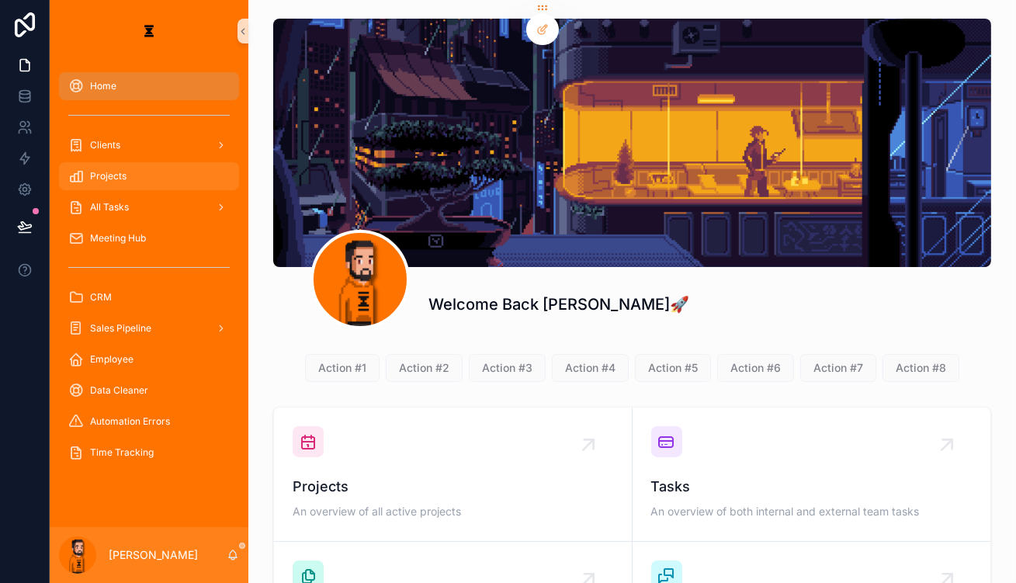
click at [110, 170] on span "Projects" at bounding box center [108, 176] width 36 height 12
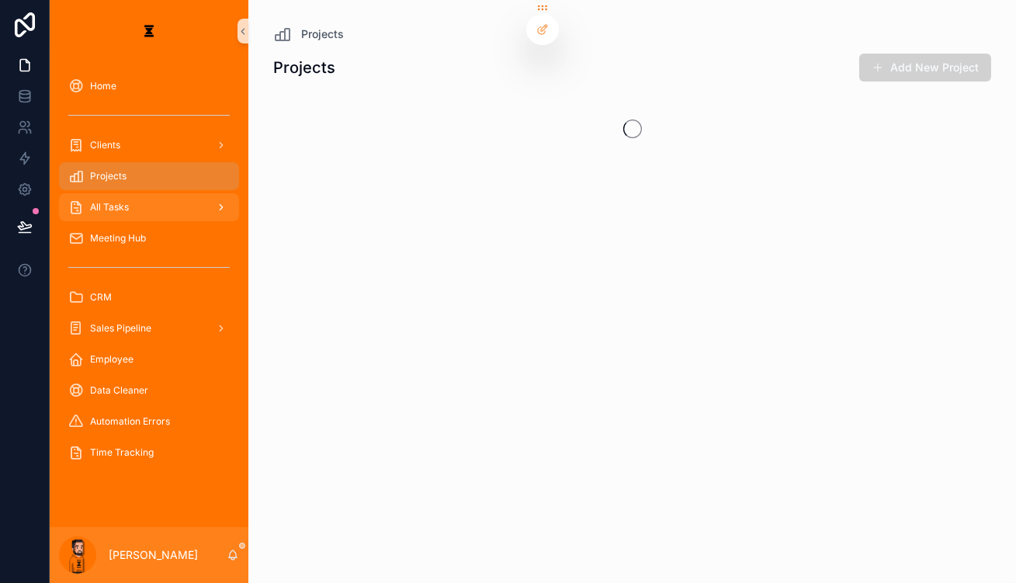
click at [123, 195] on div "All Tasks" at bounding box center [148, 207] width 161 height 25
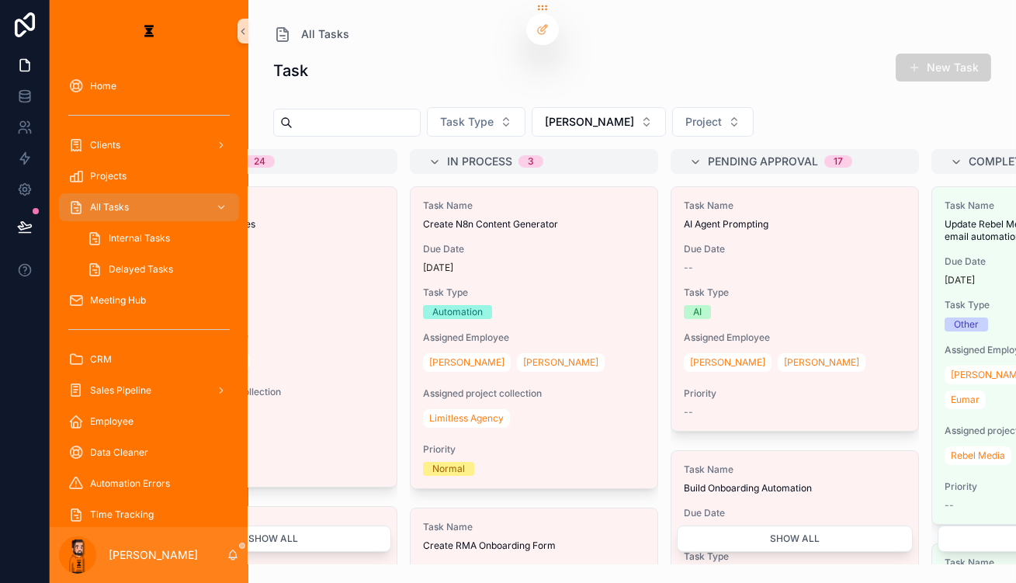
scroll to position [0, 124]
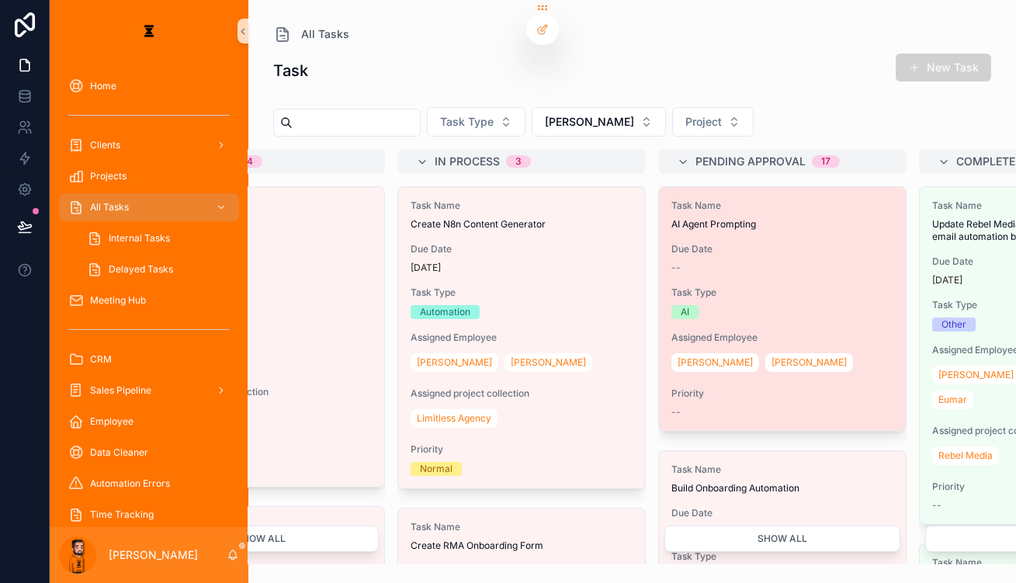
click at [673, 262] on div "--" at bounding box center [782, 268] width 222 height 12
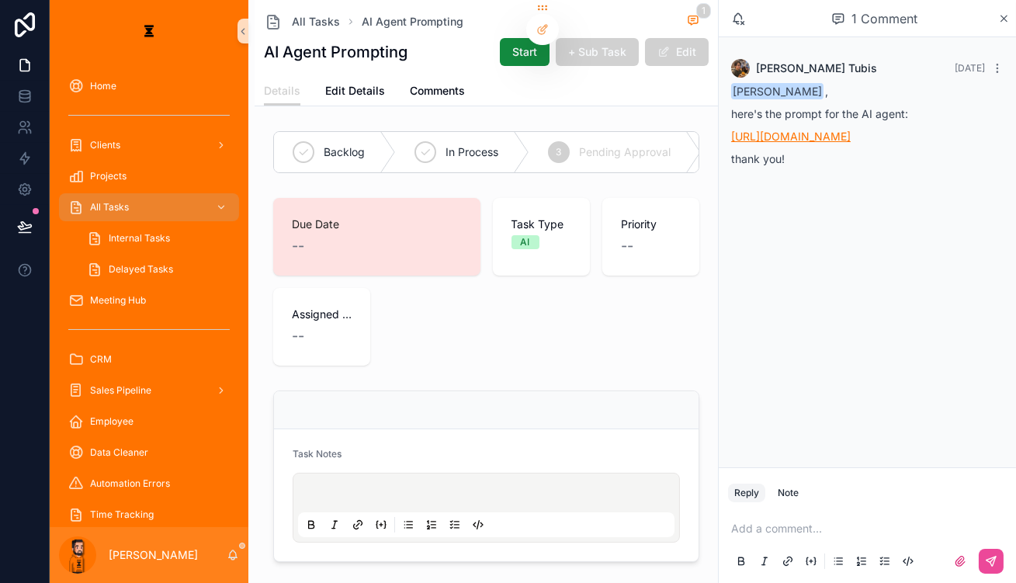
click at [851, 130] on link "[URL][DOMAIN_NAME]" at bounding box center [791, 136] width 120 height 13
click at [751, 144] on span "Complete" at bounding box center [775, 152] width 49 height 16
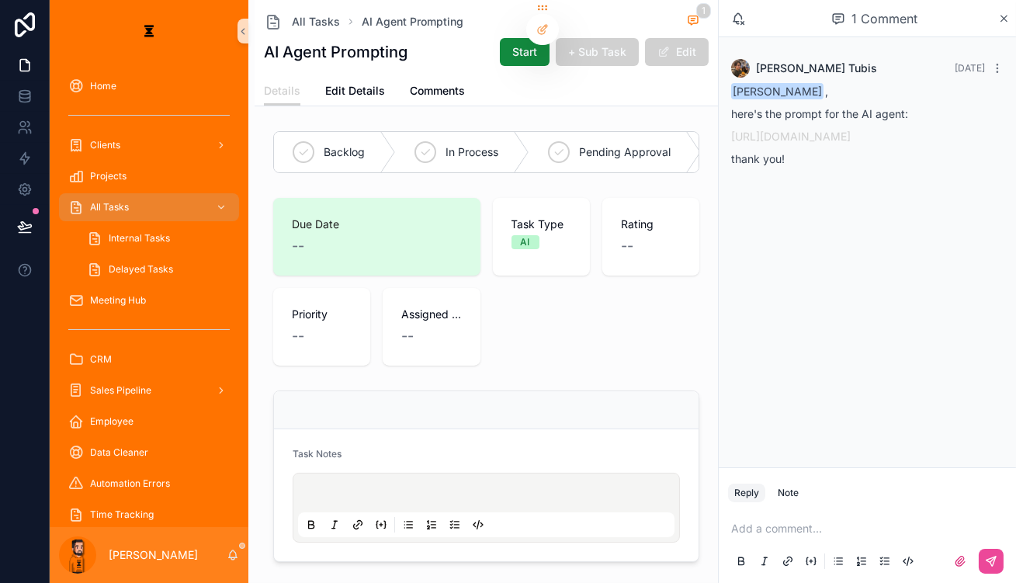
click at [824, 526] on p "scrollable content" at bounding box center [870, 529] width 279 height 16
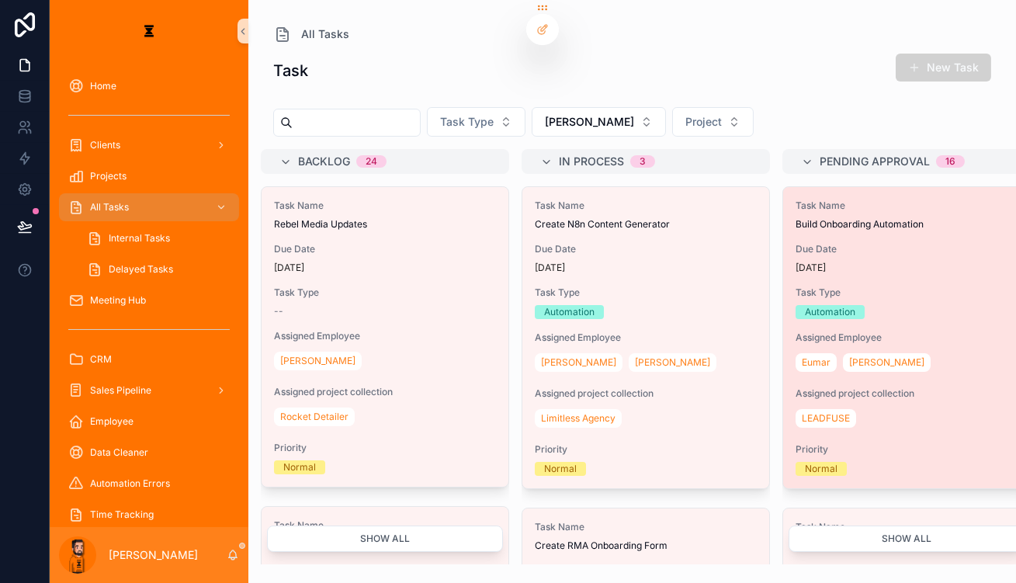
click at [796, 243] on span "Due Date" at bounding box center [907, 249] width 222 height 12
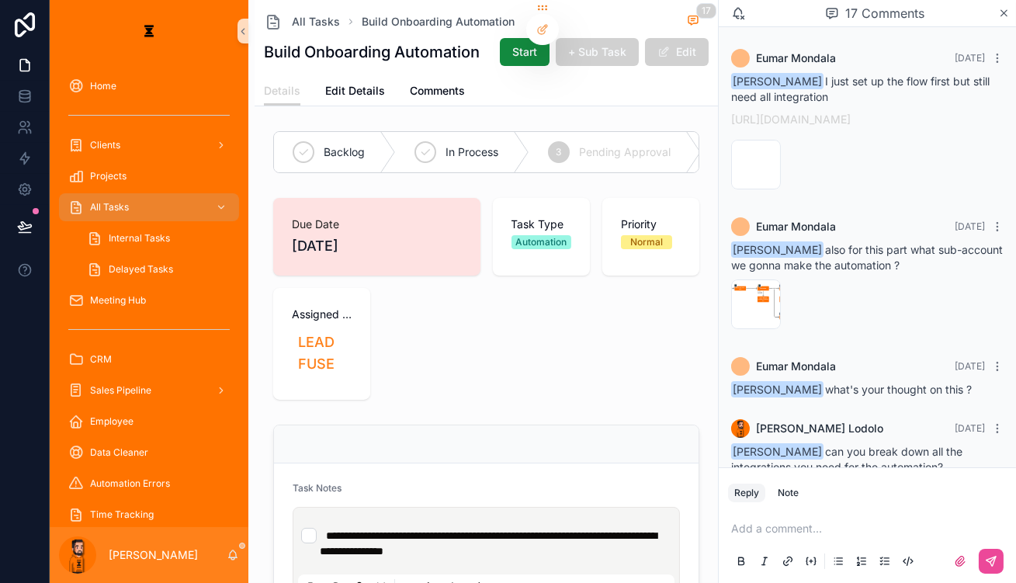
scroll to position [1324, 0]
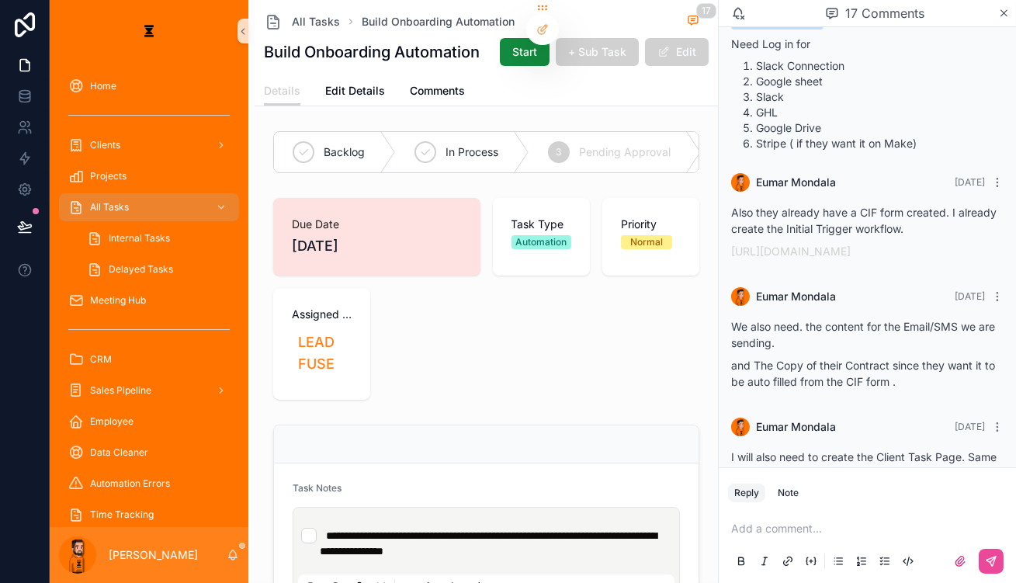
click at [780, 516] on div "image .png" at bounding box center [756, 541] width 50 height 50
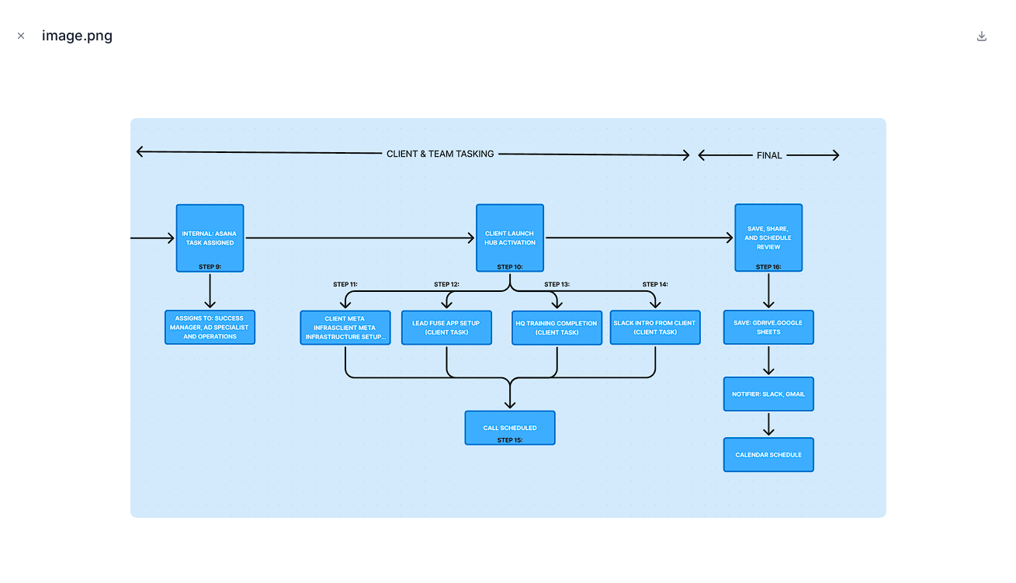
click at [878, 281] on img at bounding box center [508, 318] width 756 height 400
click at [12, 33] on button "Close modal" at bounding box center [20, 35] width 17 height 17
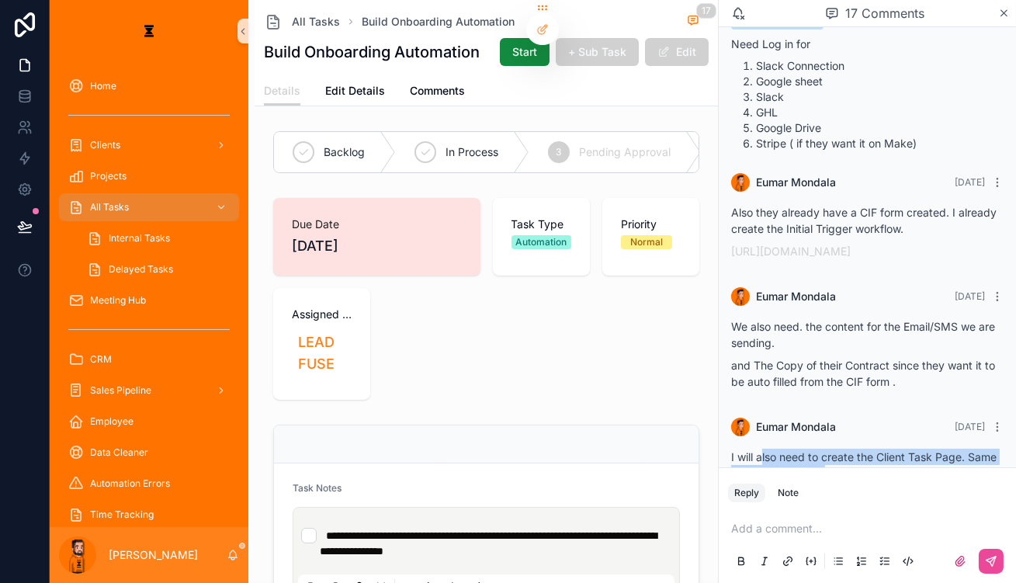
drag, startPoint x: 794, startPoint y: 295, endPoint x: 863, endPoint y: 320, distance: 73.4
click at [863, 449] on div "I will also need to create the Client Task Page. Same with Rebel Media. For thi…" at bounding box center [867, 476] width 272 height 55
click at [781, 516] on div "image .png" at bounding box center [756, 541] width 50 height 50
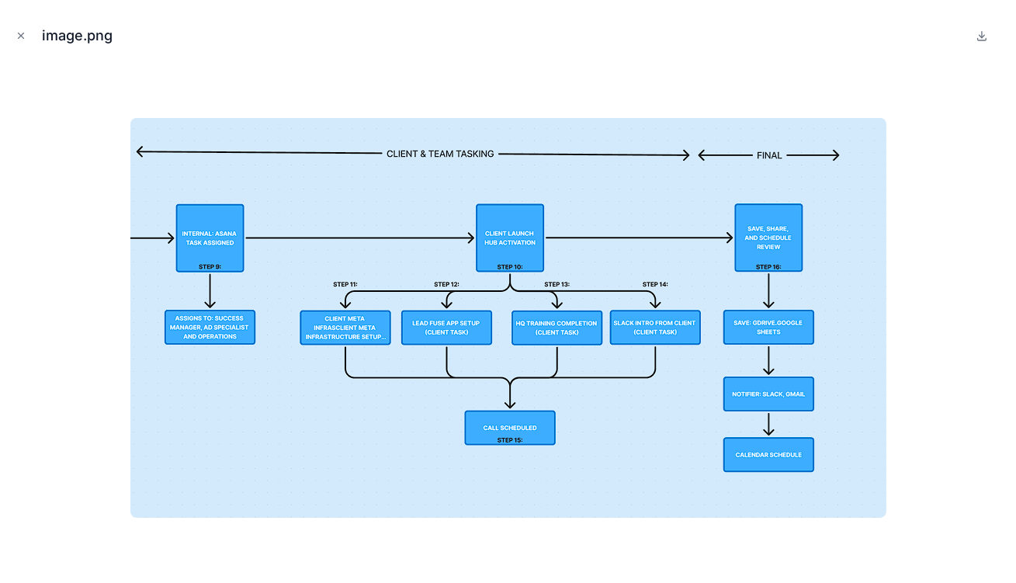
click at [955, 281] on div at bounding box center [507, 317] width 991 height 505
click at [12, 34] on button "Close modal" at bounding box center [20, 35] width 17 height 17
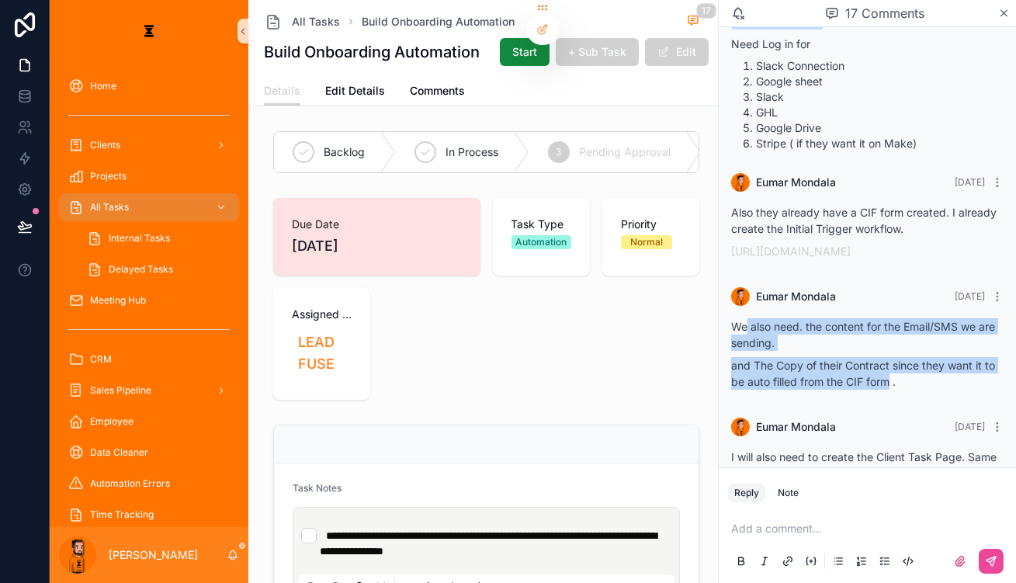
drag, startPoint x: 803, startPoint y: 178, endPoint x: 916, endPoint y: 227, distance: 123.0
click at [916, 318] on div "We also need. the content for the Email/SMS we are sending. and The Copy of the…" at bounding box center [867, 353] width 272 height 71
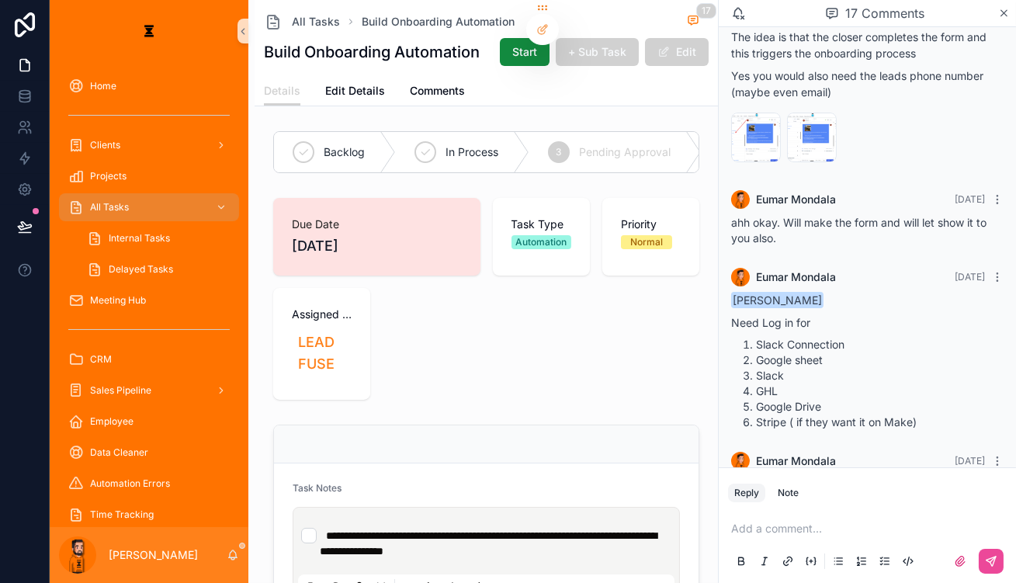
scroll to position [1324, 0]
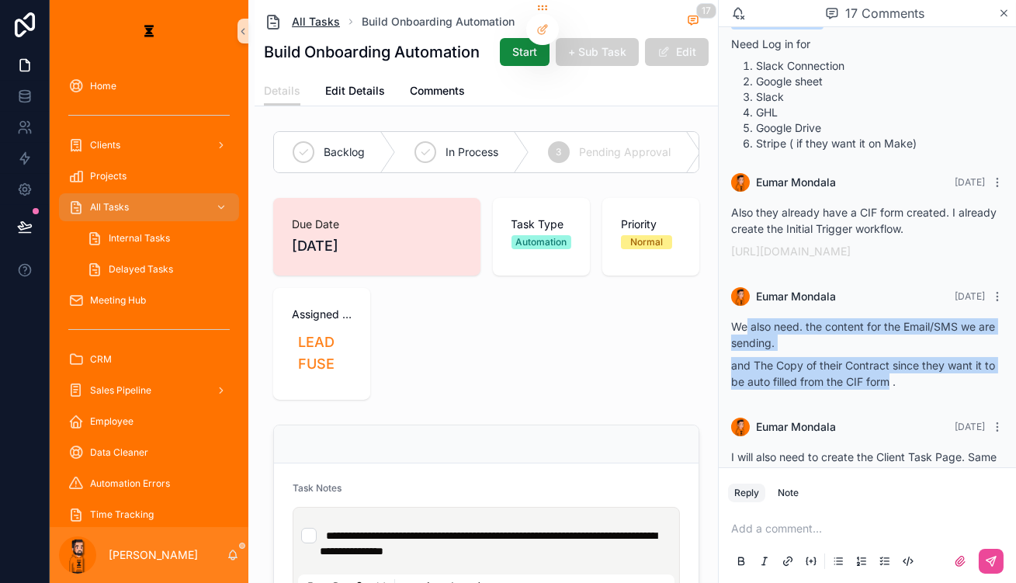
click at [285, 12] on link "All Tasks" at bounding box center [302, 21] width 76 height 19
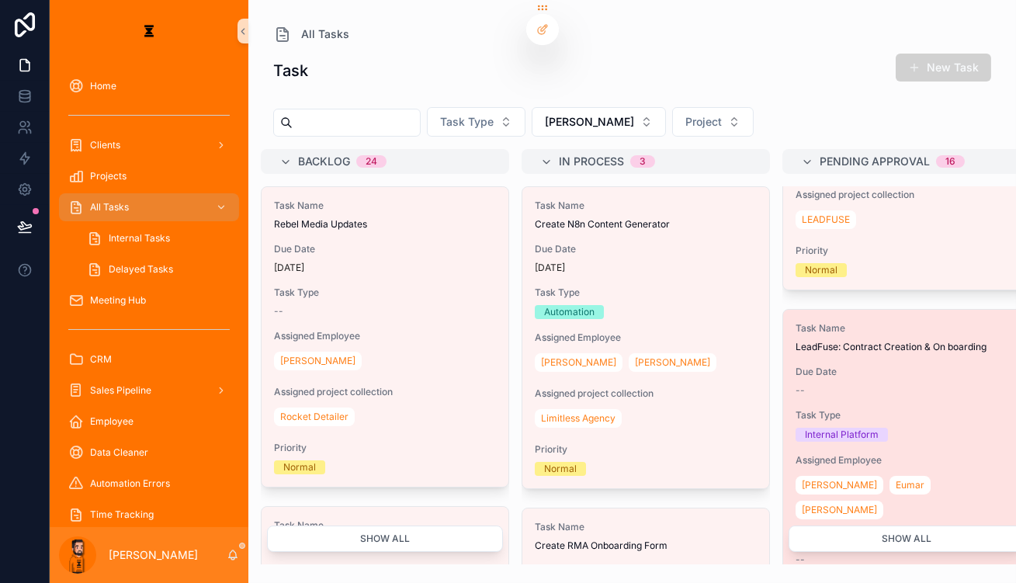
scroll to position [211, 0]
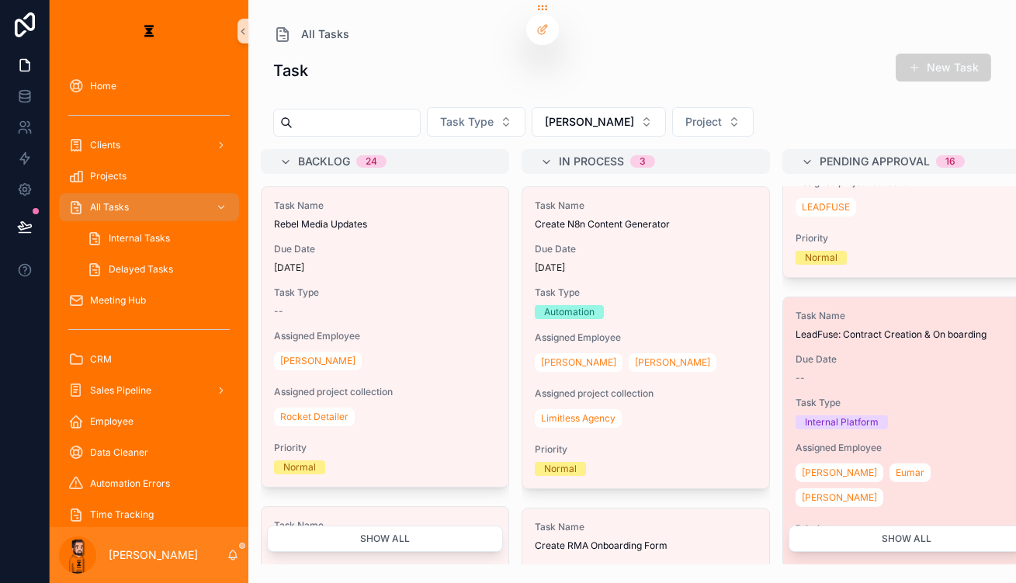
click at [810, 312] on div "Task Name LeadFuse: Contract Creation & On boarding Due Date -- Task Type Inter…" at bounding box center [906, 431] width 247 height 269
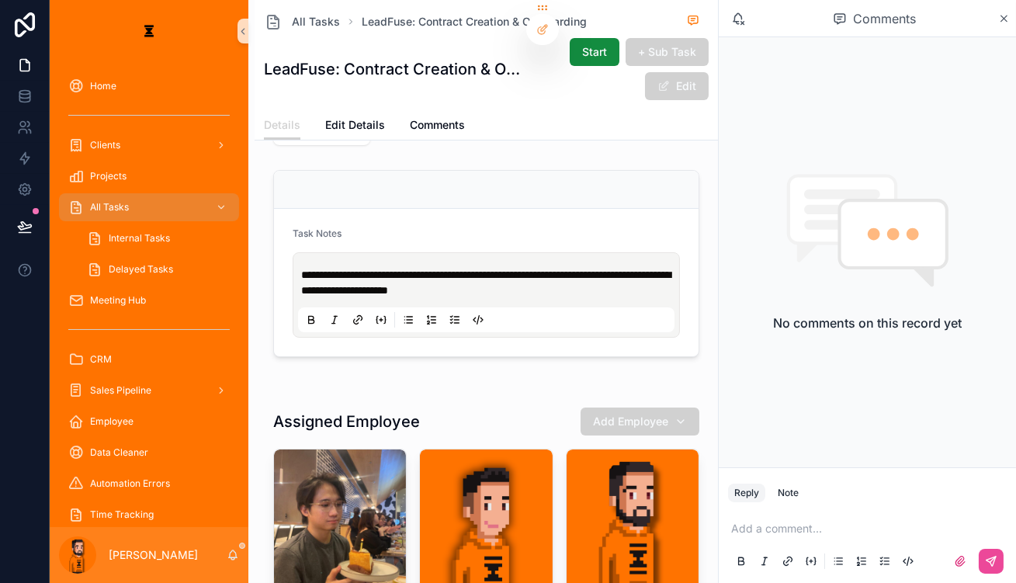
scroll to position [141, 0]
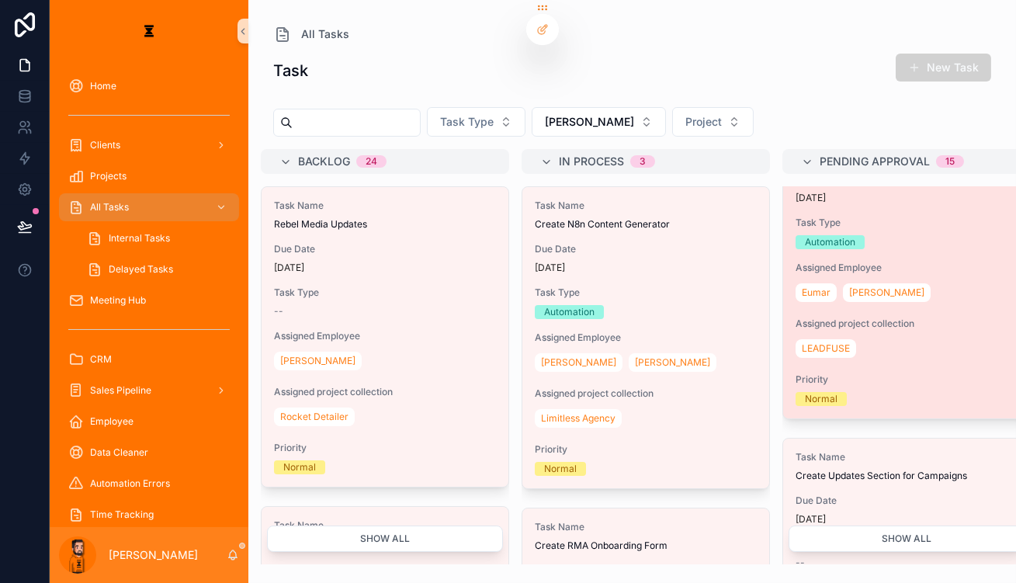
scroll to position [70, 0]
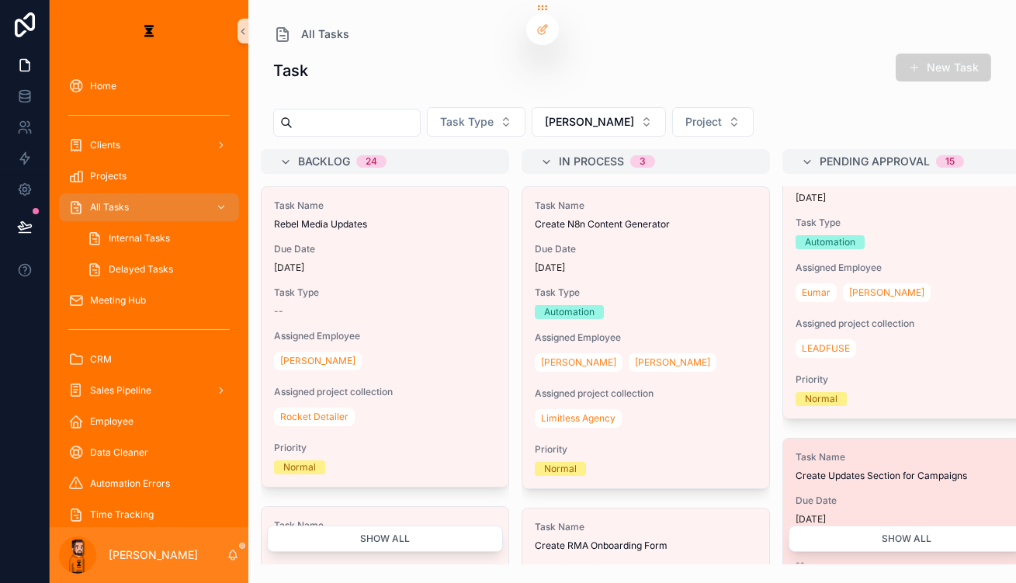
click at [821, 494] on span "Due Date" at bounding box center [907, 500] width 222 height 12
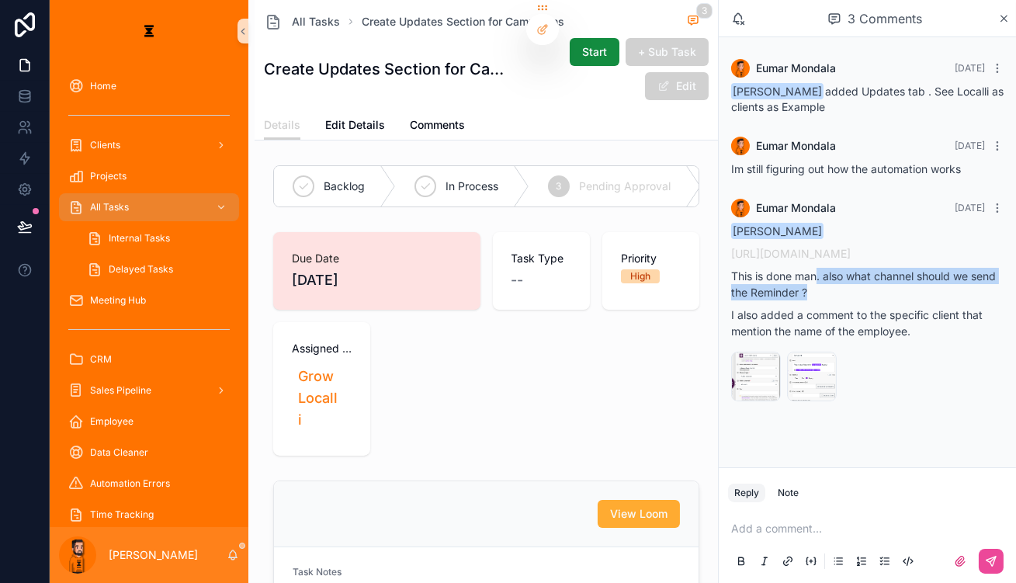
drag, startPoint x: 844, startPoint y: 250, endPoint x: 863, endPoint y: 276, distance: 32.1
click at [863, 276] on p "This is done man. also what channel should we send the Reminder ?" at bounding box center [867, 284] width 272 height 33
click at [779, 352] on div "image .png" at bounding box center [756, 377] width 50 height 50
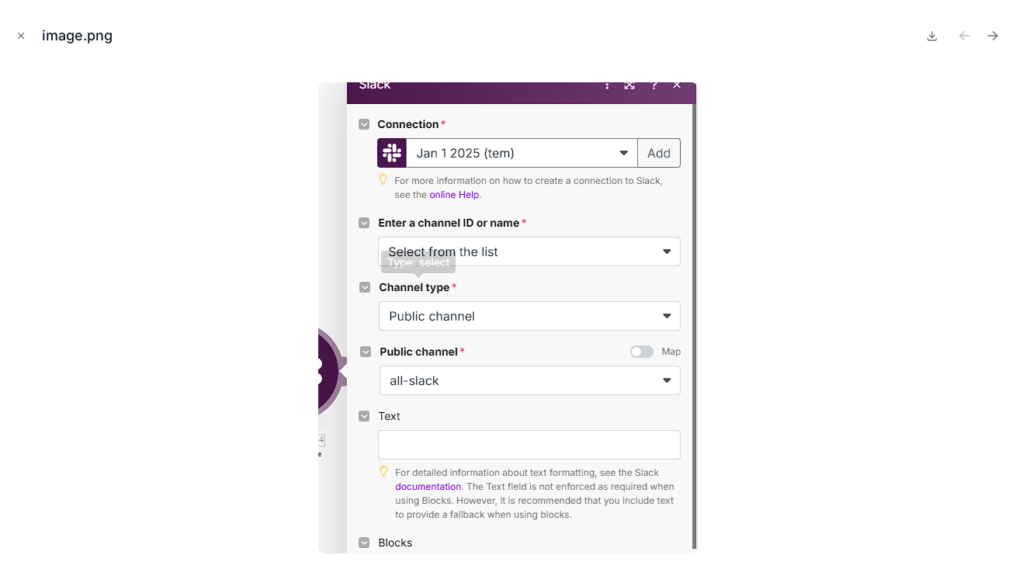
click at [788, 271] on div at bounding box center [507, 317] width 991 height 505
click at [21, 36] on icon "Close modal" at bounding box center [21, 35] width 11 height 11
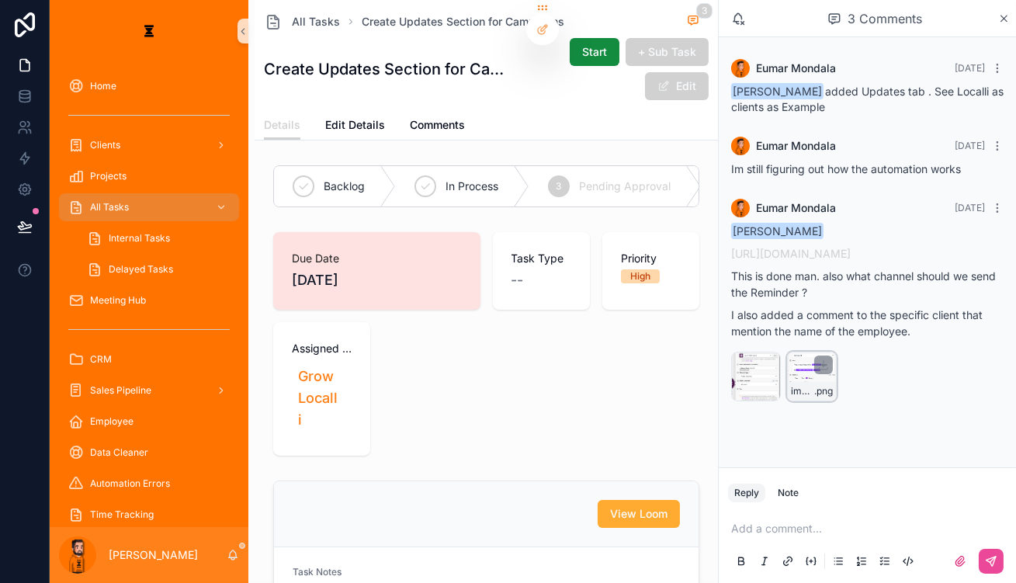
click at [822, 352] on div "image .png" at bounding box center [812, 377] width 50 height 50
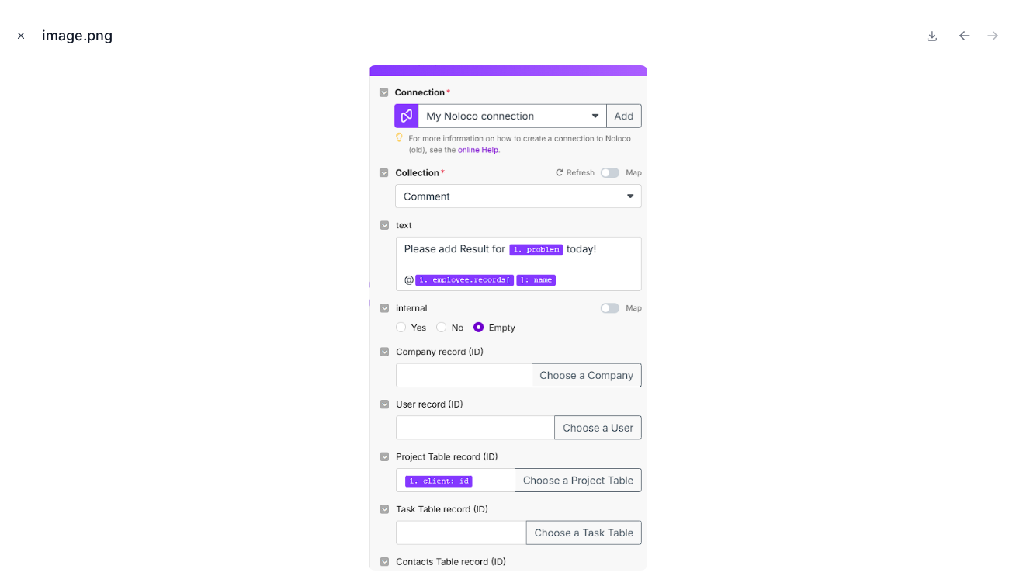
click at [14, 27] on button "Close modal" at bounding box center [20, 35] width 17 height 17
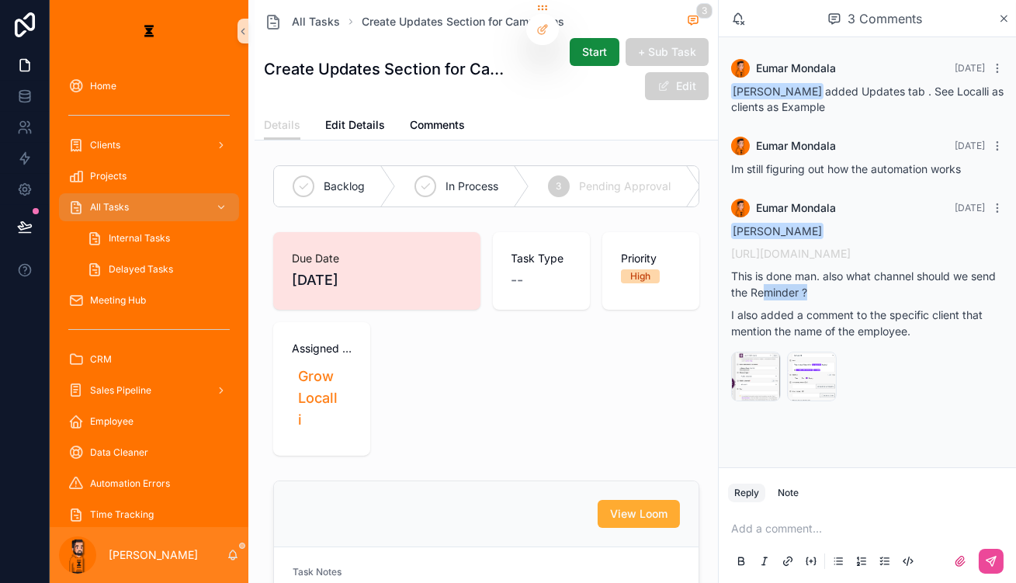
drag, startPoint x: 823, startPoint y: 260, endPoint x: 857, endPoint y: 265, distance: 34.6
click at [857, 268] on p "This is done man. also what channel should we send the Reminder ?" at bounding box center [867, 284] width 272 height 33
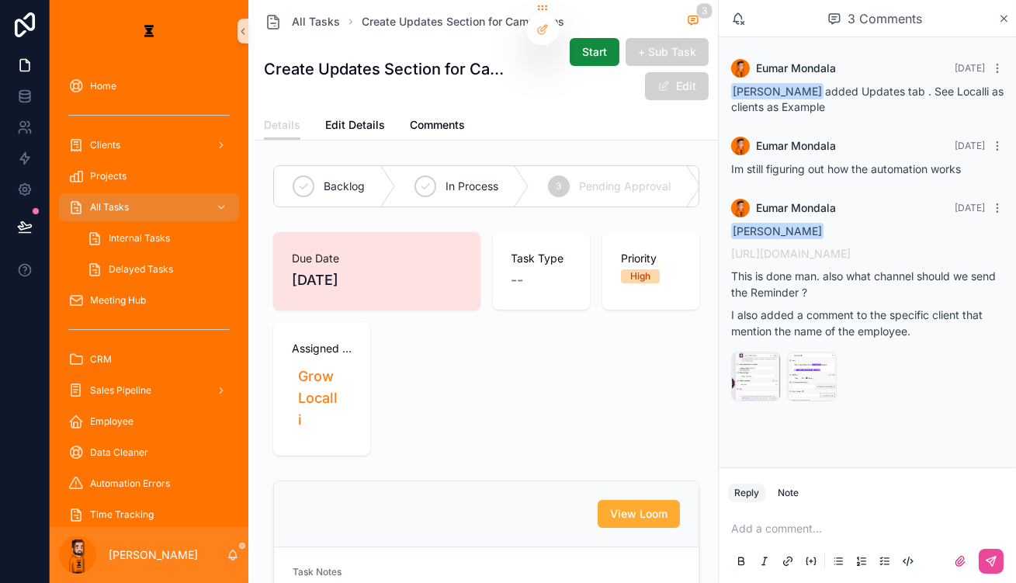
click at [817, 536] on p "scrollable content" at bounding box center [870, 529] width 279 height 16
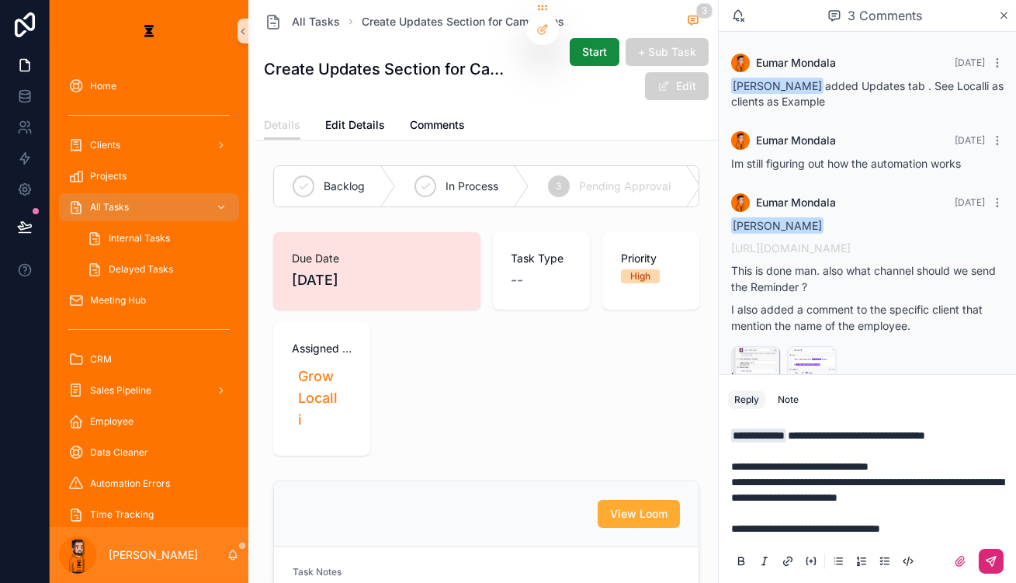
click at [990, 564] on icon "scrollable content" at bounding box center [991, 561] width 12 height 12
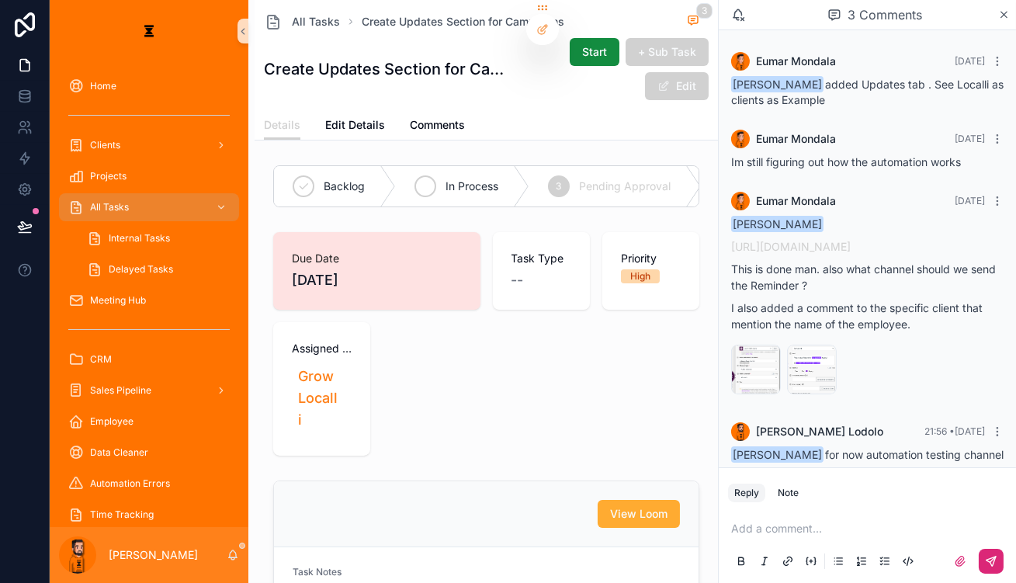
click at [435, 166] on div "In Process" at bounding box center [463, 186] width 134 height 40
click at [292, 16] on span "All Tasks" at bounding box center [316, 22] width 48 height 16
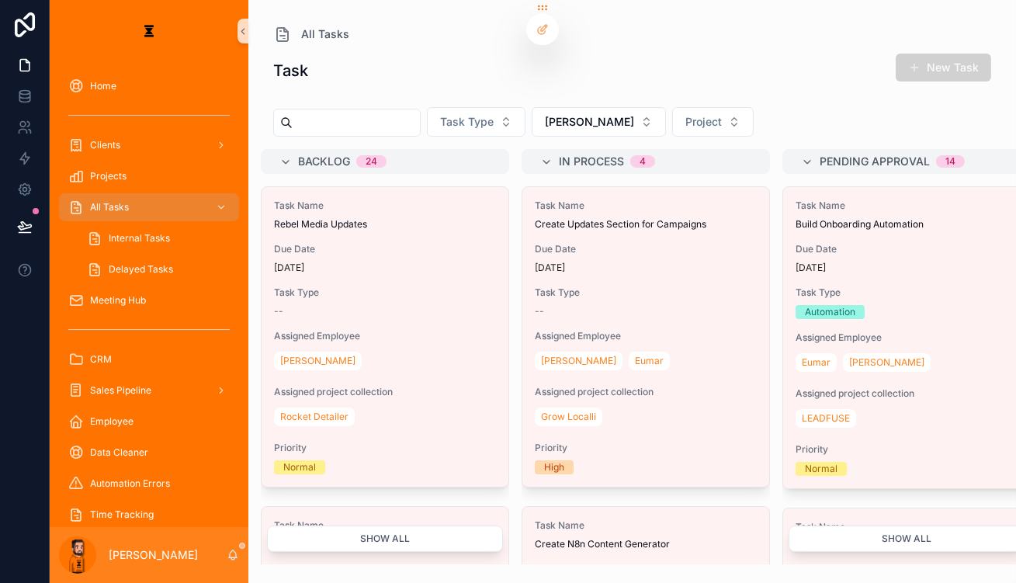
click at [807, 243] on span "Due Date" at bounding box center [907, 249] width 222 height 12
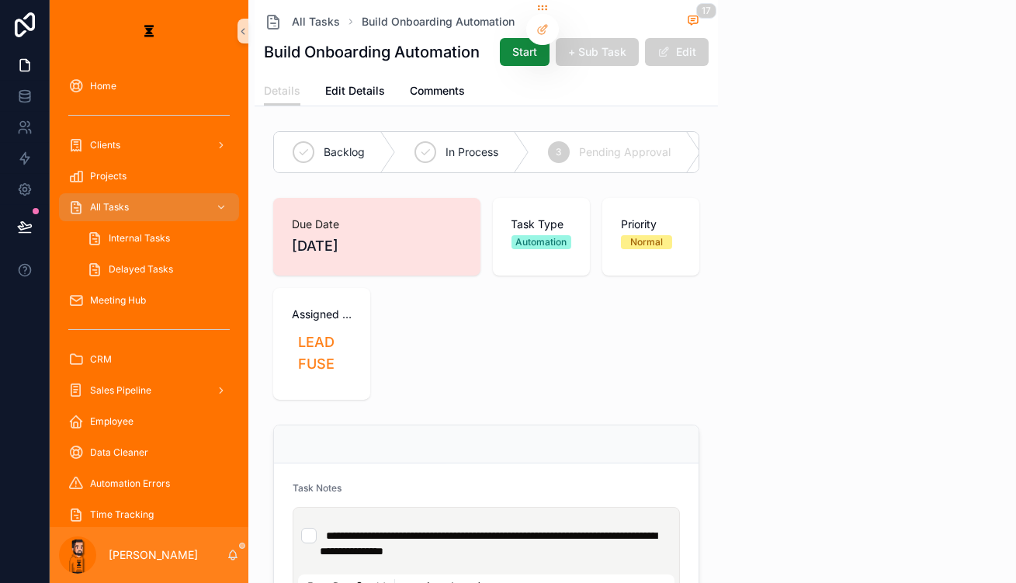
scroll to position [1324, 0]
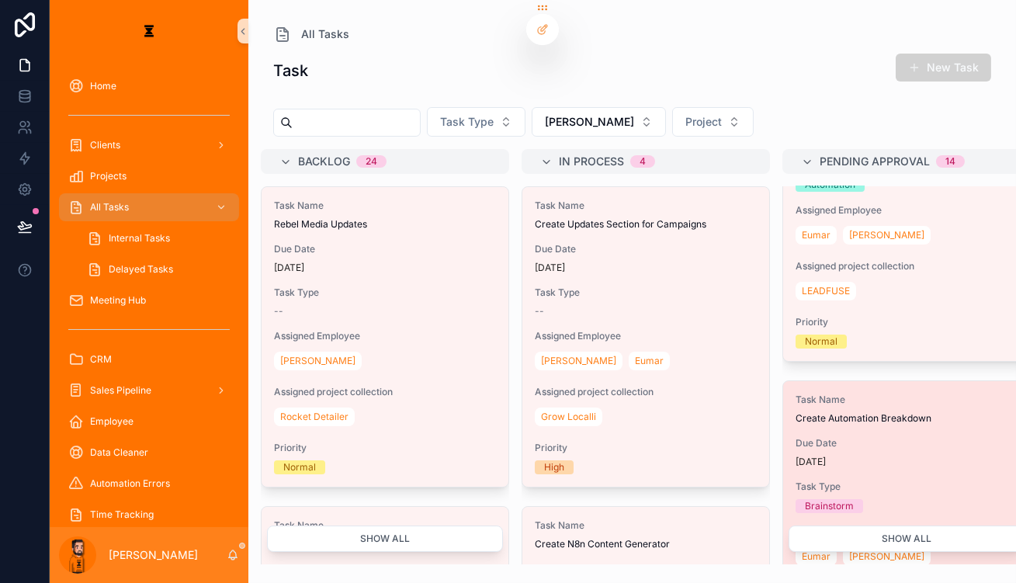
scroll to position [141, 0]
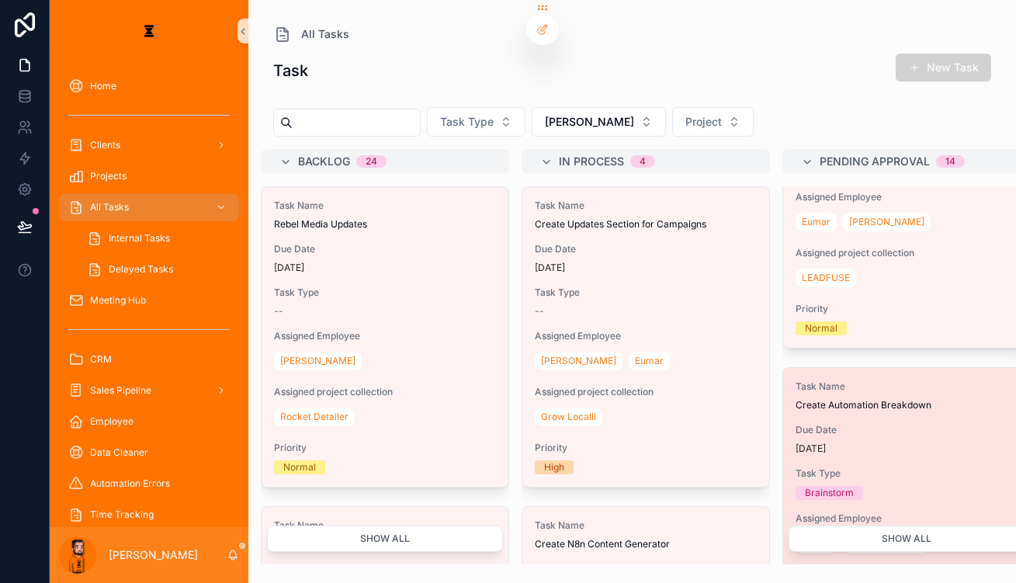
click at [832, 442] on div "[DATE]" at bounding box center [907, 448] width 222 height 12
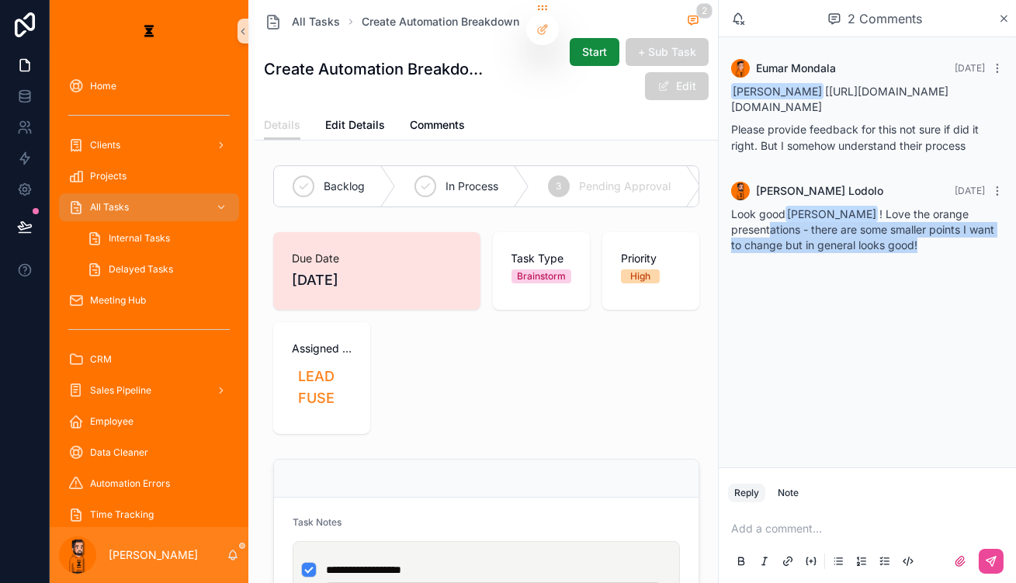
drag, startPoint x: 803, startPoint y: 262, endPoint x: 929, endPoint y: 285, distance: 128.5
click at [929, 252] on span "Look good [PERSON_NAME] ! Love the orange presentations - there are some smalle…" at bounding box center [862, 229] width 263 height 44
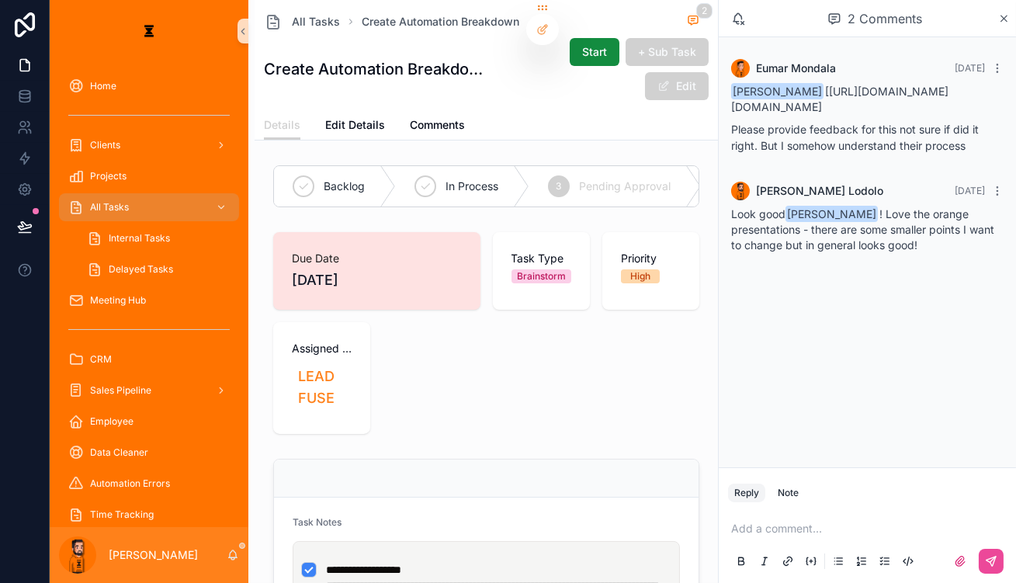
click at [929, 252] on span "Look good [PERSON_NAME] ! Love the orange presentations - there are some smalle…" at bounding box center [862, 229] width 263 height 44
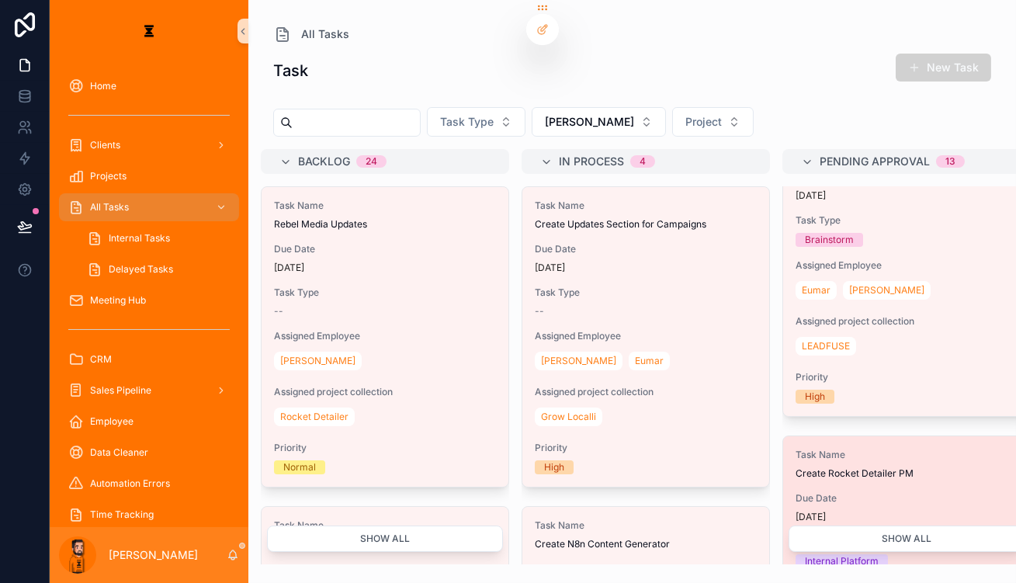
scroll to position [141, 0]
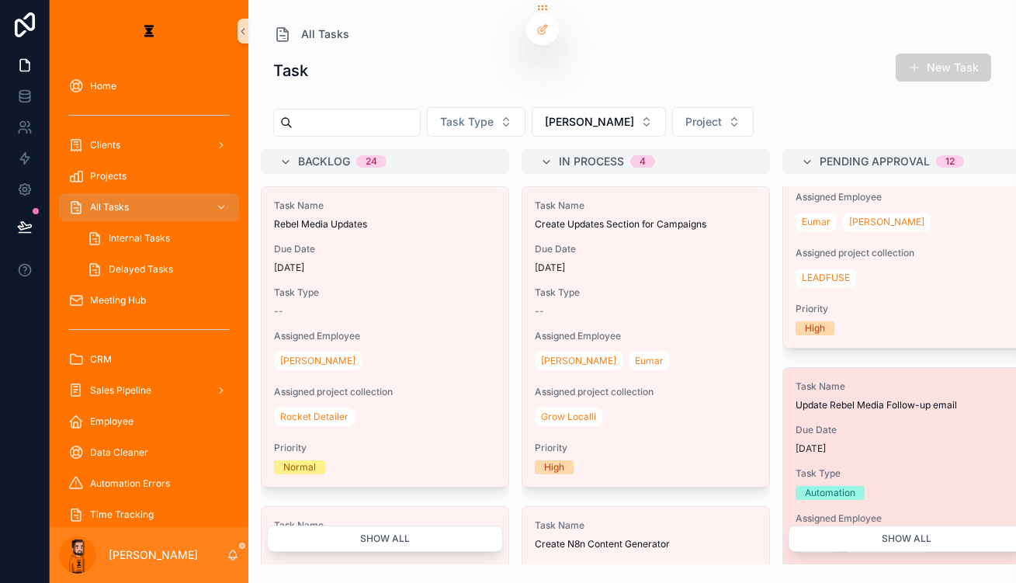
click at [796, 442] on div "[DATE]" at bounding box center [907, 448] width 222 height 12
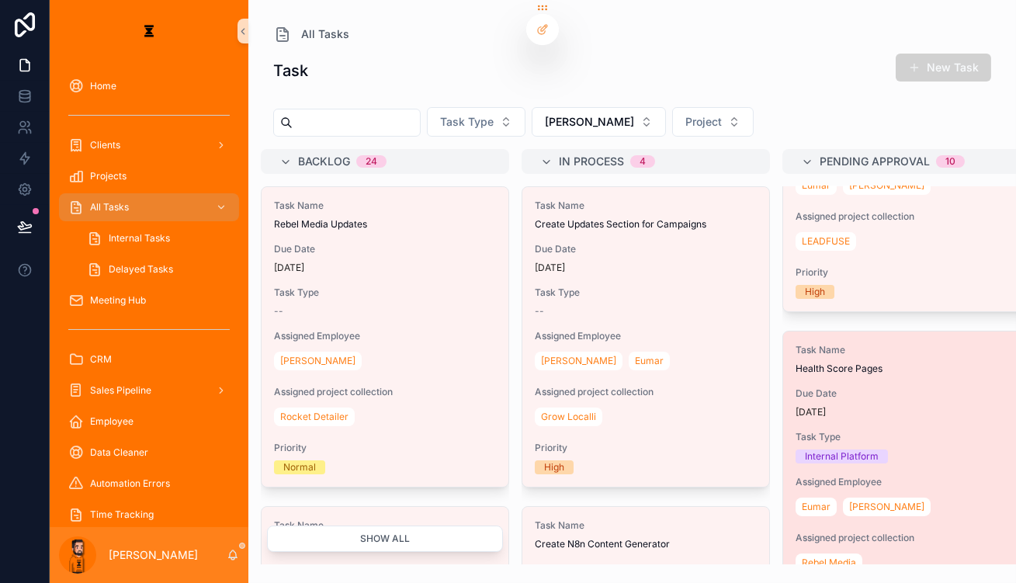
scroll to position [211, 0]
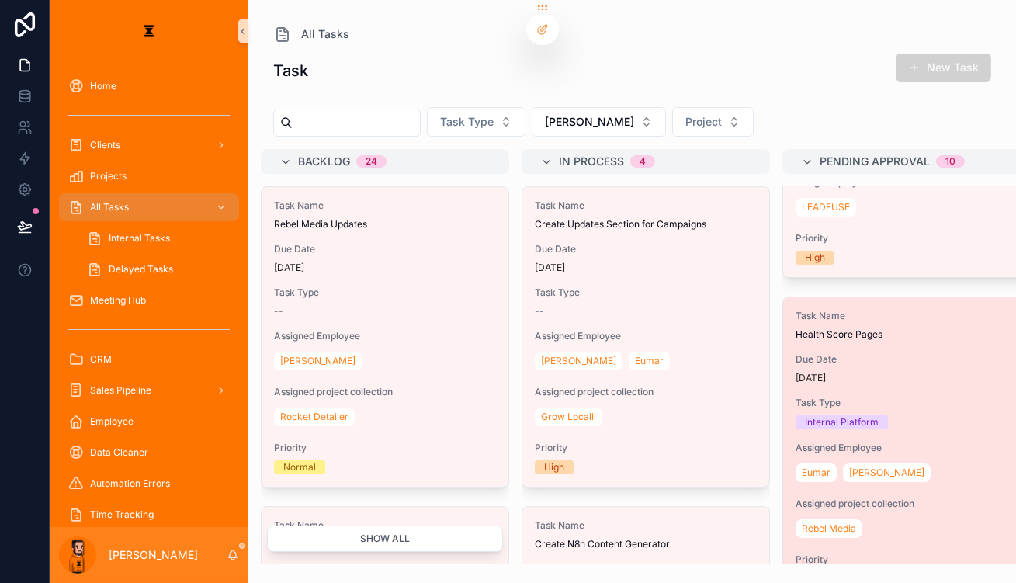
click at [827, 442] on span "Assigned Employee" at bounding box center [907, 448] width 222 height 12
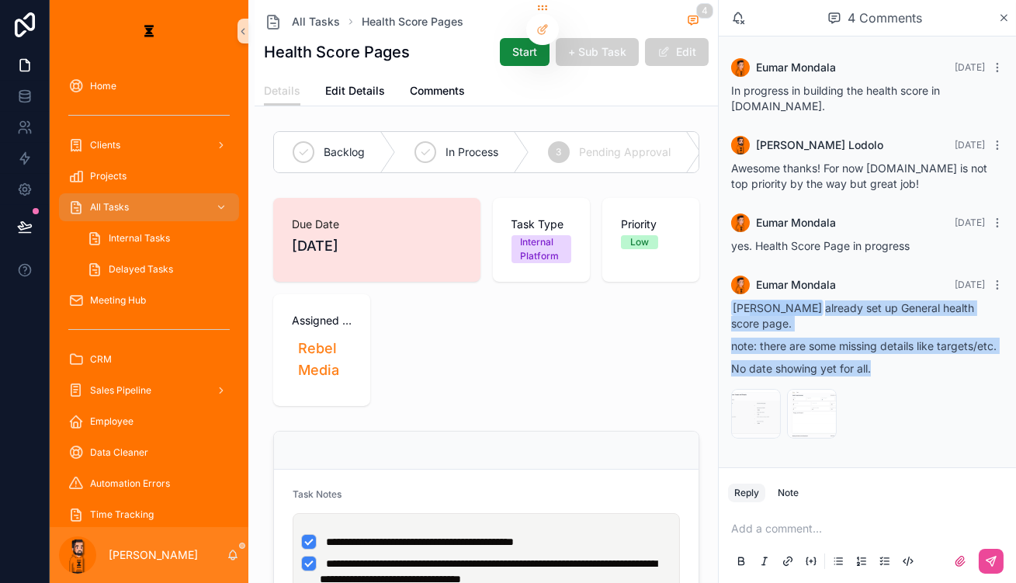
drag, startPoint x: 890, startPoint y: 306, endPoint x: 782, endPoint y: 263, distance: 116.8
click at [784, 300] on div "[PERSON_NAME] already set up General health score page. note: there are some mi…" at bounding box center [867, 338] width 272 height 76
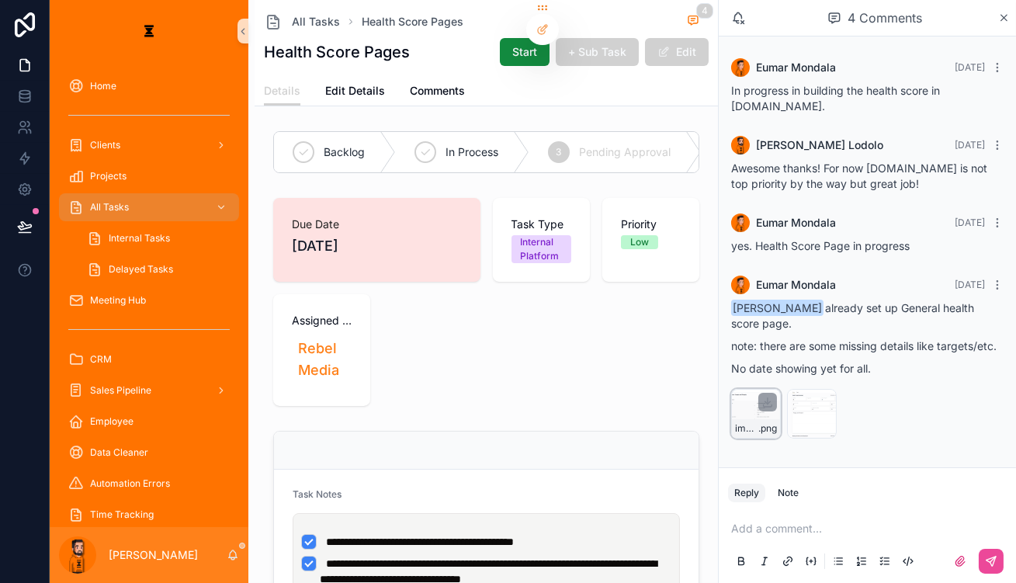
click at [779, 389] on div "image .png" at bounding box center [756, 414] width 50 height 50
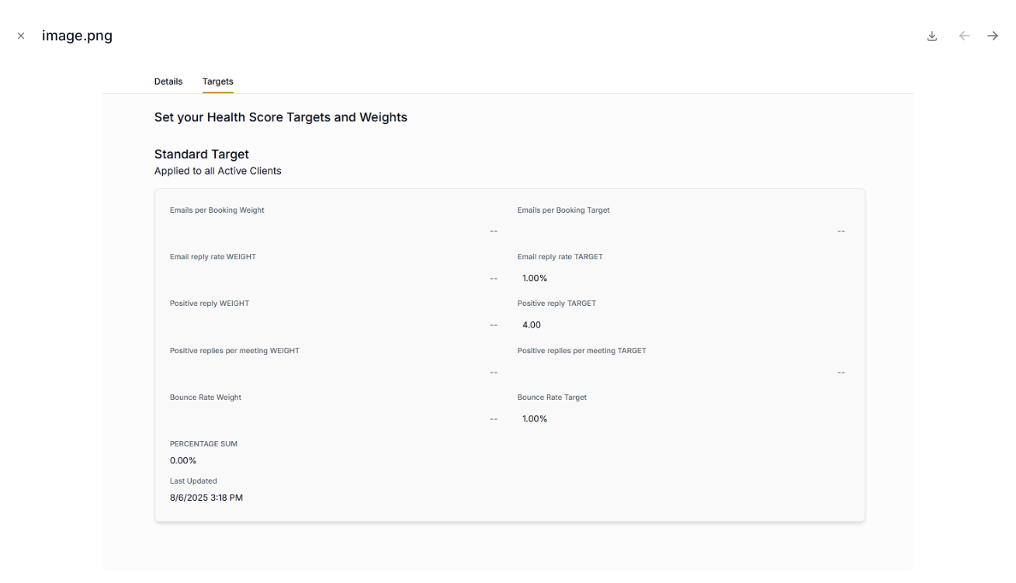
click at [877, 268] on img at bounding box center [507, 317] width 810 height 505
click at [881, 237] on img at bounding box center [507, 317] width 810 height 505
click at [23, 30] on icon "Close modal" at bounding box center [21, 35] width 11 height 11
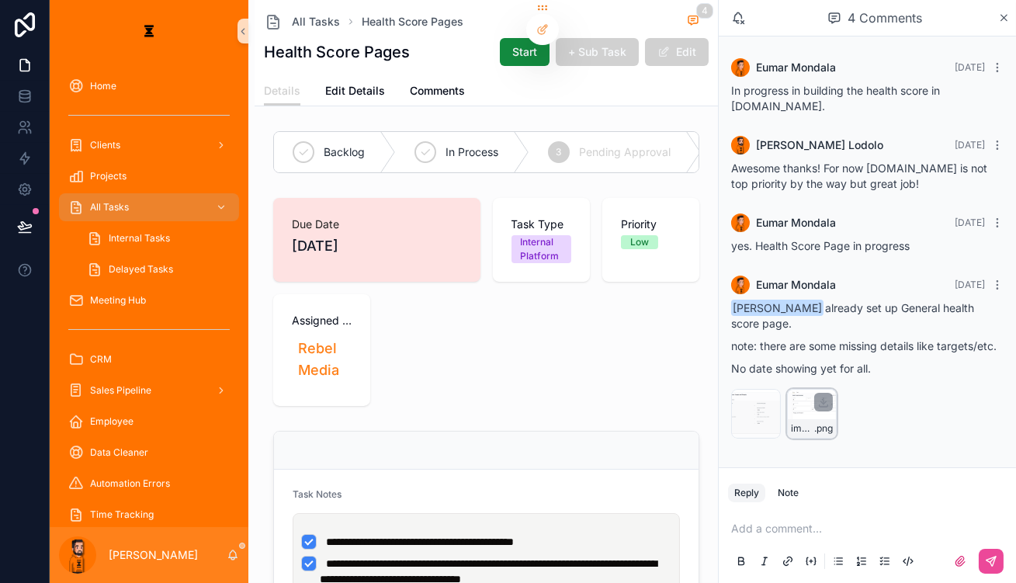
click at [821, 389] on div "image .png" at bounding box center [812, 414] width 50 height 50
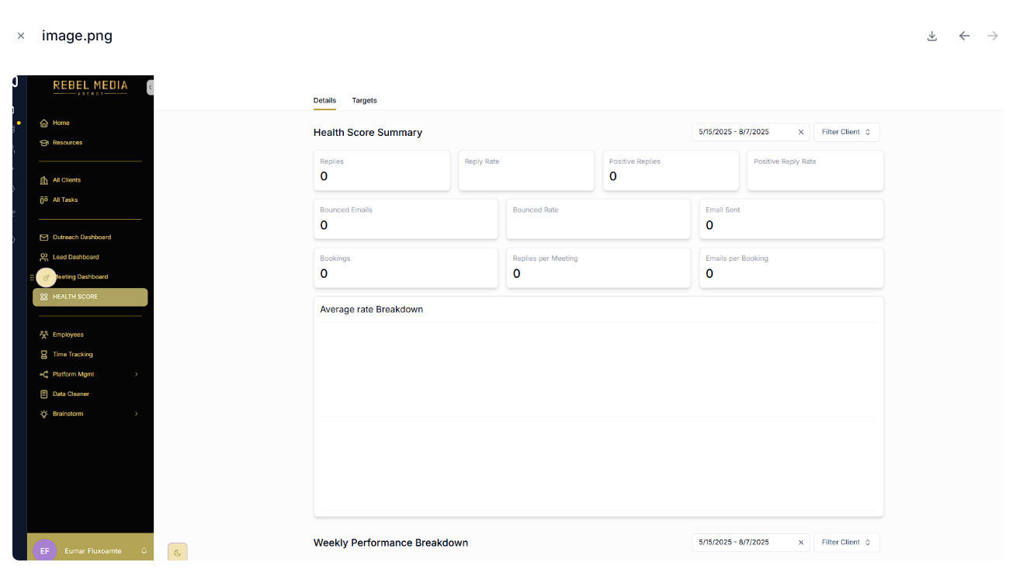
click at [580, 290] on img at bounding box center [507, 317] width 991 height 485
click at [23, 27] on button "Close modal" at bounding box center [20, 35] width 17 height 17
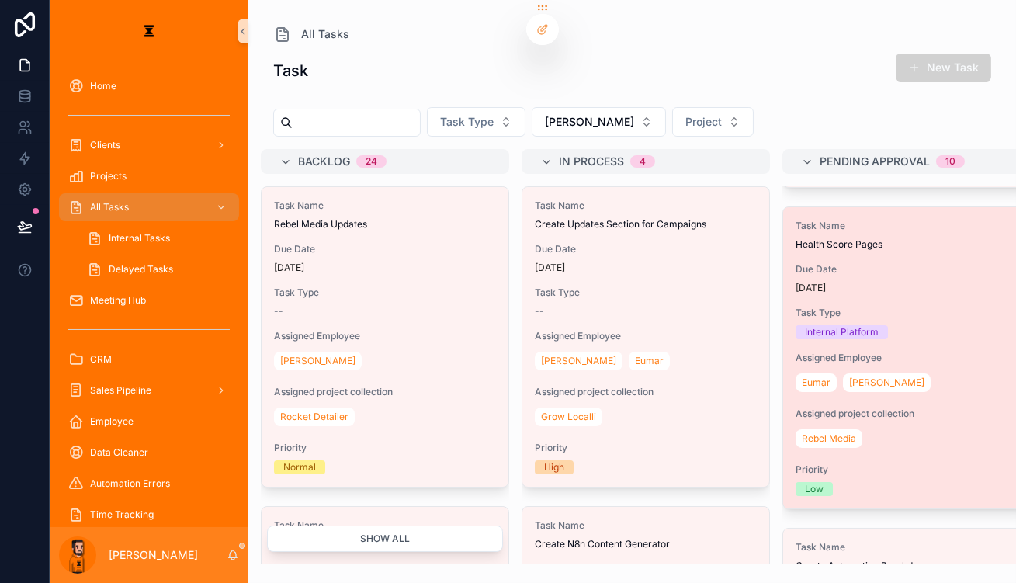
scroll to position [282, 0]
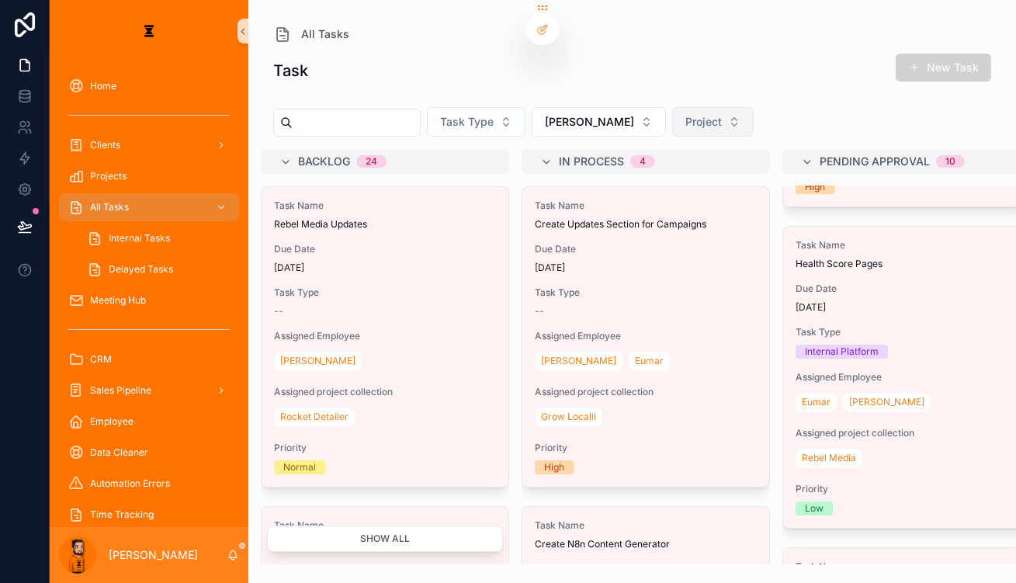
click at [672, 111] on button "Project" at bounding box center [713, 121] width 82 height 29
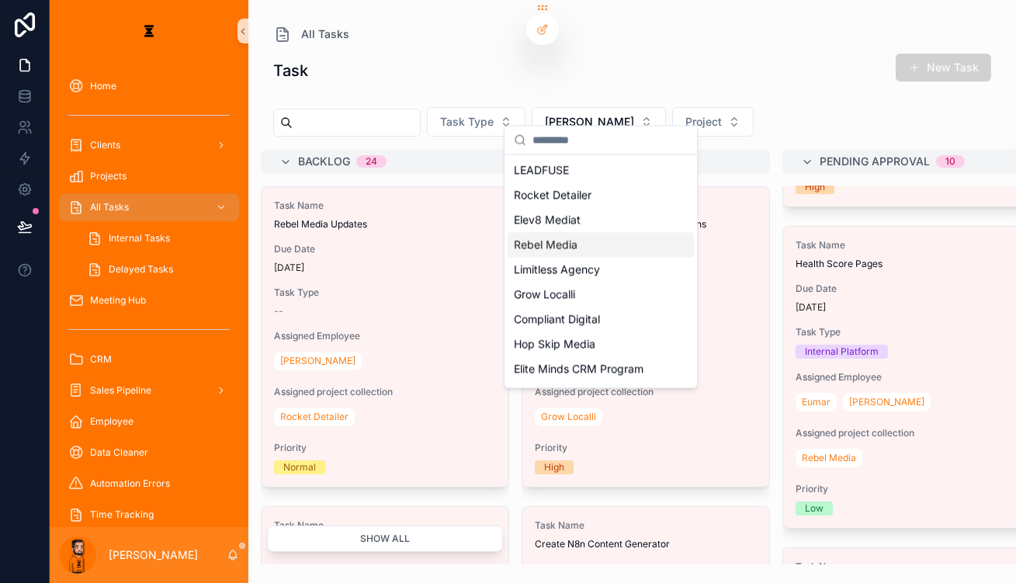
click at [573, 232] on div "Rebel Media" at bounding box center [601, 244] width 186 height 25
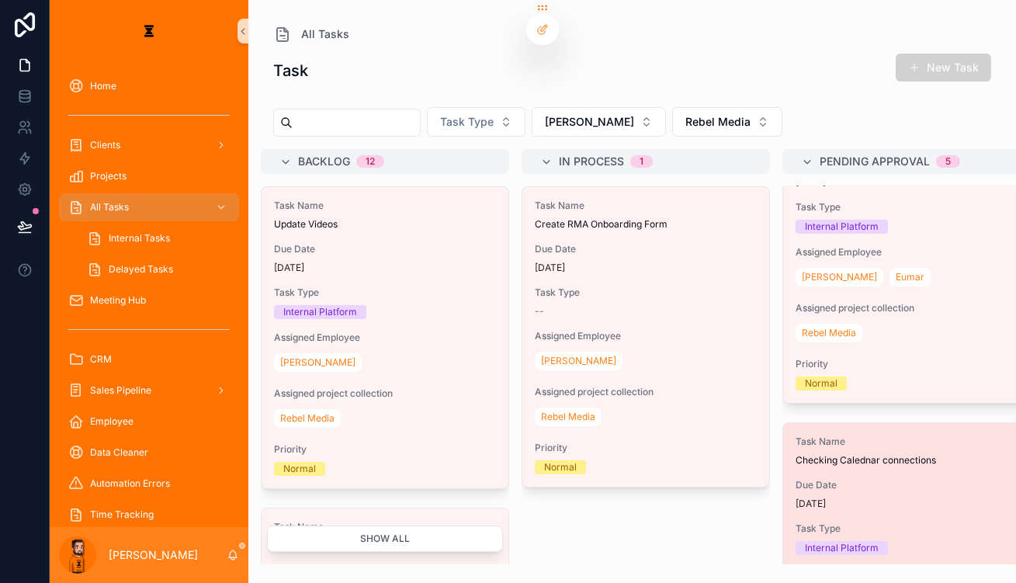
scroll to position [323, 0]
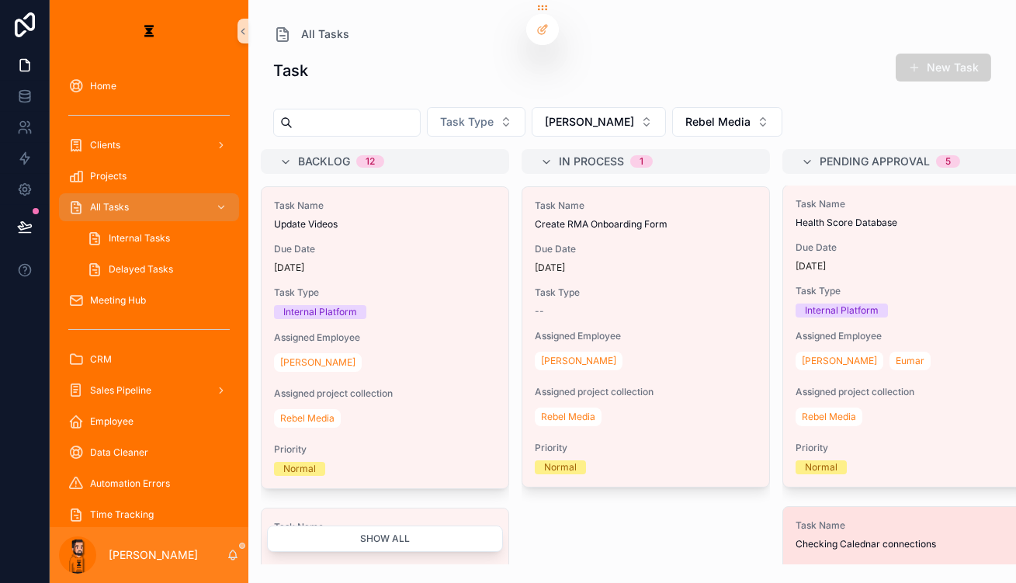
click at [796, 563] on span "Due Date" at bounding box center [907, 569] width 222 height 12
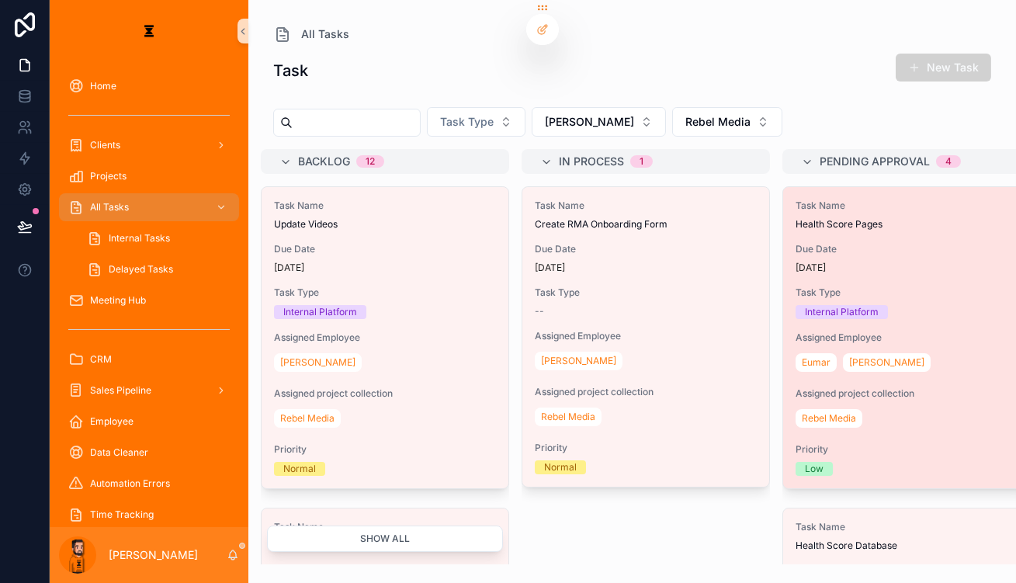
click at [831, 243] on span "Due Date" at bounding box center [907, 249] width 222 height 12
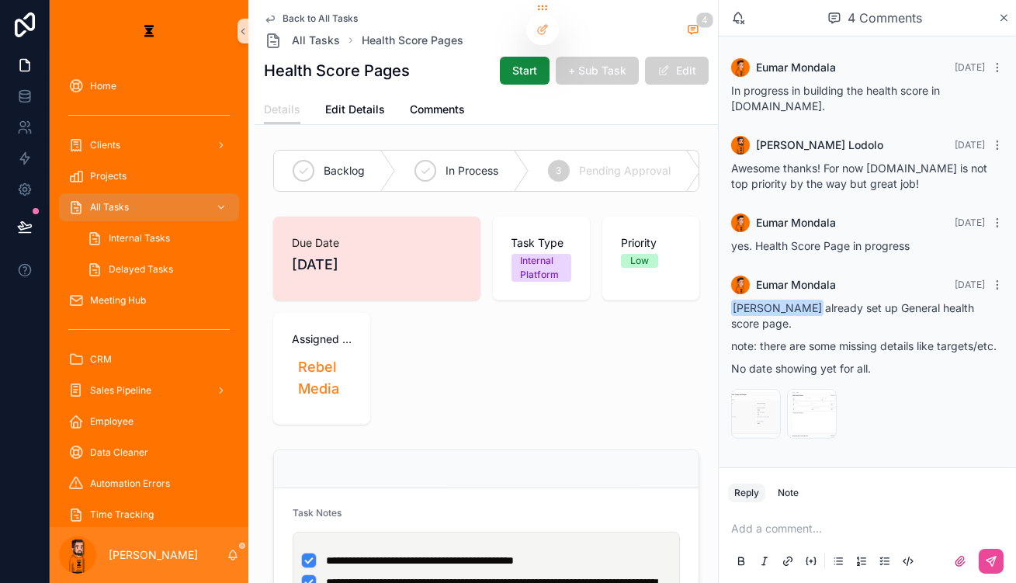
click at [834, 536] on p "scrollable content" at bounding box center [870, 529] width 279 height 16
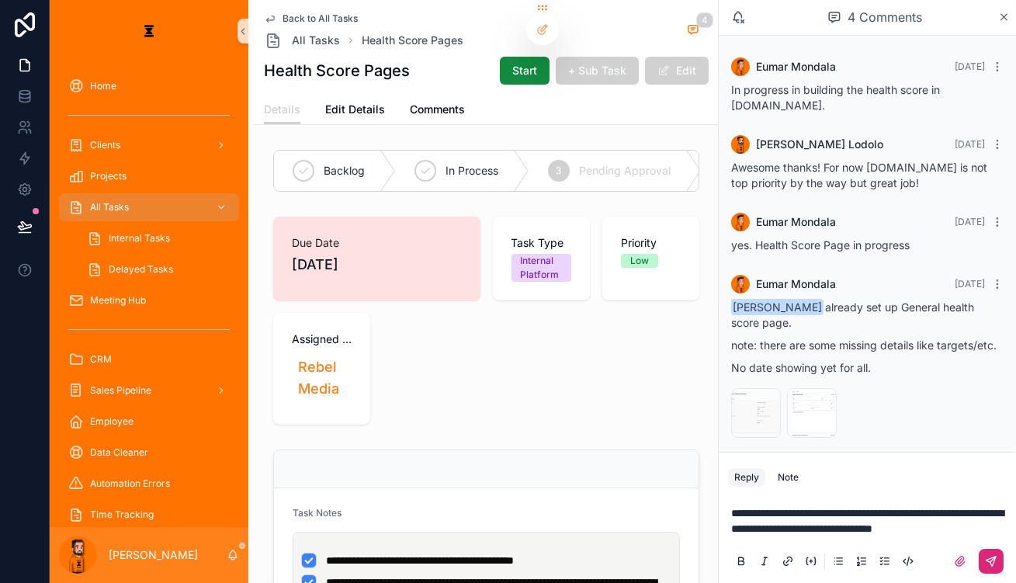
click at [994, 557] on icon "scrollable content" at bounding box center [991, 561] width 12 height 12
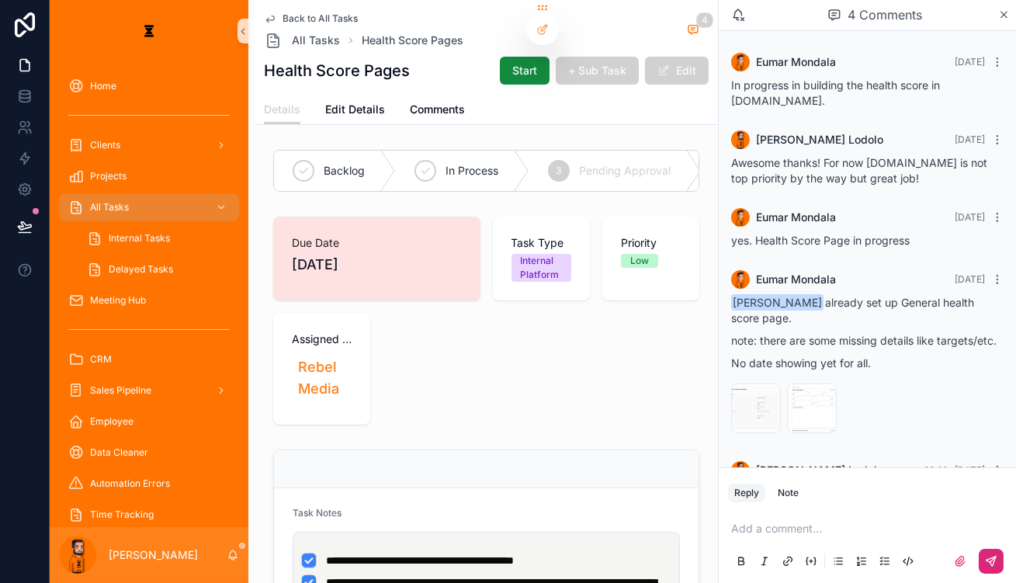
click at [888, 532] on p "scrollable content" at bounding box center [870, 529] width 279 height 16
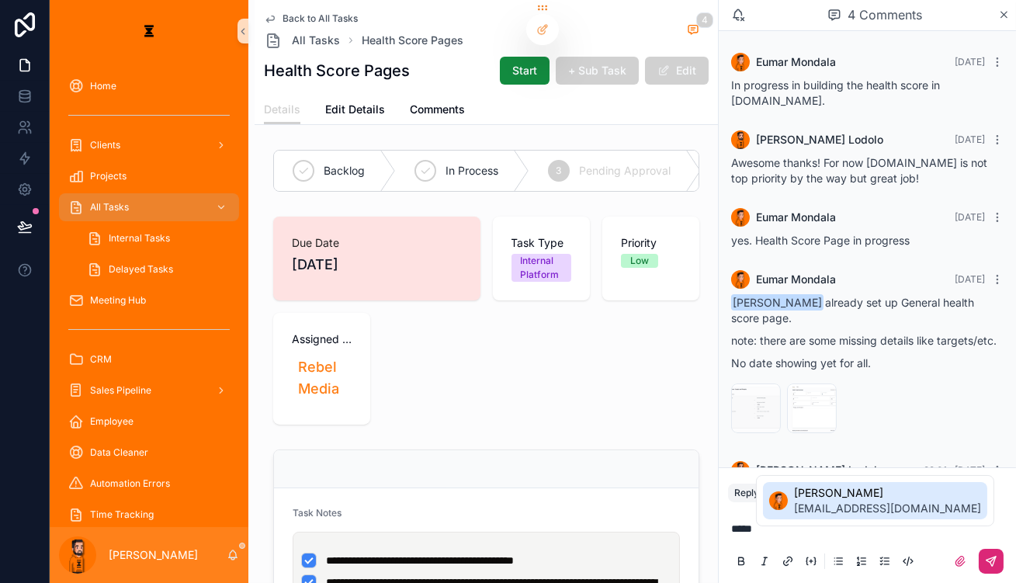
click at [873, 467] on div "[PERSON_NAME] [DATE] In progress in building the health score in [DOMAIN_NAME].…" at bounding box center [867, 249] width 297 height 436
click at [876, 508] on span "[EMAIL_ADDRESS][DOMAIN_NAME]" at bounding box center [887, 509] width 187 height 16
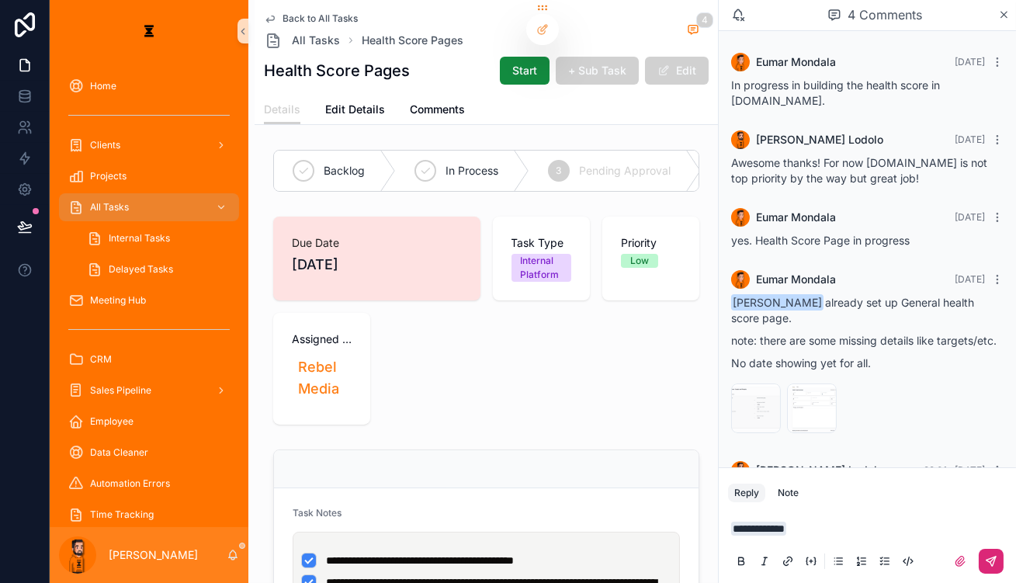
click at [998, 572] on button "scrollable content" at bounding box center [991, 561] width 25 height 25
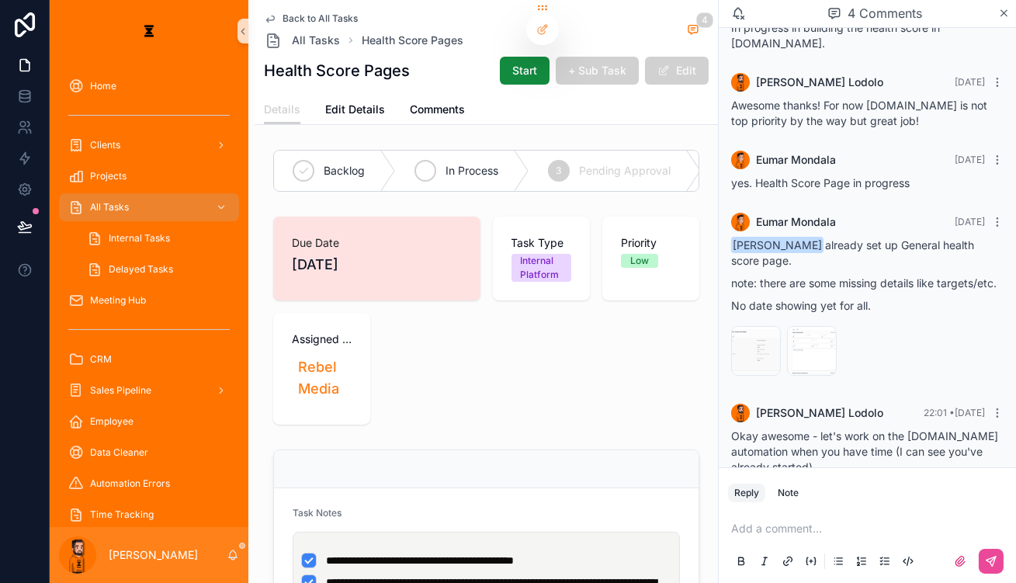
click at [446, 163] on span "In Process" at bounding box center [472, 171] width 53 height 16
click at [111, 201] on span "All Tasks" at bounding box center [109, 207] width 39 height 12
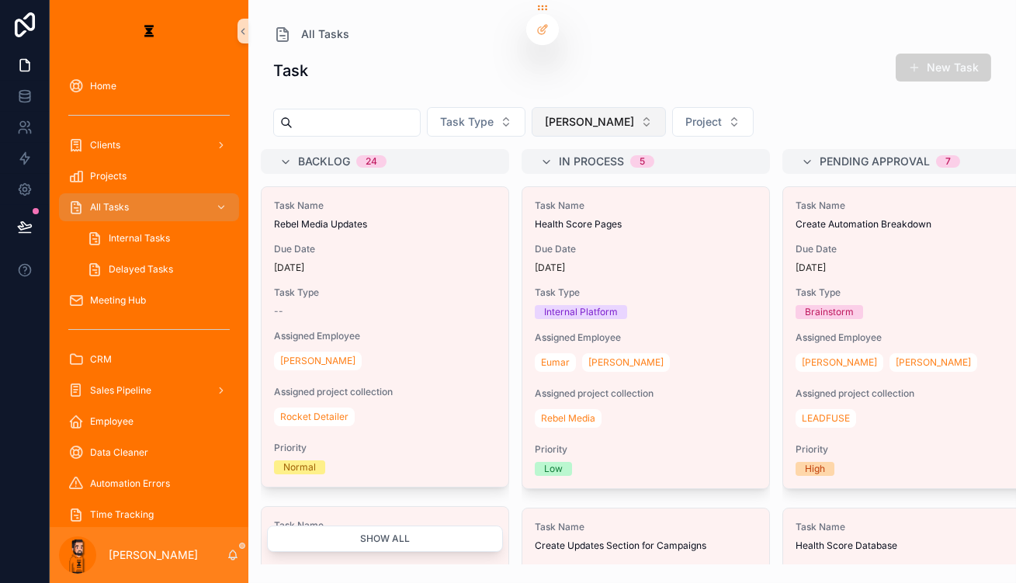
click at [549, 107] on button "[PERSON_NAME]" at bounding box center [599, 121] width 134 height 29
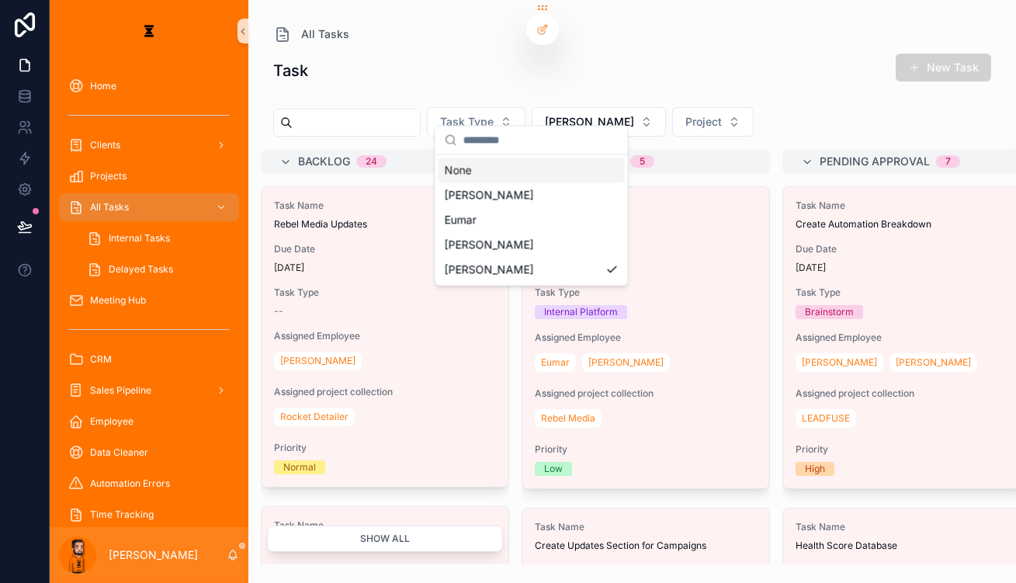
click at [793, 78] on div "Task New Task" at bounding box center [632, 71] width 718 height 36
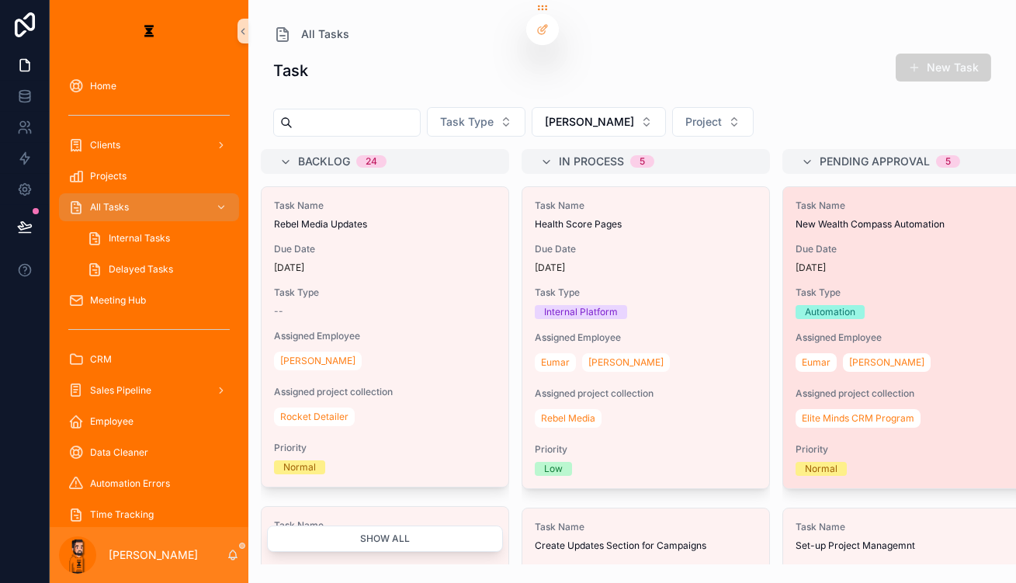
click at [822, 243] on div "Due Date [DATE]" at bounding box center [907, 258] width 222 height 31
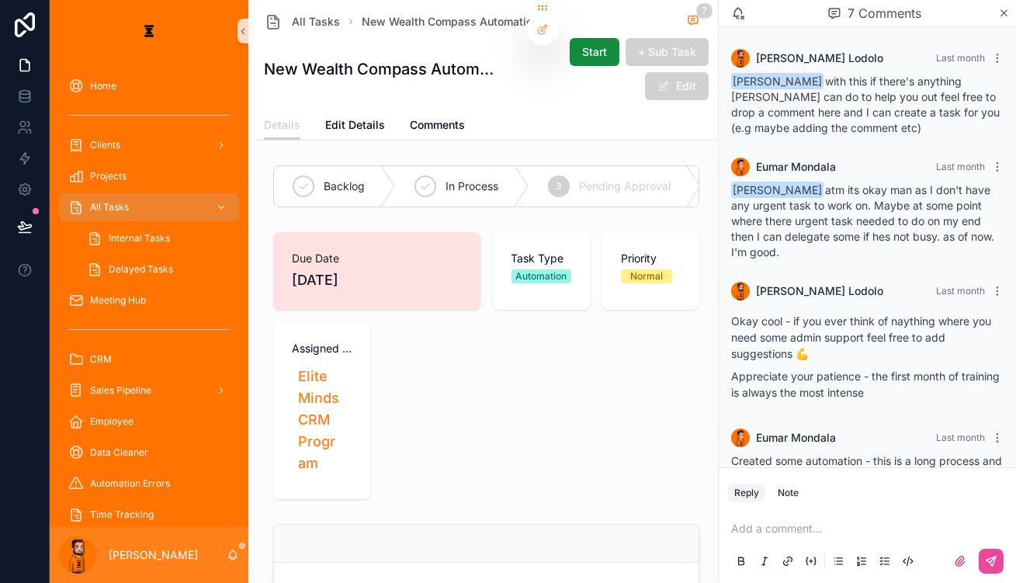
scroll to position [235, 0]
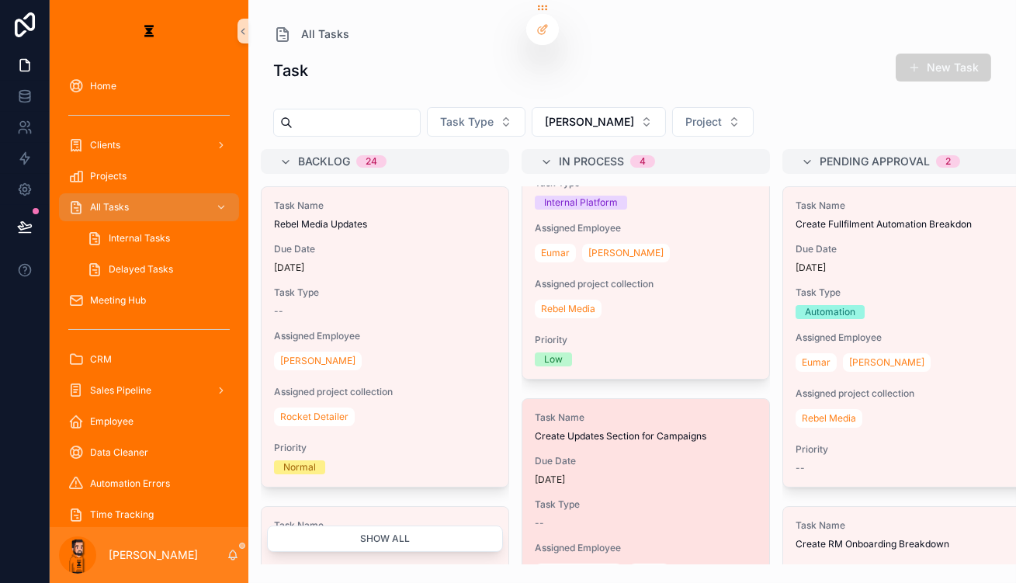
scroll to position [111, 0]
click at [564, 414] on div "Task Name Create Updates Section for Campaigns Due Date [DATE] Task Type -- Ass…" at bounding box center [645, 547] width 247 height 300
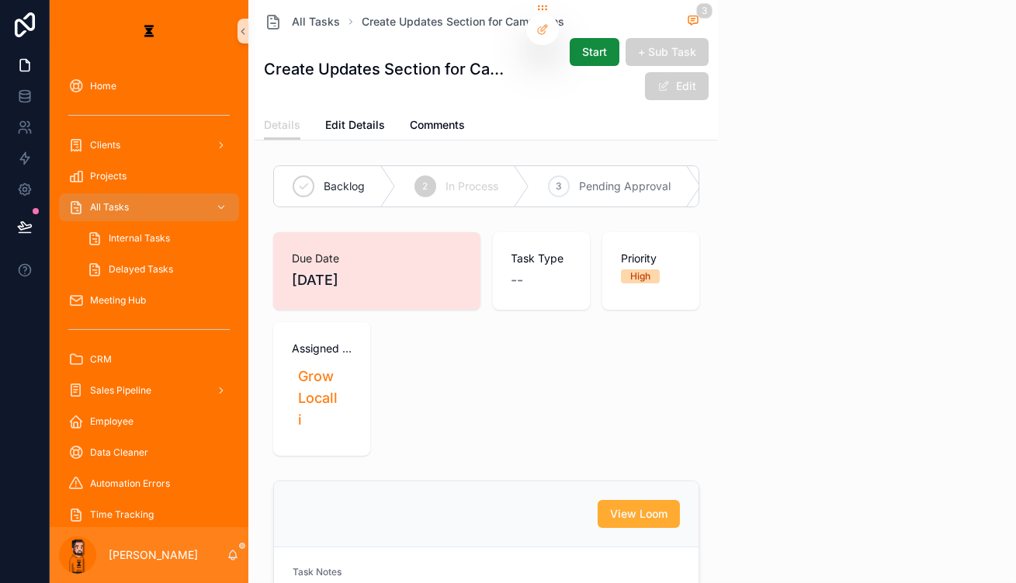
scroll to position [48, 0]
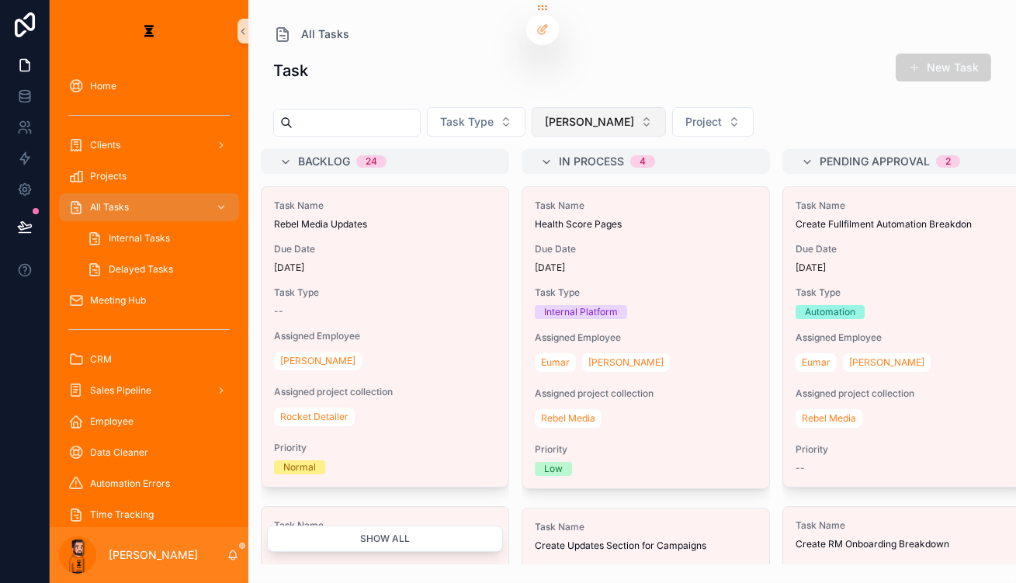
click at [532, 107] on button "[PERSON_NAME]" at bounding box center [599, 121] width 134 height 29
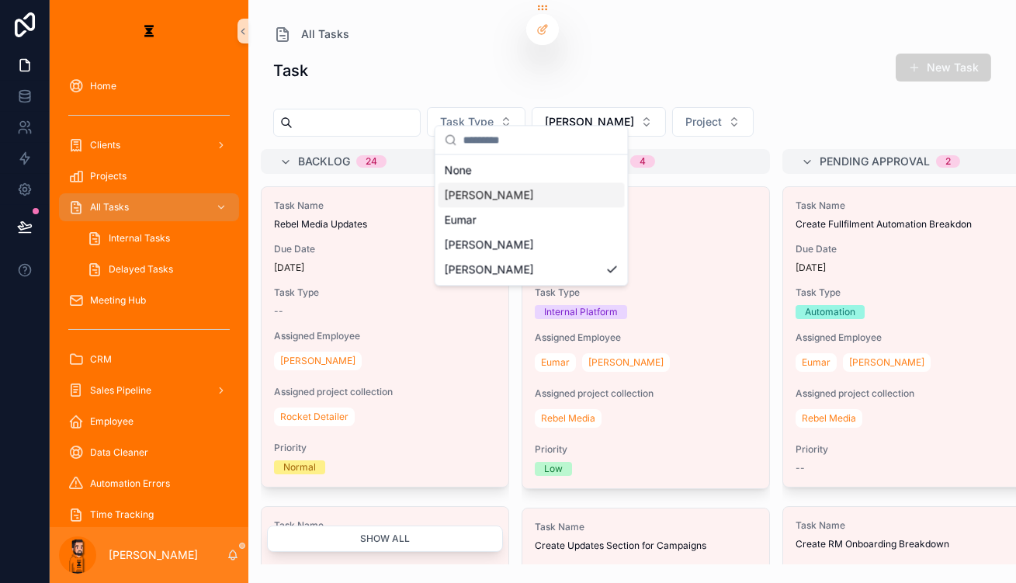
click at [517, 186] on div "[PERSON_NAME]" at bounding box center [532, 194] width 186 height 25
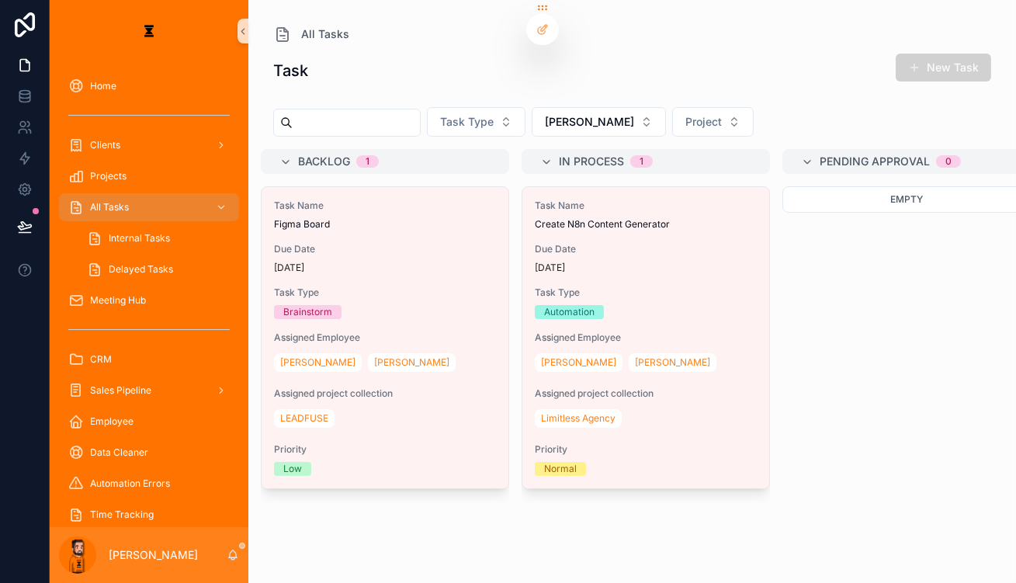
click at [369, 243] on span "Due Date" at bounding box center [385, 249] width 222 height 12
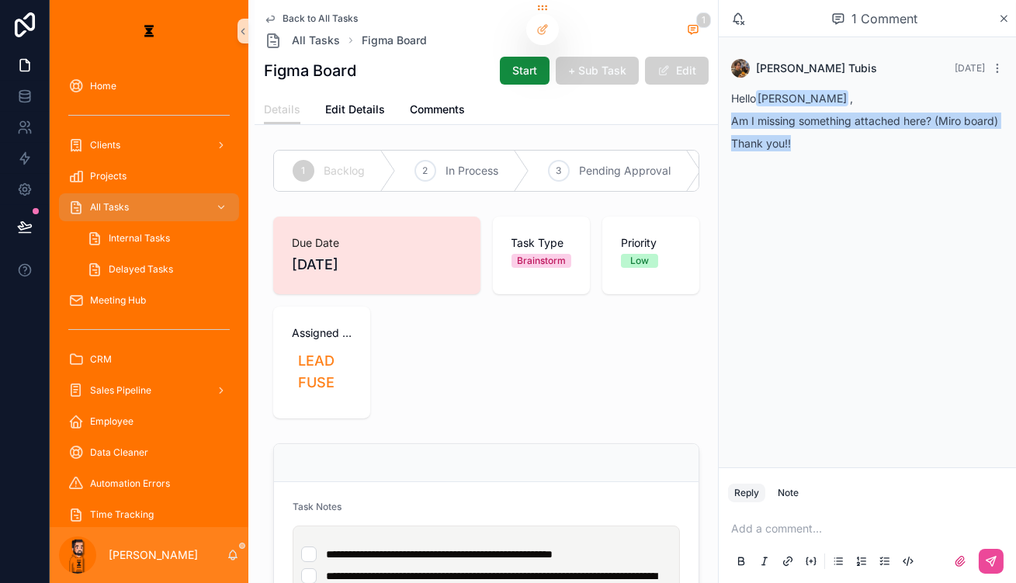
drag, startPoint x: 821, startPoint y: 123, endPoint x: 765, endPoint y: 109, distance: 58.4
click at [765, 109] on div "[PERSON_NAME] [DATE] Hello [PERSON_NAME] , Am I missing something attached here…" at bounding box center [867, 108] width 291 height 117
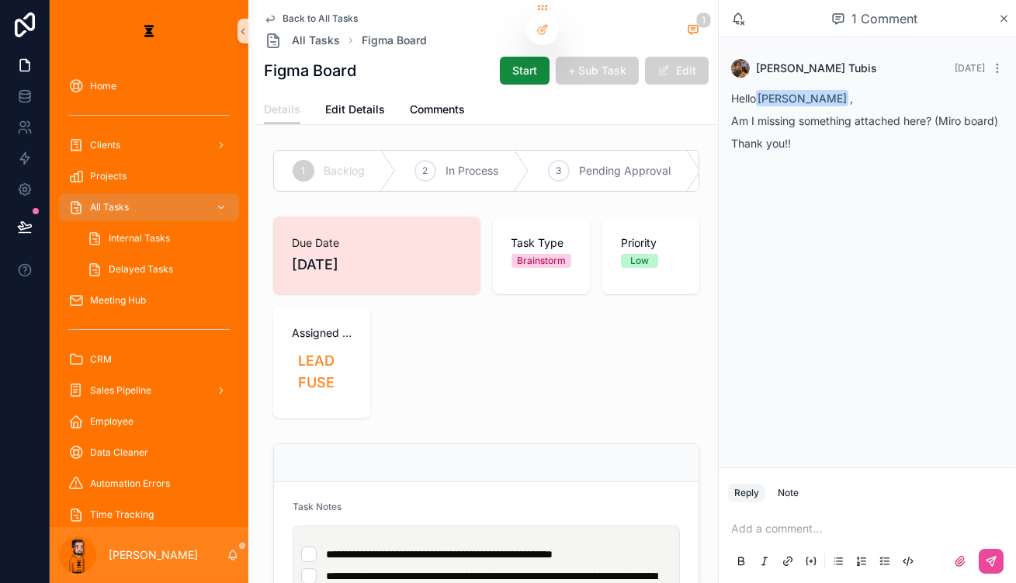
click at [564, 540] on div "**********" at bounding box center [489, 572] width 376 height 65
click at [563, 547] on li "**********" at bounding box center [486, 555] width 370 height 16
click at [295, 19] on span "Back to All Tasks" at bounding box center [320, 18] width 75 height 12
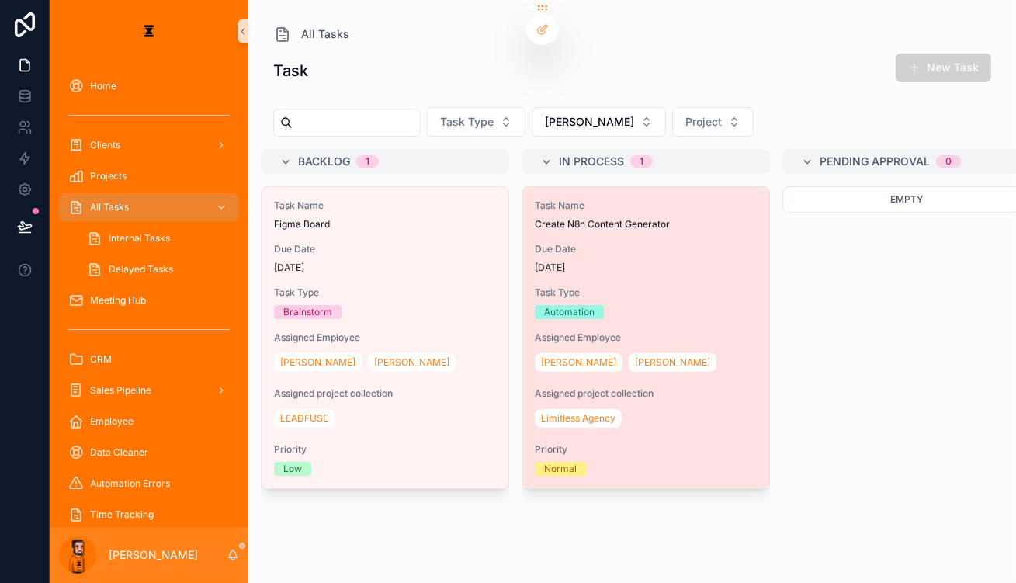
click at [613, 243] on span "Due Date" at bounding box center [646, 249] width 222 height 12
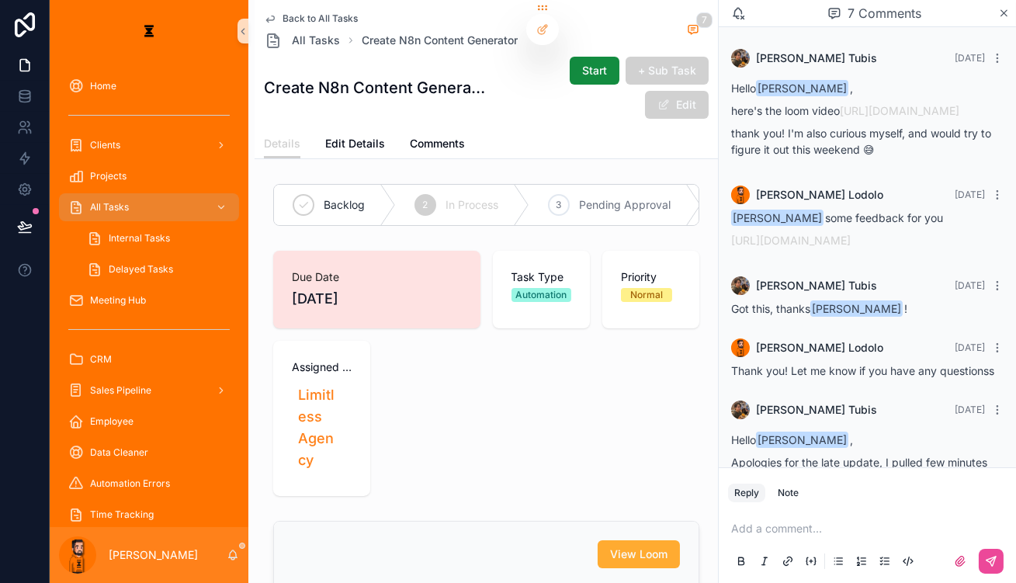
scroll to position [399, 0]
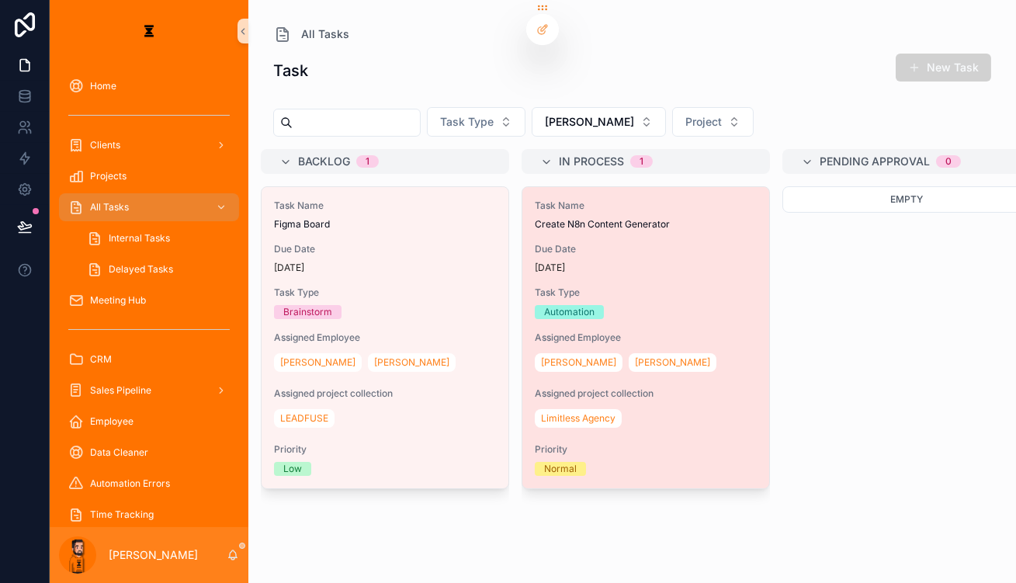
click at [574, 243] on div "Due Date [DATE]" at bounding box center [646, 258] width 222 height 31
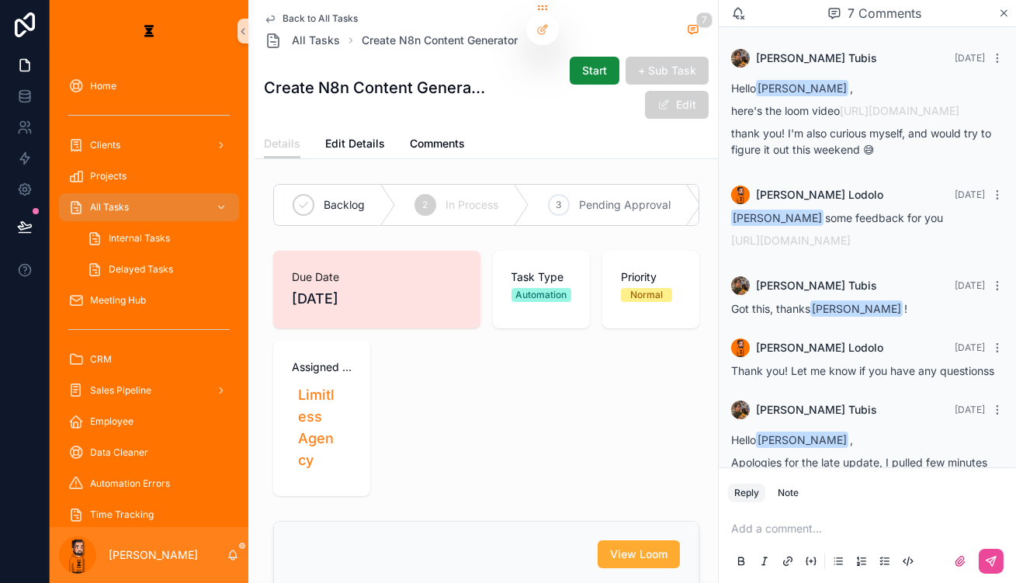
scroll to position [399, 0]
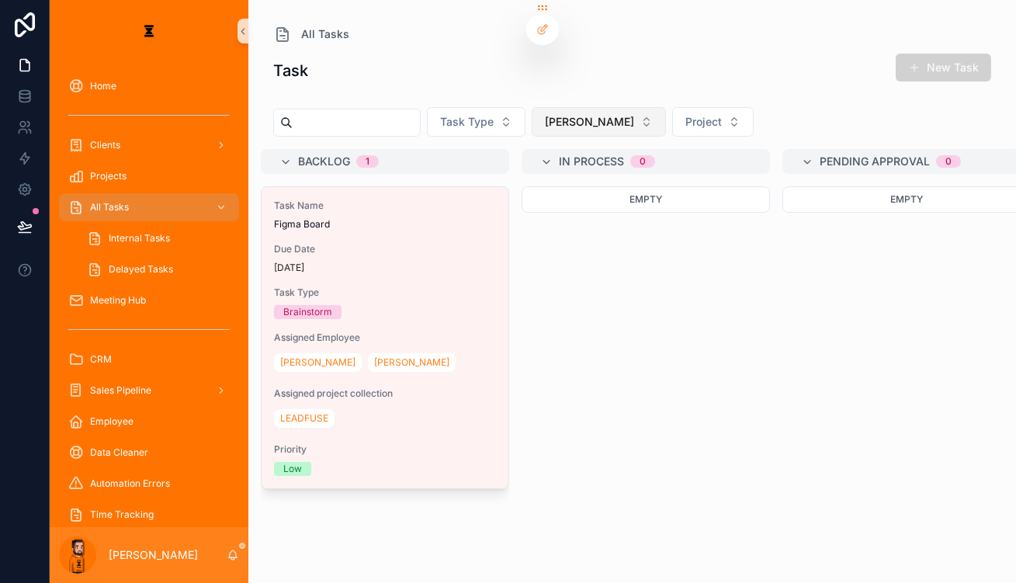
click at [547, 116] on button "[PERSON_NAME]" at bounding box center [599, 121] width 134 height 29
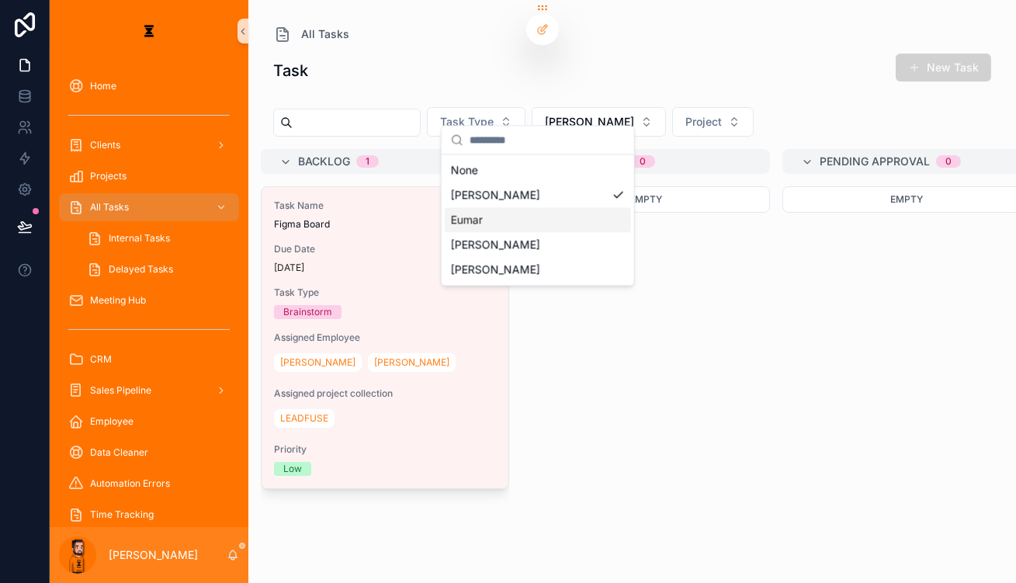
click at [508, 212] on div "Eumar" at bounding box center [538, 219] width 186 height 25
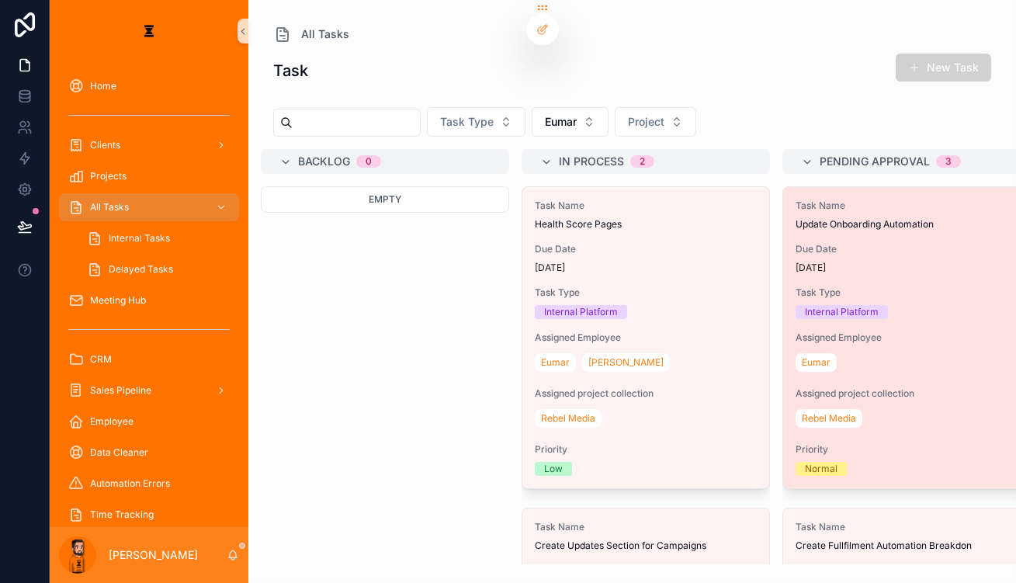
click at [838, 243] on span "Due Date" at bounding box center [907, 249] width 222 height 12
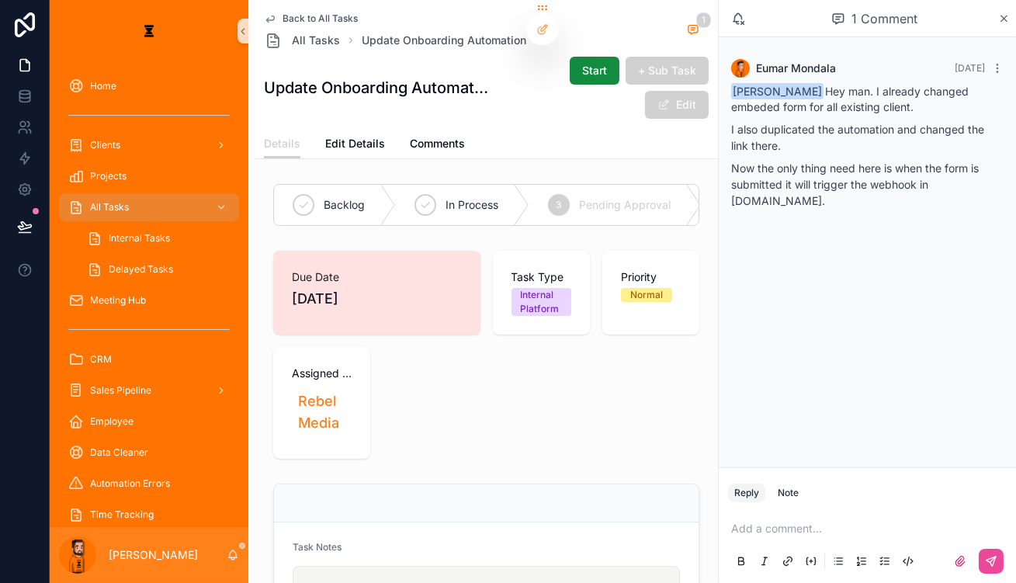
click at [858, 518] on div "Add a comment..." at bounding box center [867, 544] width 297 height 78
click at [846, 533] on p "scrollable content" at bounding box center [870, 529] width 279 height 16
click at [911, 534] on p "**********" at bounding box center [870, 529] width 279 height 16
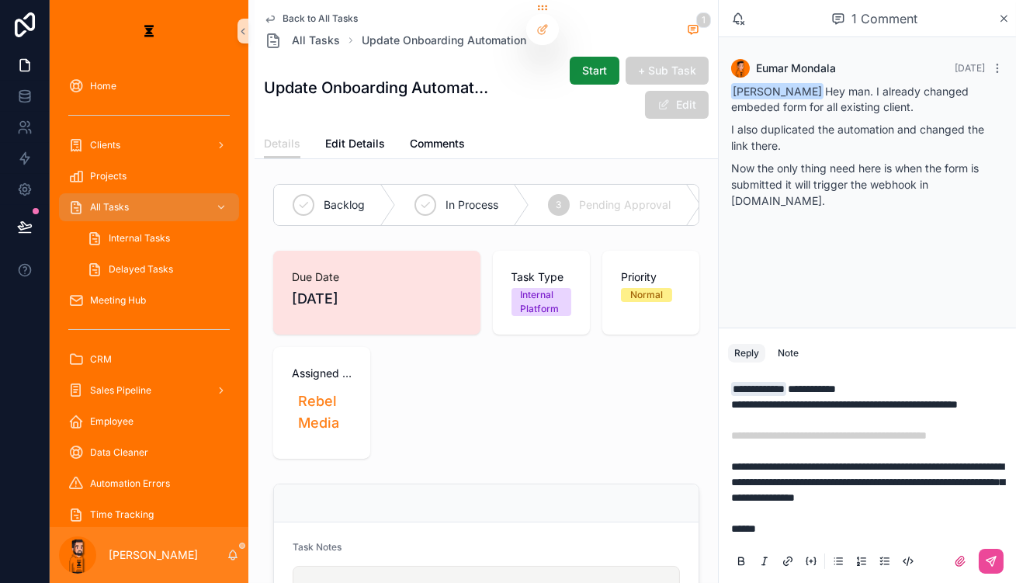
drag, startPoint x: 874, startPoint y: 515, endPoint x: 954, endPoint y: 550, distance: 87.3
click at [875, 516] on p "**********" at bounding box center [870, 458] width 279 height 155
click at [994, 564] on icon "scrollable content" at bounding box center [991, 561] width 12 height 12
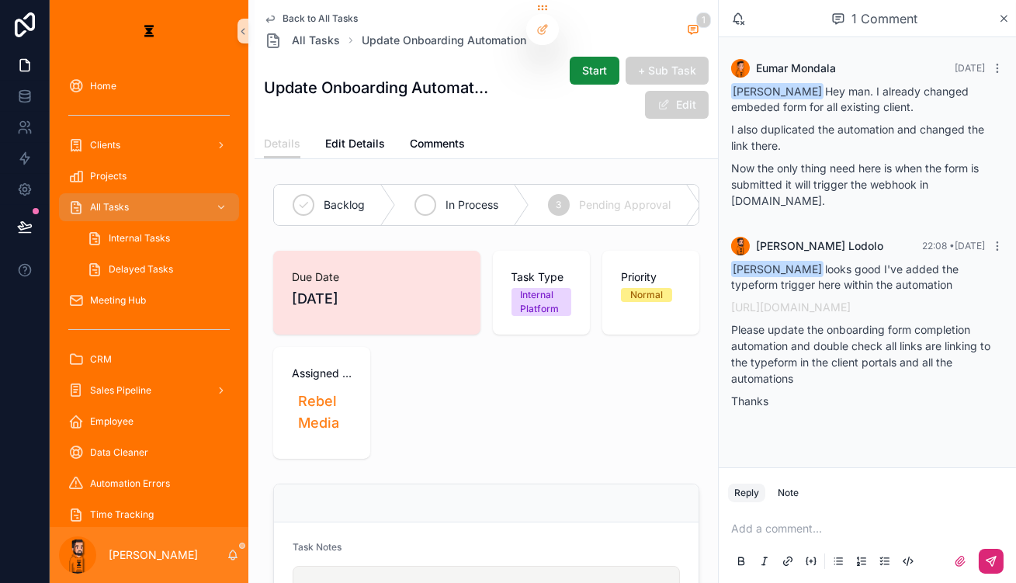
click at [446, 197] on span "In Process" at bounding box center [472, 205] width 53 height 16
click at [283, 9] on div "Back to All Tasks All Tasks Update Onboarding Automation 2 Update Onboarding Au…" at bounding box center [486, 64] width 445 height 129
click at [286, 19] on span "Back to All Tasks" at bounding box center [320, 18] width 75 height 12
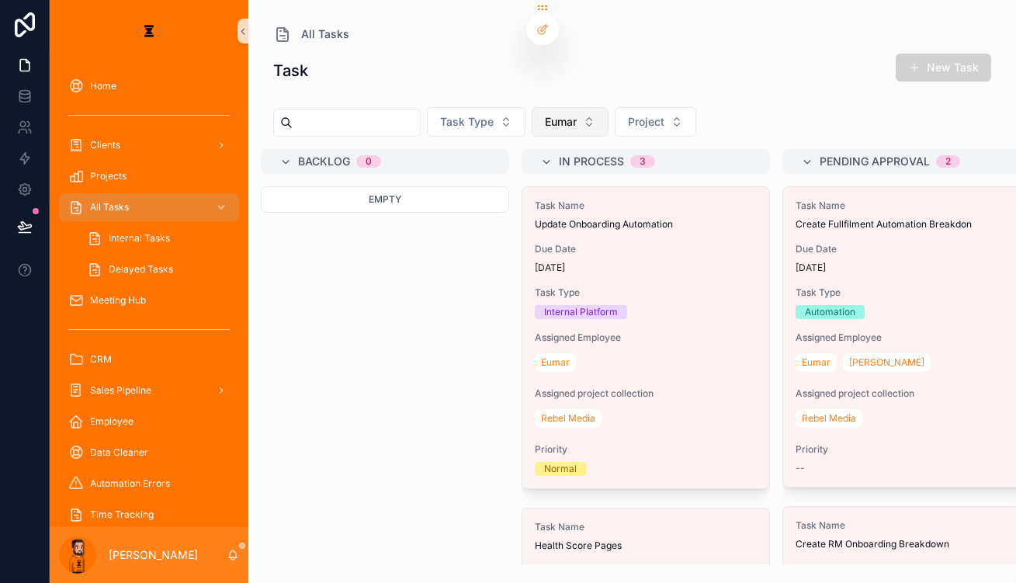
click at [545, 114] on span "Eumar" at bounding box center [561, 122] width 32 height 16
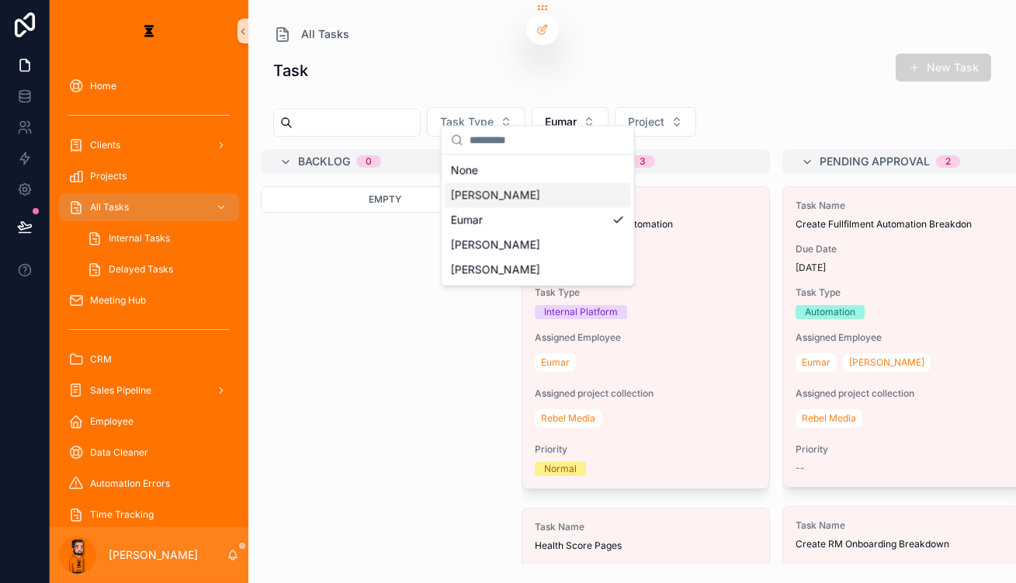
click at [528, 190] on div "[PERSON_NAME]" at bounding box center [538, 194] width 186 height 25
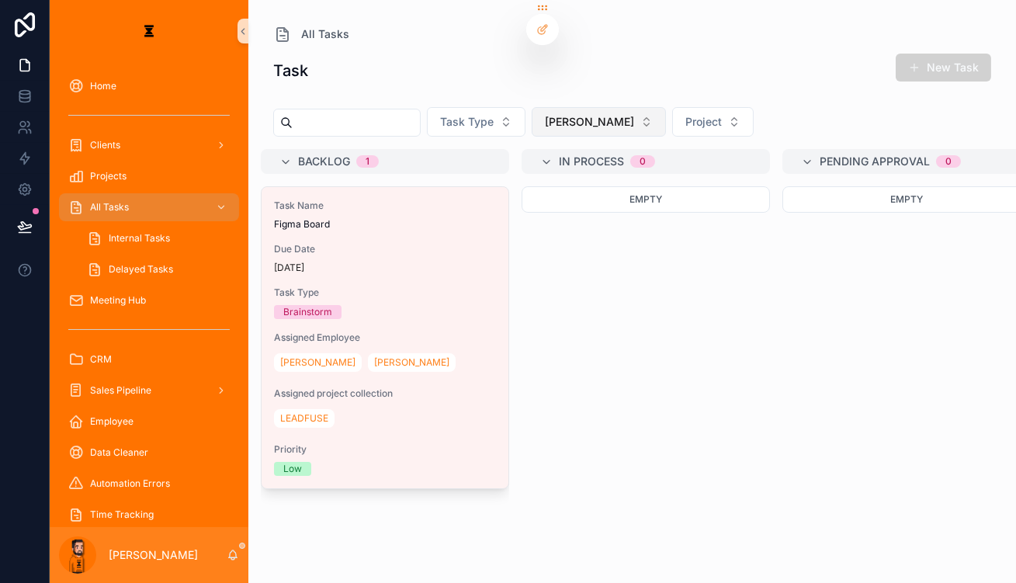
click at [542, 116] on button "[PERSON_NAME]" at bounding box center [599, 121] width 134 height 29
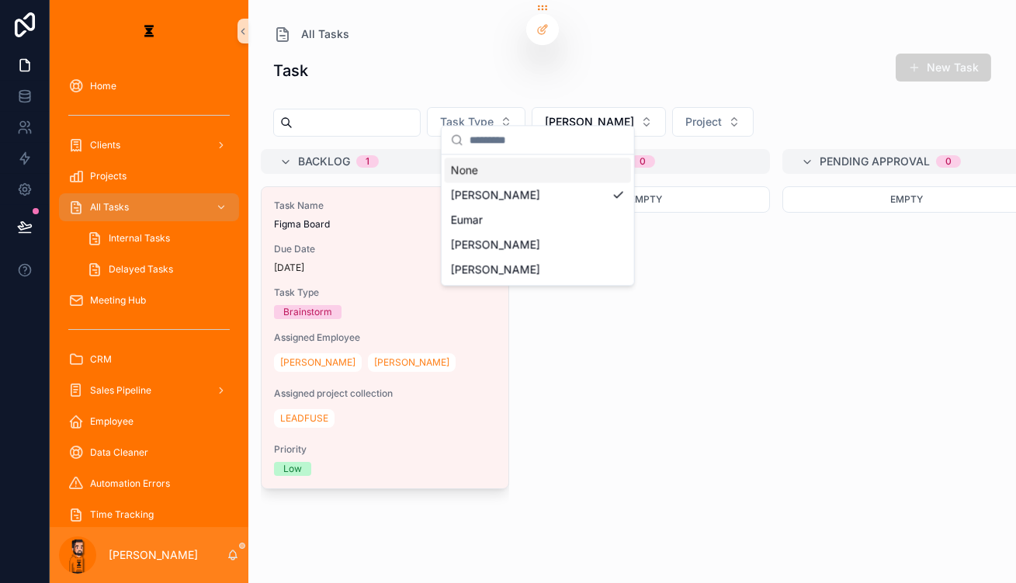
click at [508, 173] on div "None" at bounding box center [538, 170] width 186 height 25
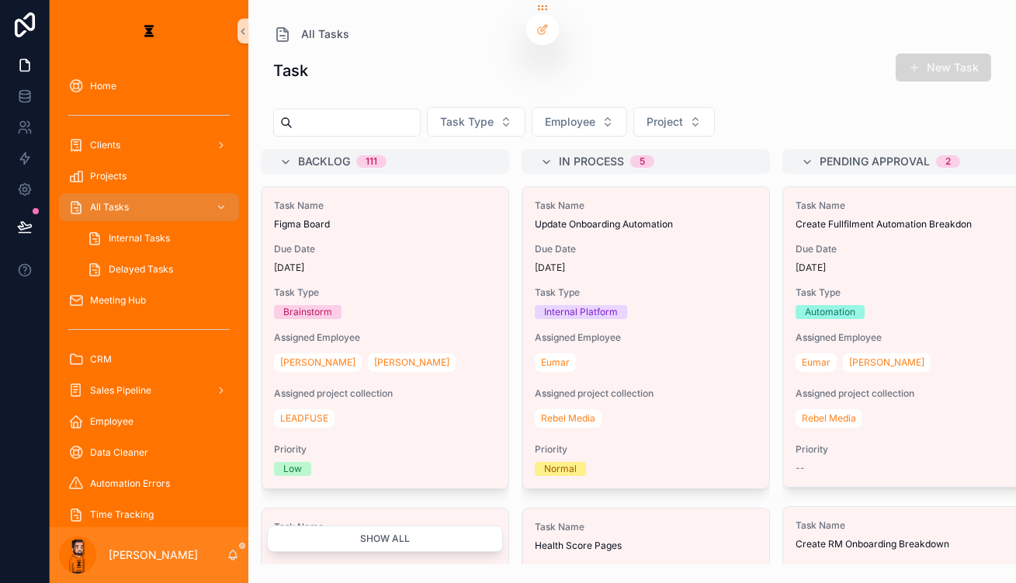
click at [959, 54] on button "New Task" at bounding box center [943, 68] width 95 height 28
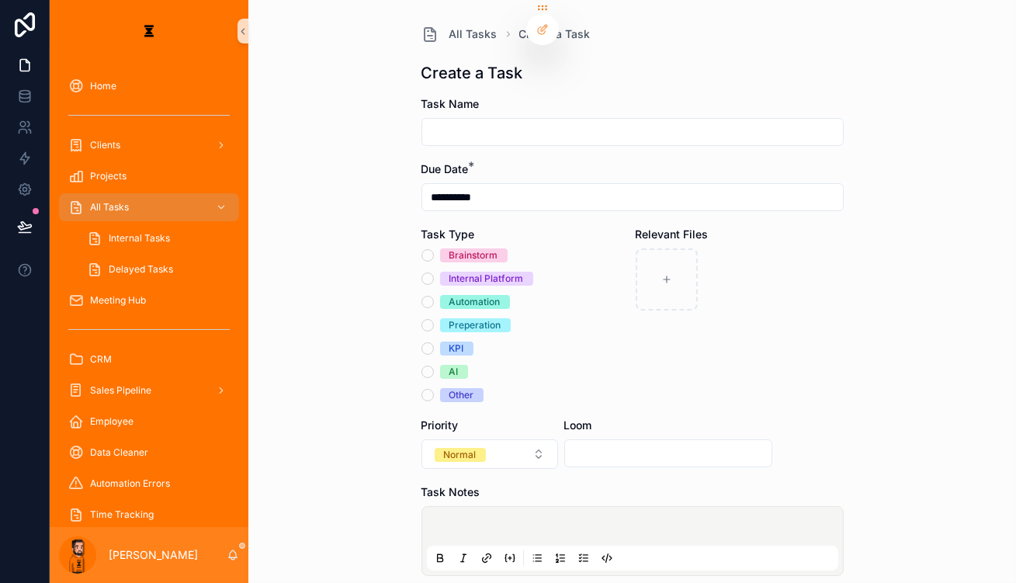
click at [603, 121] on input "scrollable content" at bounding box center [632, 132] width 421 height 22
type input "**********"
click at [478, 295] on div "Automation" at bounding box center [474, 302] width 51 height 14
click at [434, 296] on button "Automation" at bounding box center [428, 302] width 12 height 12
click at [521, 521] on p "scrollable content" at bounding box center [635, 529] width 411 height 16
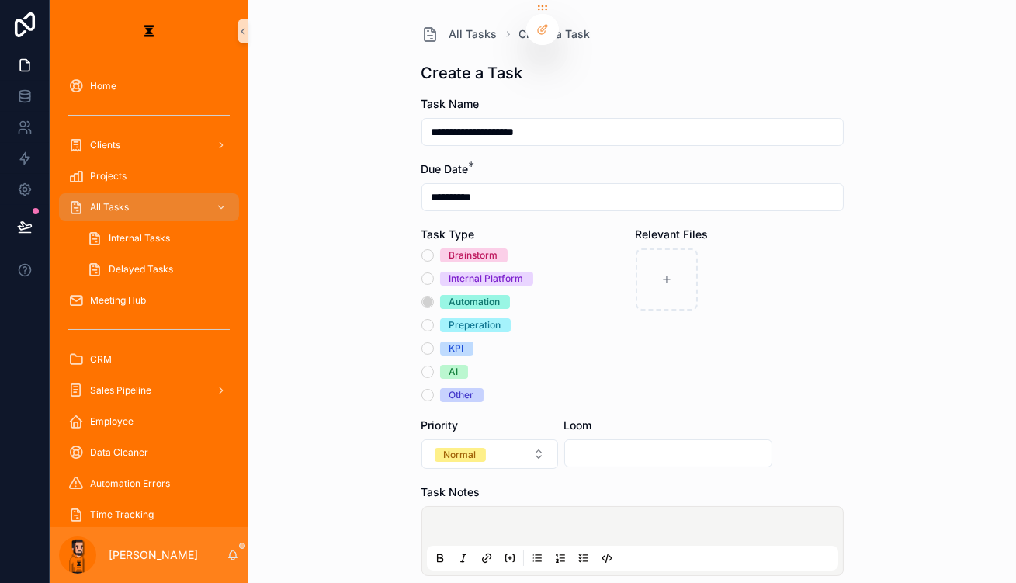
click at [579, 557] on icon "scrollable content" at bounding box center [580, 558] width 2 height 2
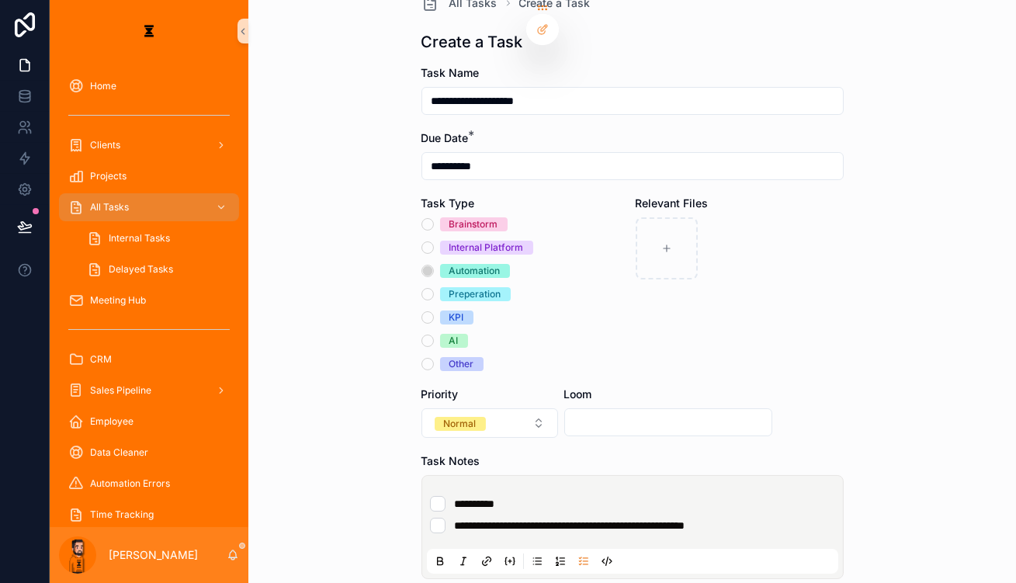
scroll to position [70, 0]
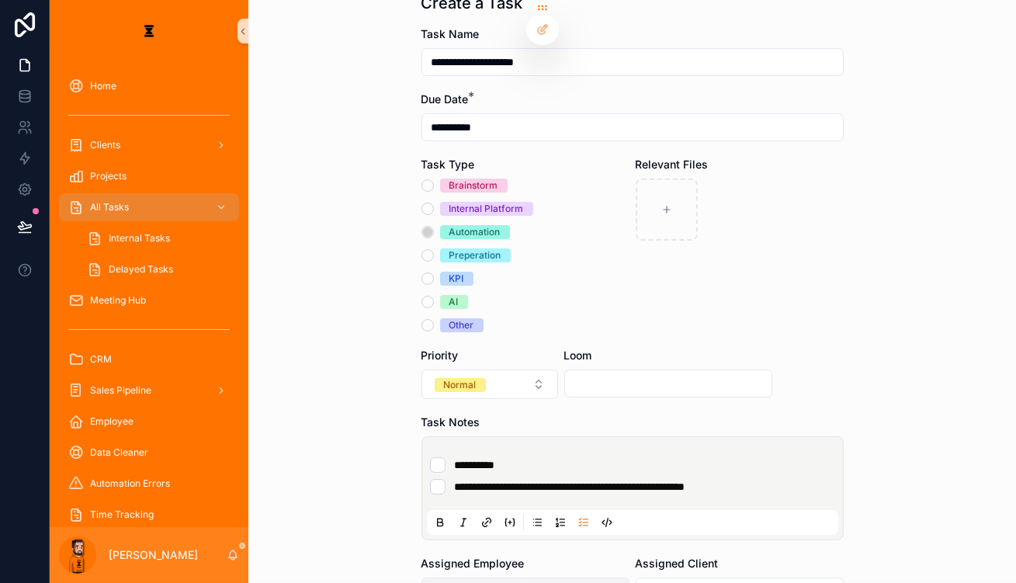
click at [487, 578] on button "[PERSON_NAME]" at bounding box center [526, 593] width 208 height 31
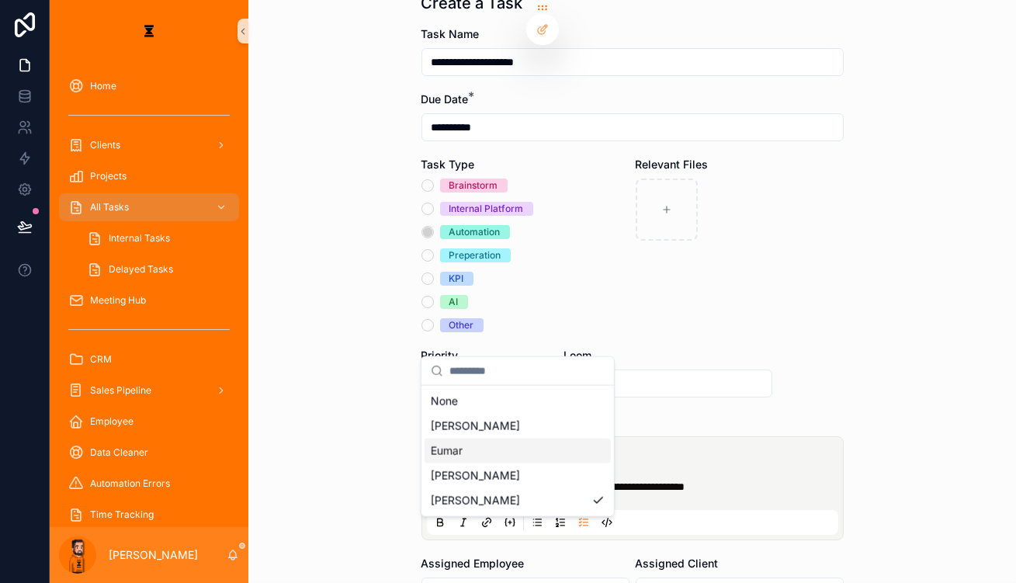
click at [463, 439] on div "Eumar" at bounding box center [518, 451] width 186 height 25
click at [779, 345] on form "**********" at bounding box center [633, 437] width 422 height 823
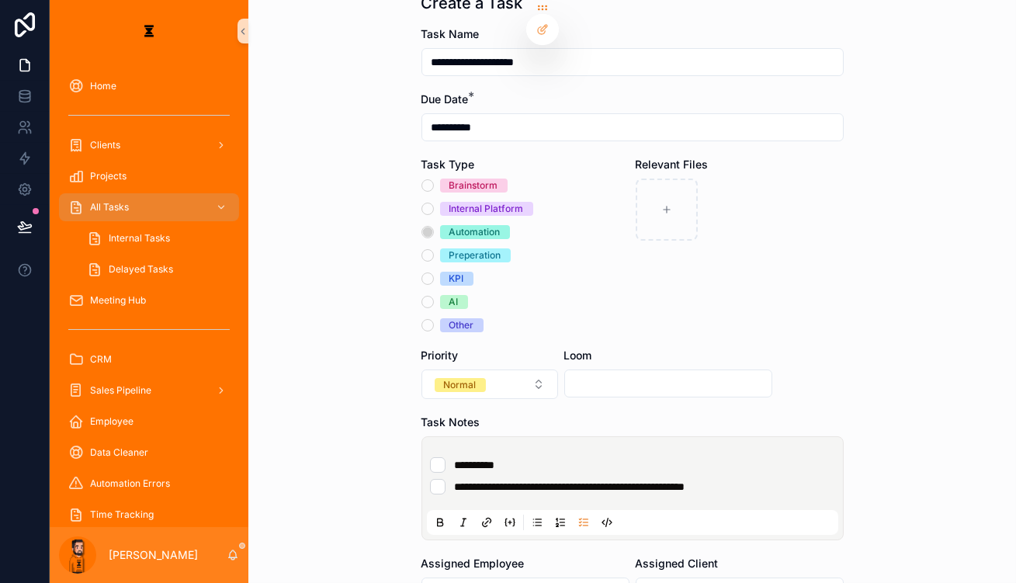
click at [630, 451] on div "**********" at bounding box center [635, 476] width 411 height 50
click at [639, 442] on div "**********" at bounding box center [632, 488] width 411 height 93
click at [763, 457] on ul "**********" at bounding box center [635, 475] width 411 height 37
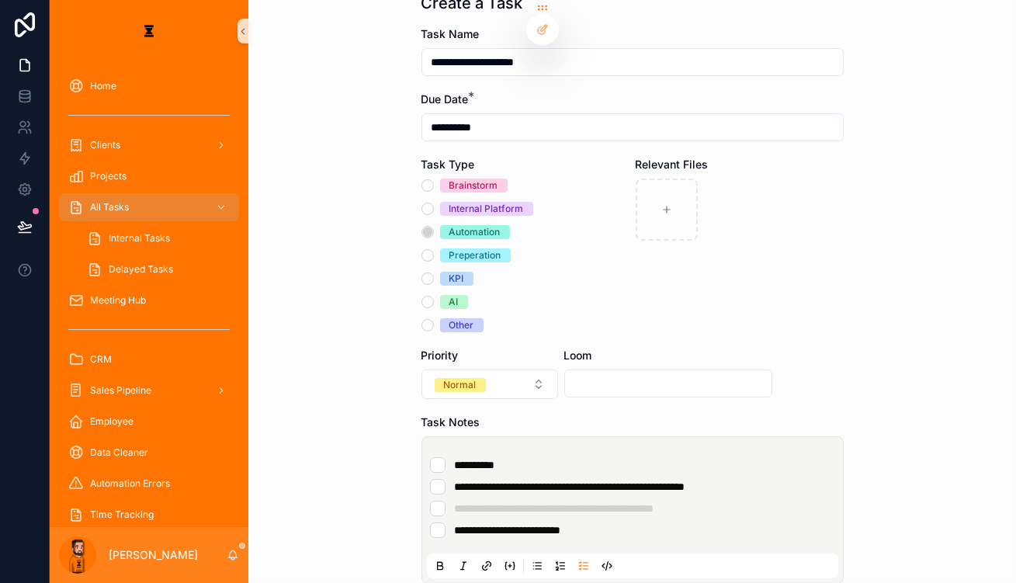
click at [682, 457] on ul "**********" at bounding box center [635, 497] width 411 height 81
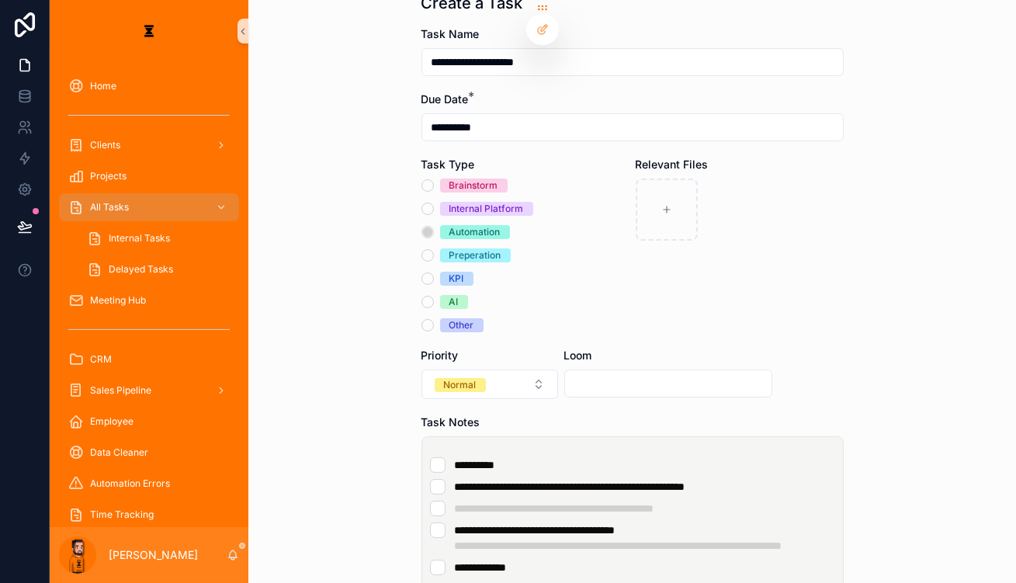
click at [542, 515] on div "**********" at bounding box center [632, 529] width 411 height 174
click at [553, 560] on li "**********" at bounding box center [632, 568] width 405 height 16
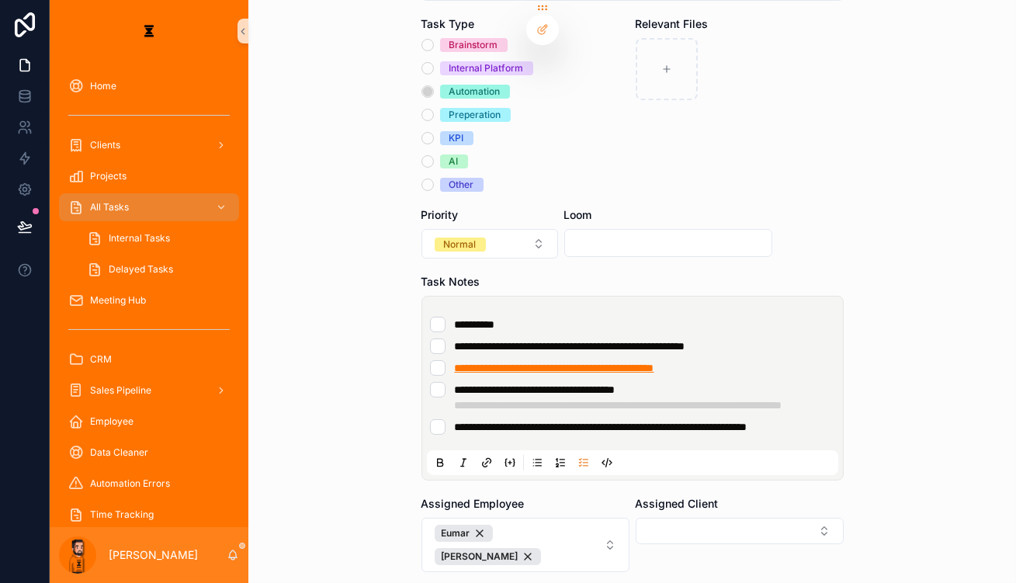
scroll to position [211, 0]
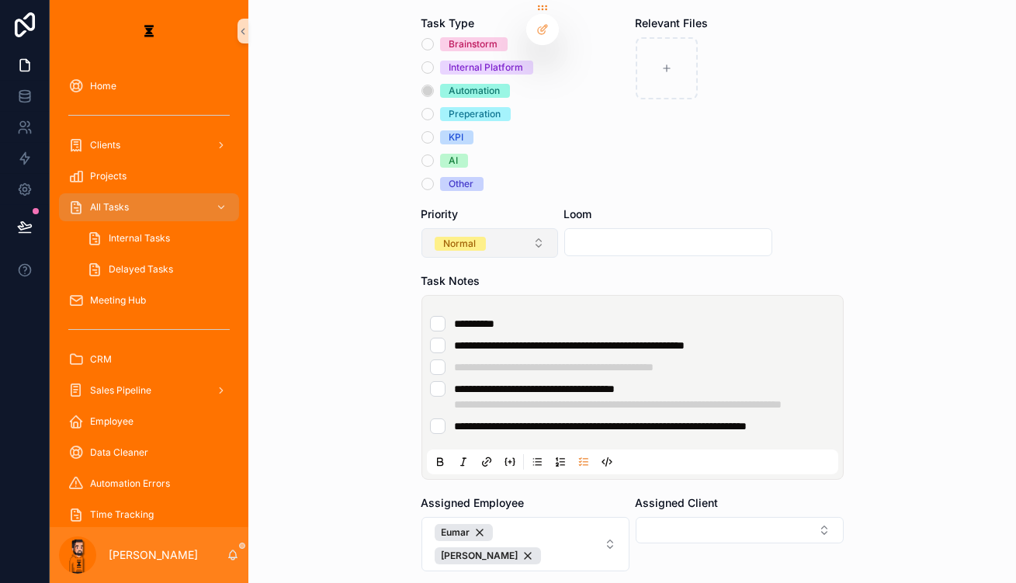
click at [501, 228] on button "Normal" at bounding box center [490, 242] width 137 height 29
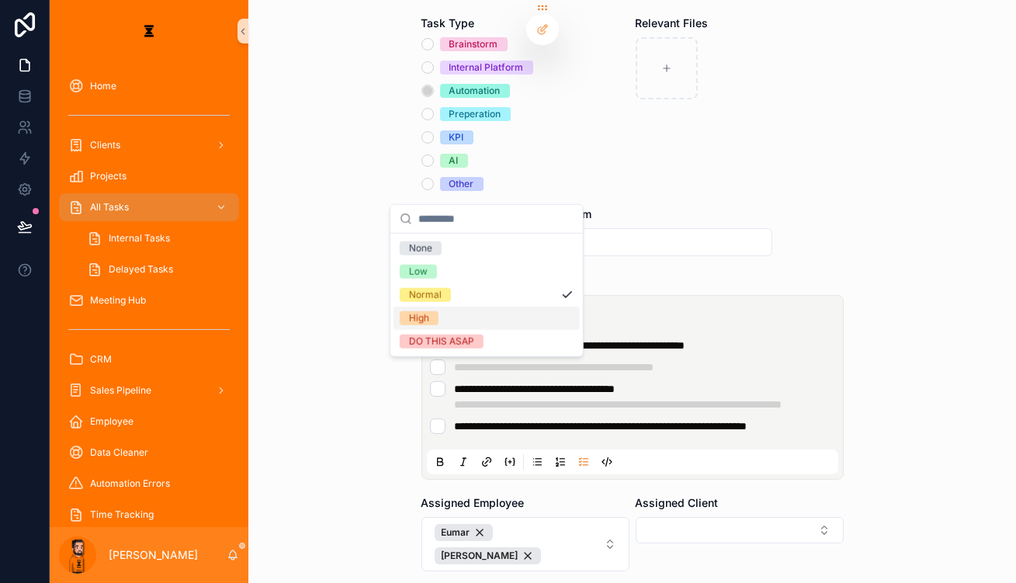
click at [434, 307] on div "High" at bounding box center [487, 318] width 186 height 23
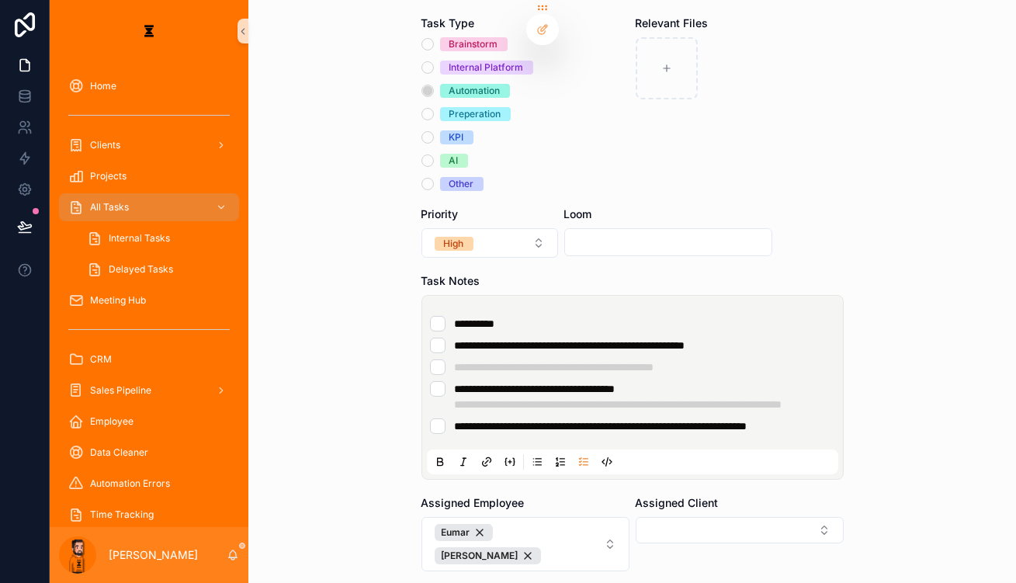
drag, startPoint x: 907, startPoint y: 206, endPoint x: 887, endPoint y: 203, distance: 20.4
click at [906, 206] on div "**********" at bounding box center [632, 80] width 768 height 583
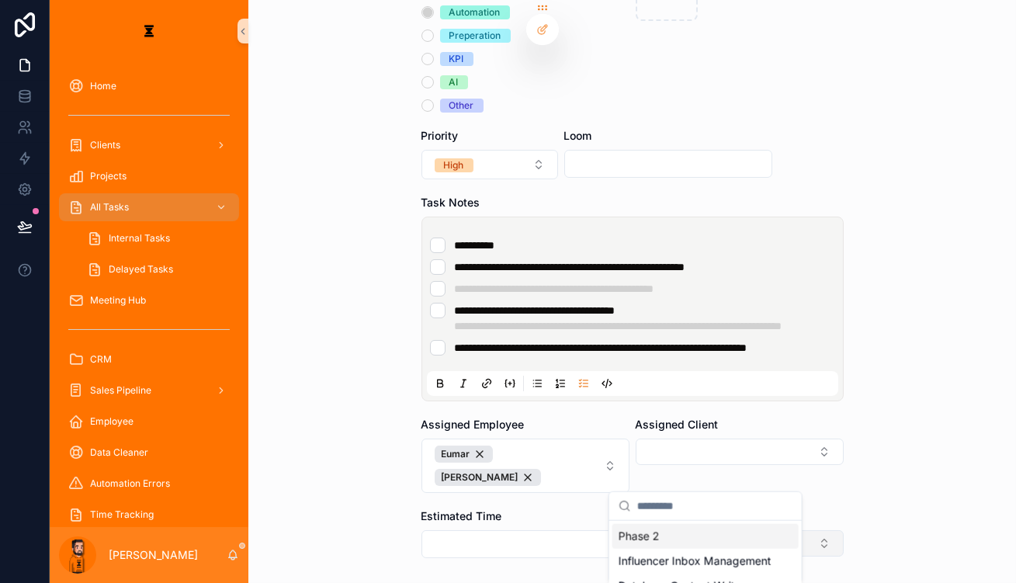
scroll to position [303, 0]
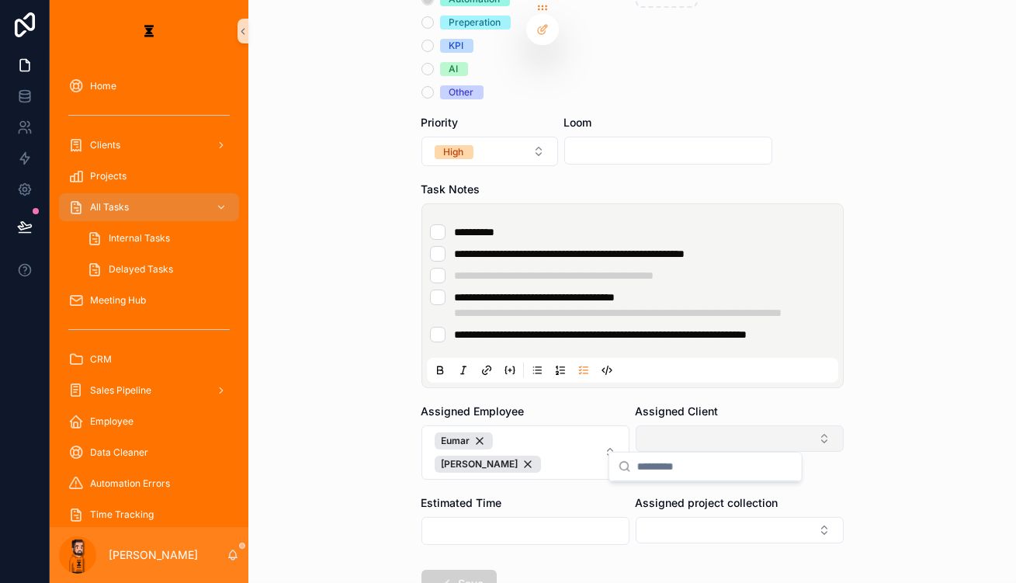
click at [695, 425] on button "Select Button" at bounding box center [740, 438] width 208 height 26
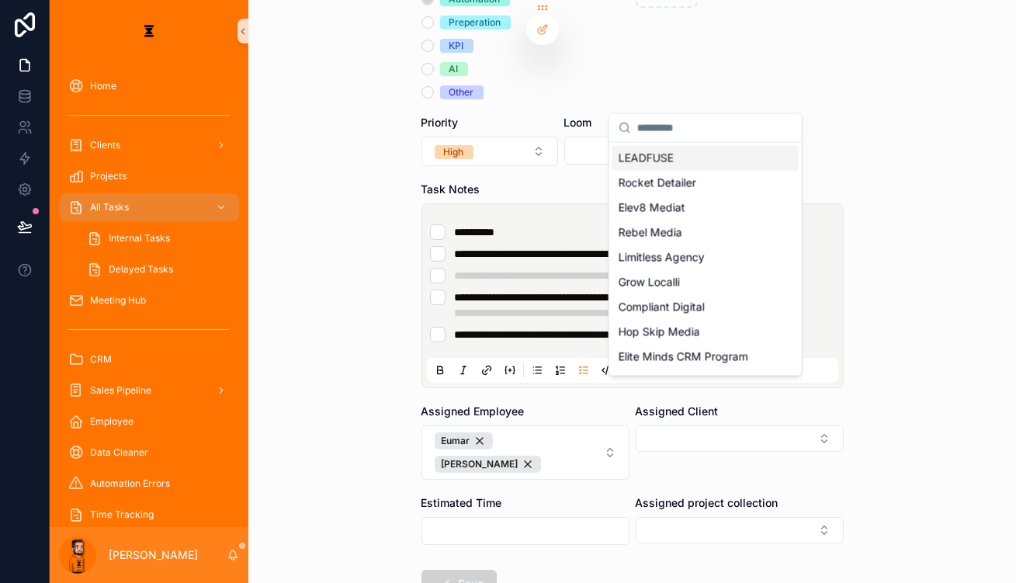
click at [663, 158] on span "LEADFUSE" at bounding box center [646, 158] width 55 height 16
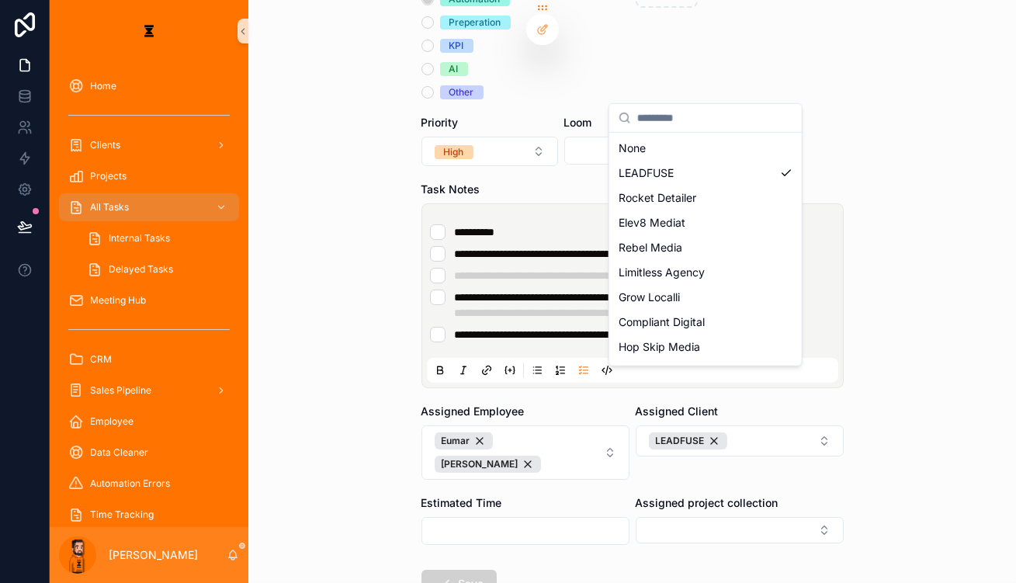
click at [698, 457] on div "**********" at bounding box center [533, 291] width 966 height 583
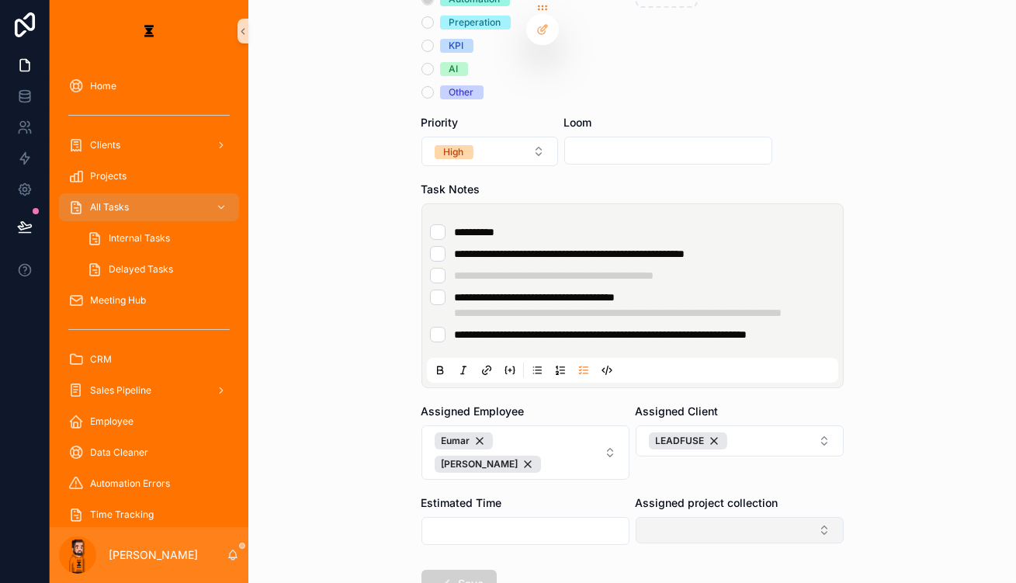
click at [698, 517] on button "Select Button" at bounding box center [740, 530] width 208 height 26
click at [669, 499] on div "Phase 2" at bounding box center [705, 496] width 186 height 25
click at [557, 496] on form "**********" at bounding box center [633, 247] width 422 height 907
click at [466, 573] on button "Save" at bounding box center [459, 587] width 75 height 28
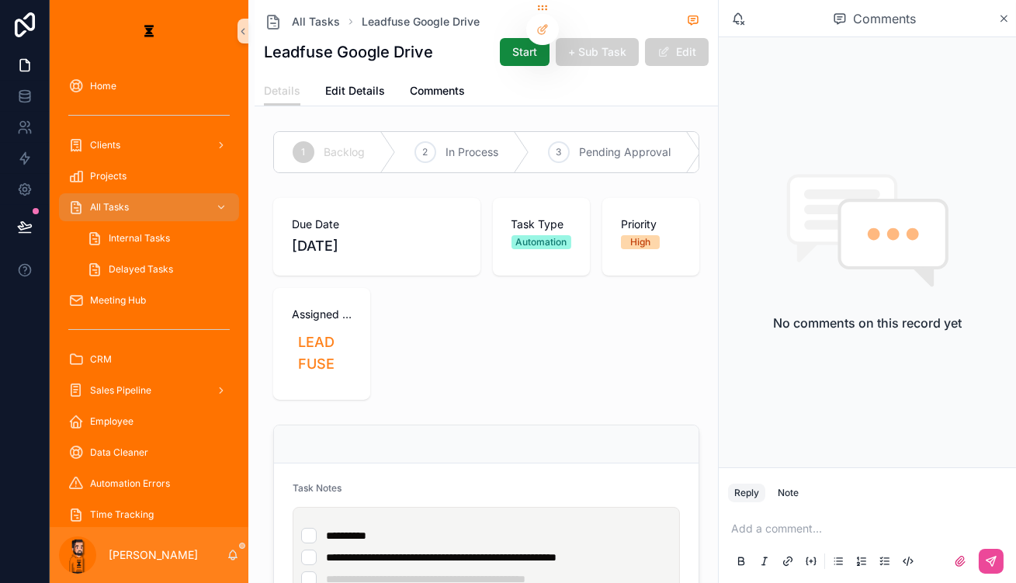
click at [325, 86] on span "Edit Details" at bounding box center [355, 91] width 60 height 16
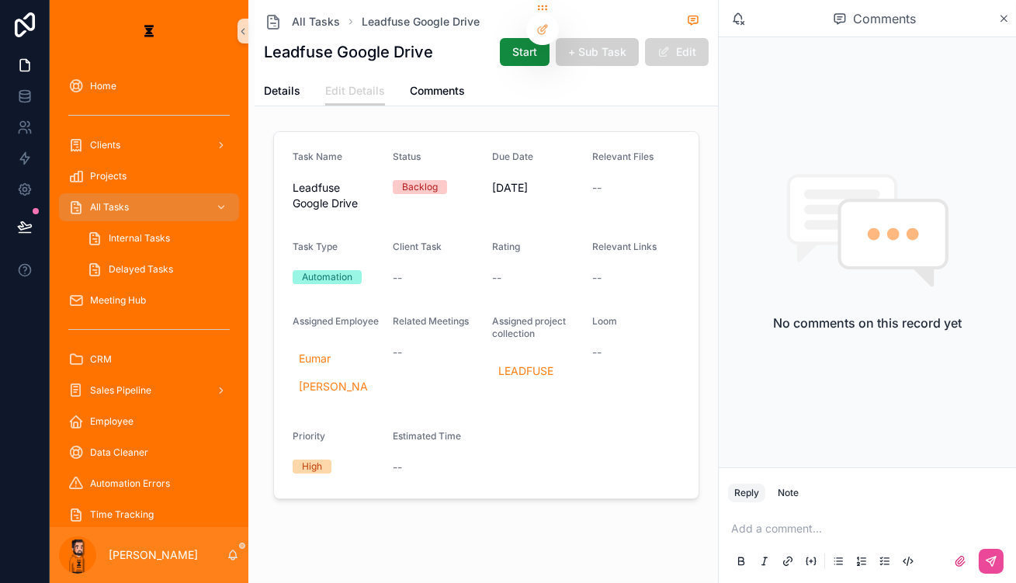
click at [709, 39] on button "Edit" at bounding box center [677, 52] width 64 height 28
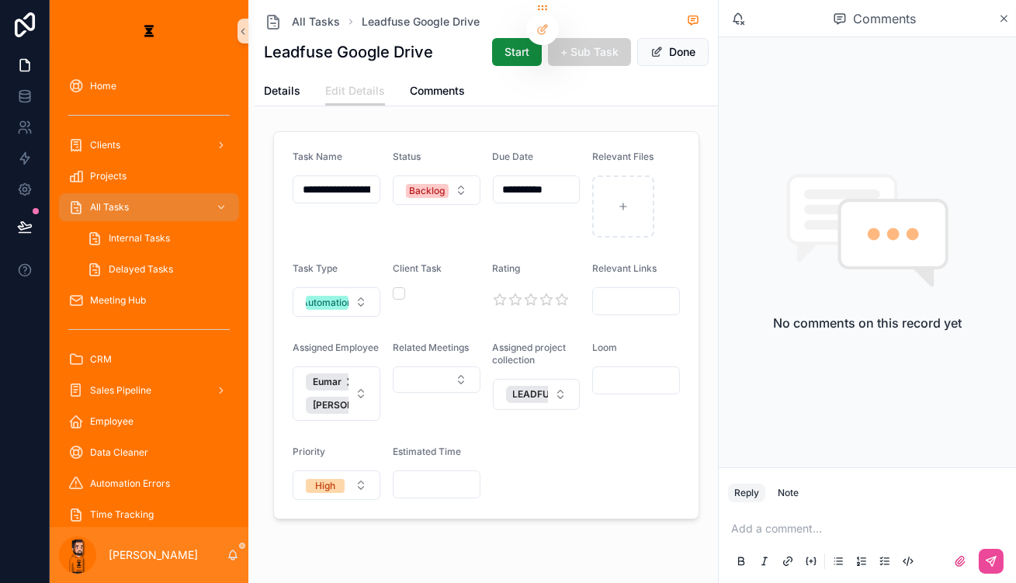
click at [676, 370] on input "scrollable content" at bounding box center [636, 381] width 86 height 22
paste input "**********"
type input "**********"
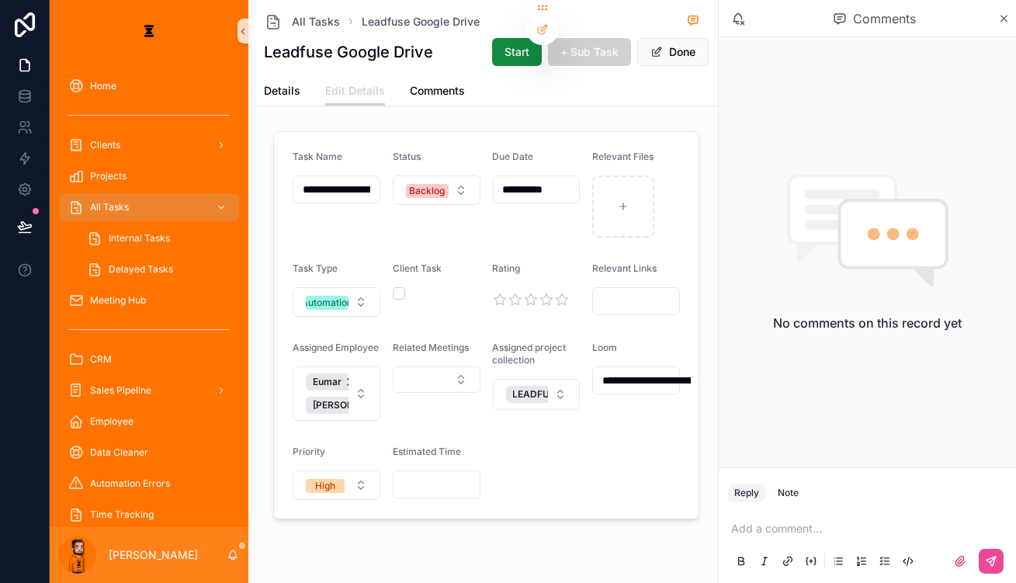
click at [591, 408] on form "**********" at bounding box center [486, 325] width 425 height 387
click at [709, 44] on button "Done" at bounding box center [672, 52] width 71 height 28
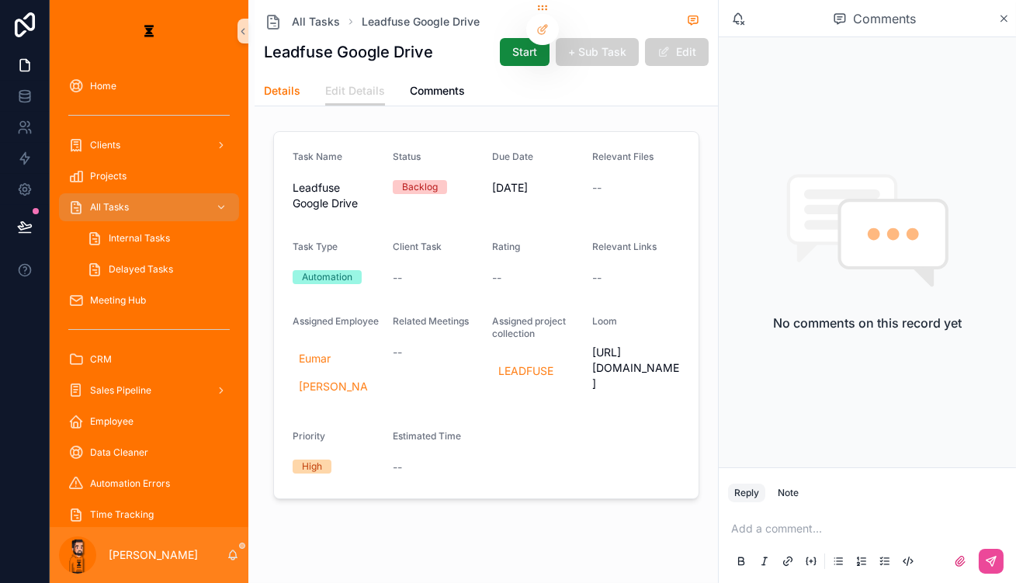
click at [264, 93] on link "Details" at bounding box center [282, 92] width 36 height 31
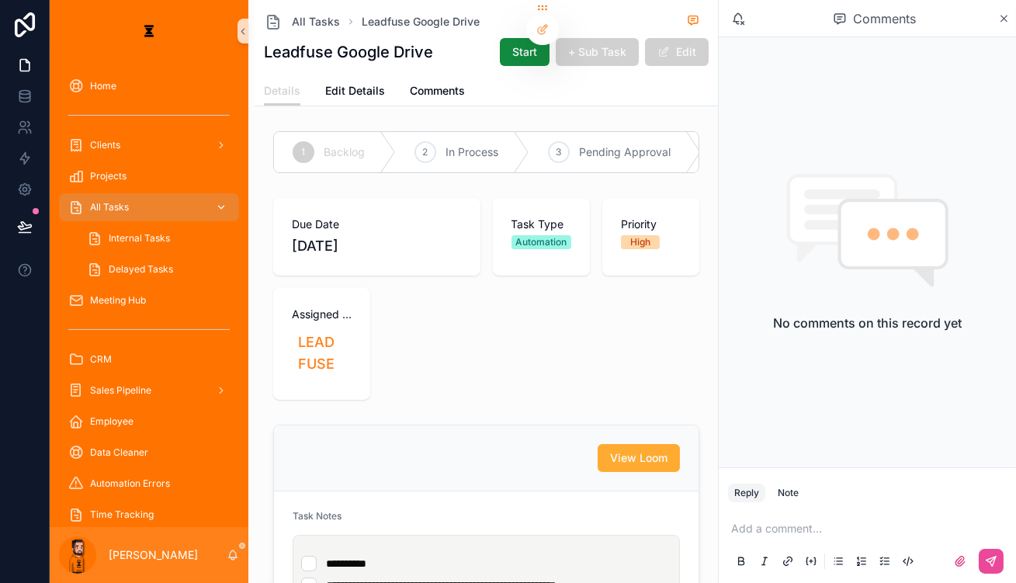
click at [109, 201] on span "All Tasks" at bounding box center [109, 207] width 39 height 12
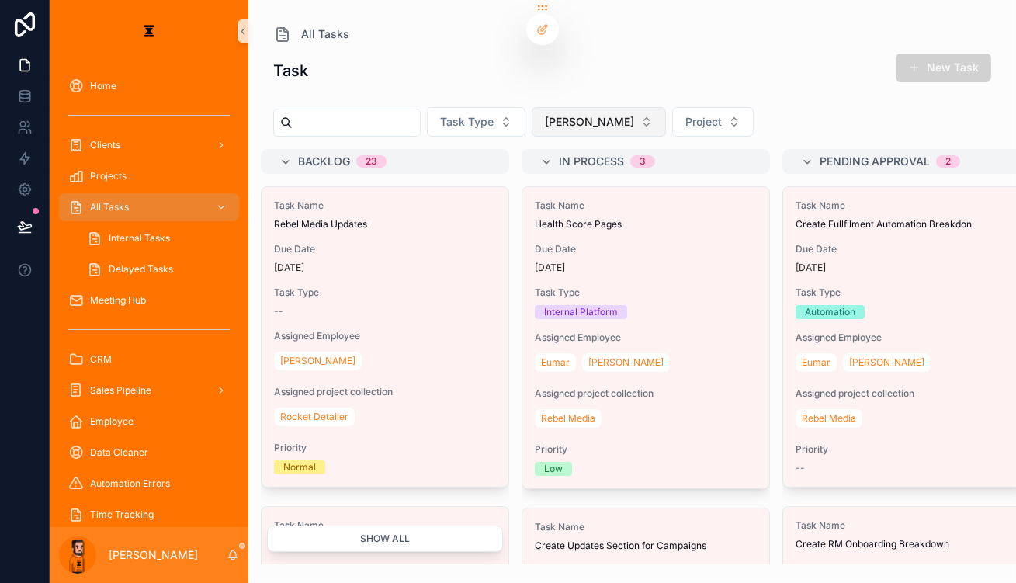
click at [541, 107] on button "[PERSON_NAME]" at bounding box center [599, 121] width 134 height 29
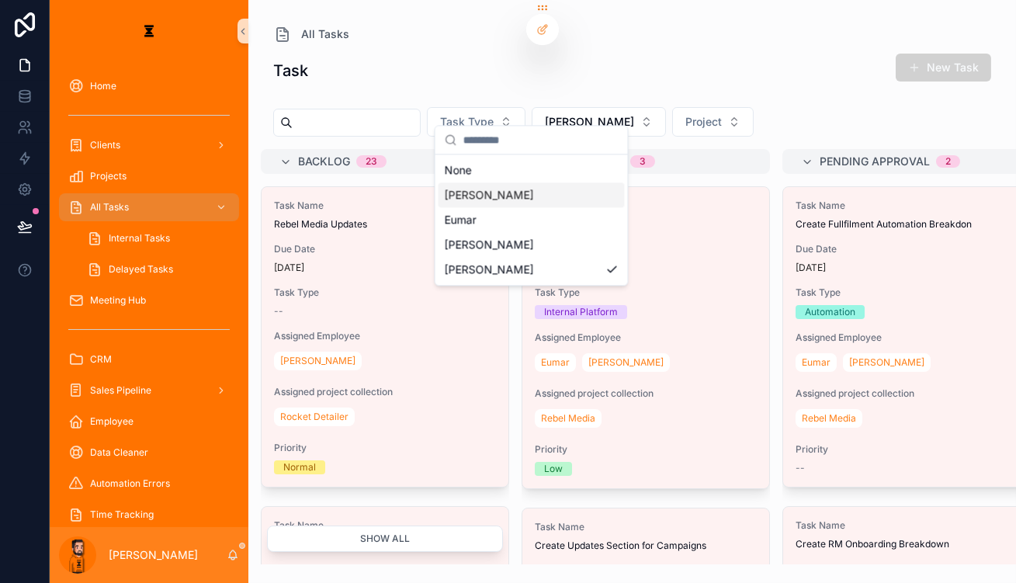
click at [510, 183] on div "[PERSON_NAME]" at bounding box center [532, 194] width 186 height 25
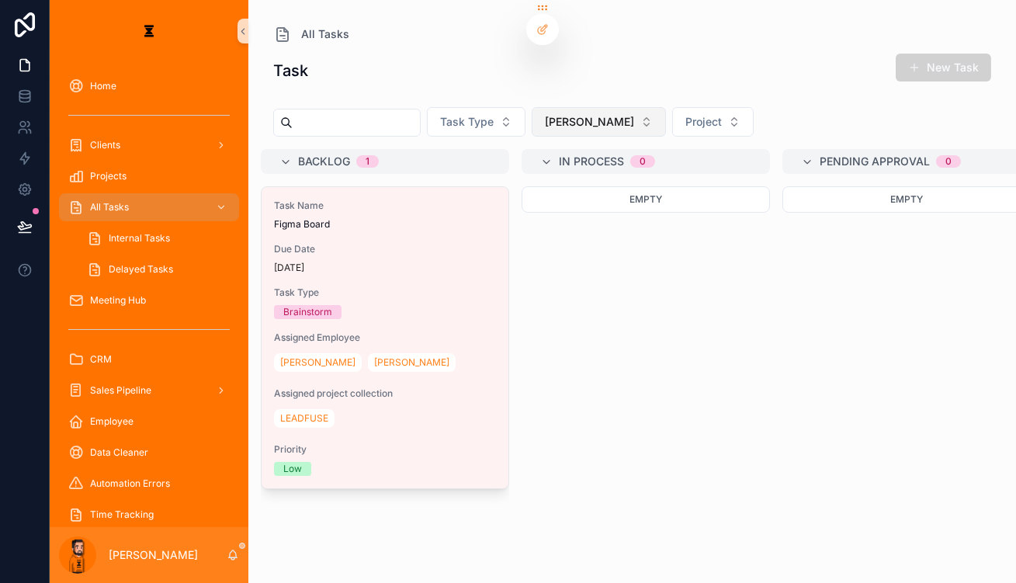
click at [545, 114] on span "[PERSON_NAME]" at bounding box center [589, 122] width 89 height 16
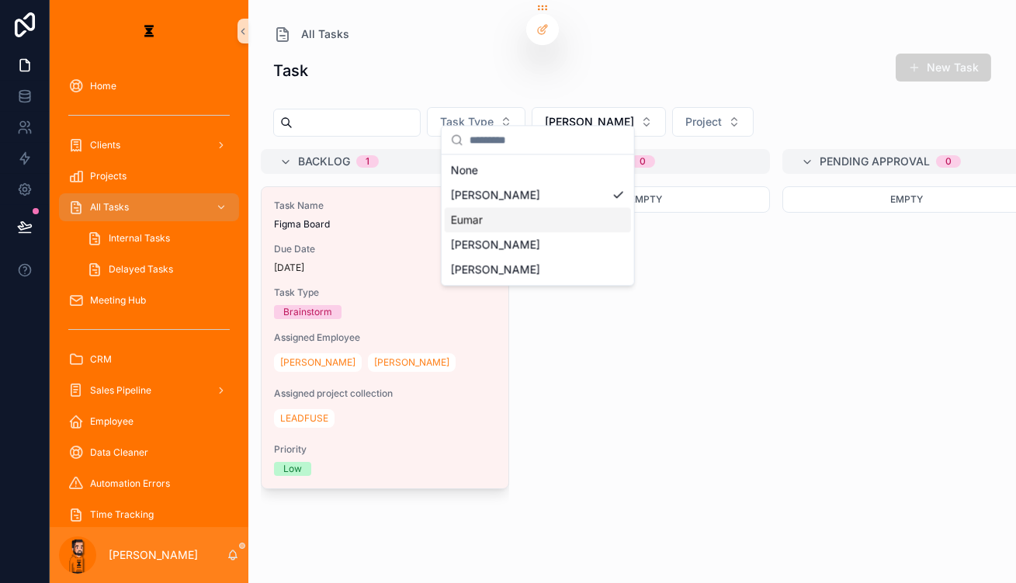
click at [481, 209] on div "Eumar" at bounding box center [538, 219] width 186 height 25
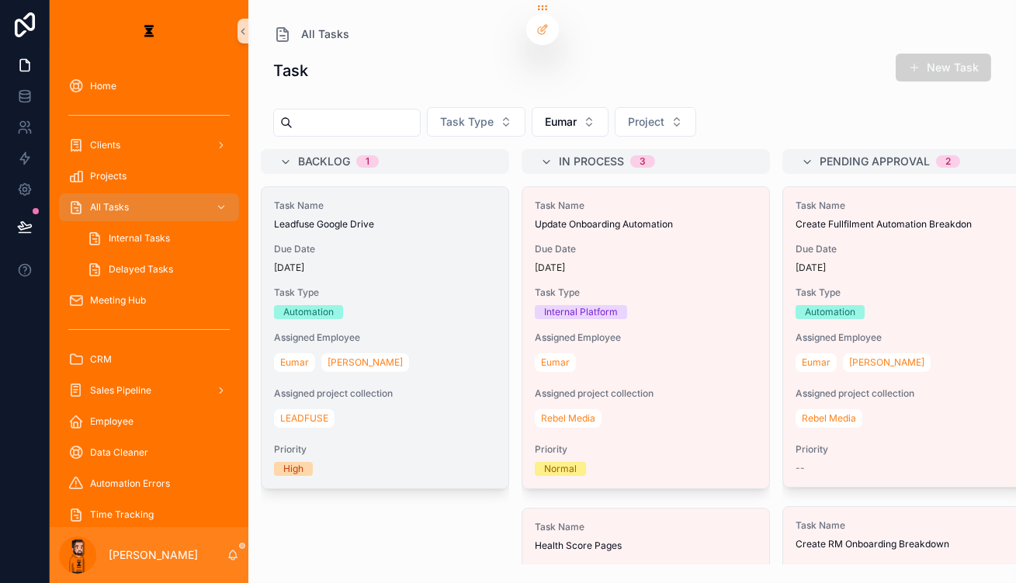
click at [330, 262] on div "[DATE]" at bounding box center [385, 268] width 222 height 12
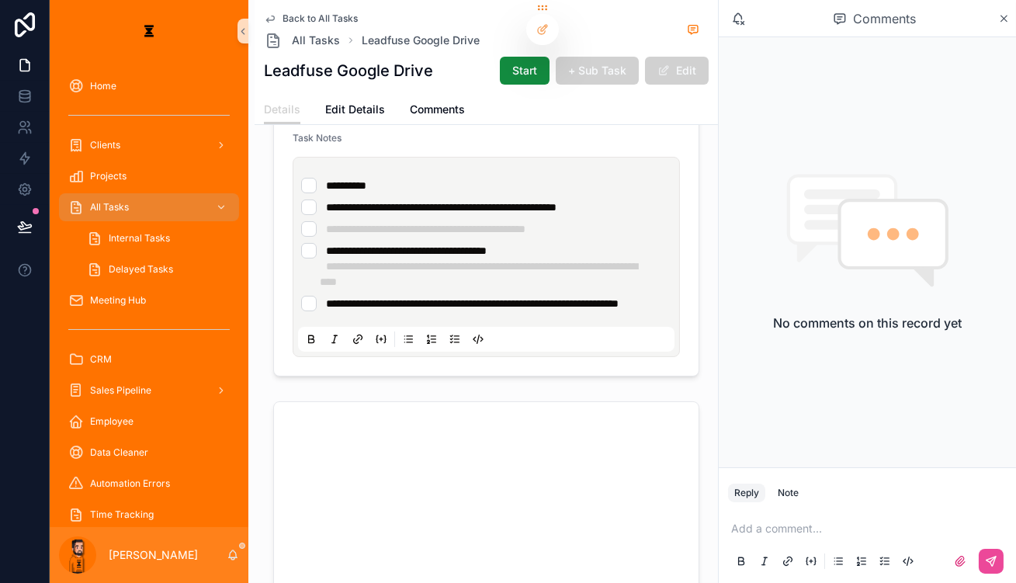
scroll to position [352, 0]
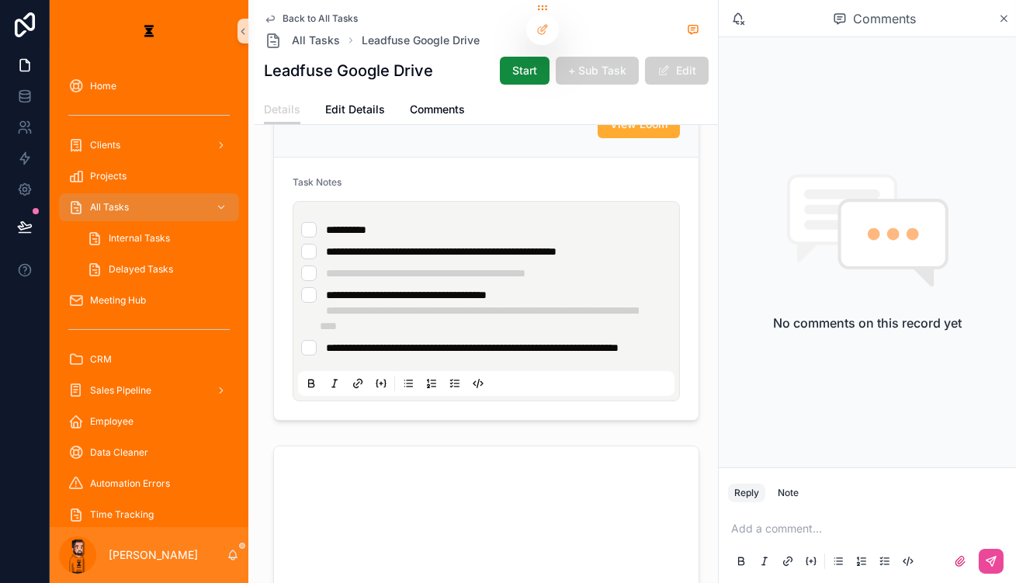
click at [283, 19] on span "Back to All Tasks" at bounding box center [320, 18] width 75 height 12
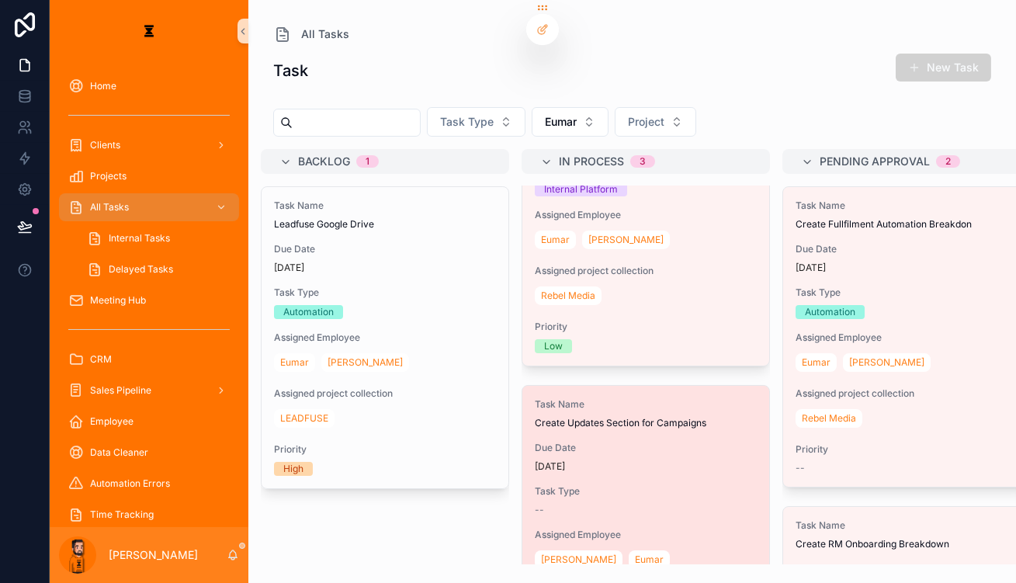
scroll to position [446, 0]
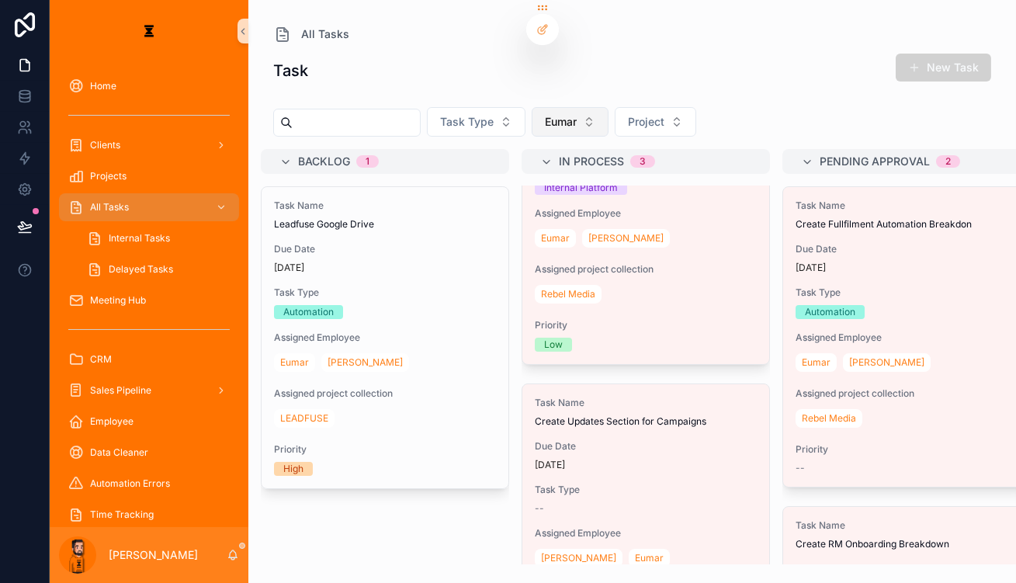
click at [560, 107] on button "Eumar" at bounding box center [570, 121] width 77 height 29
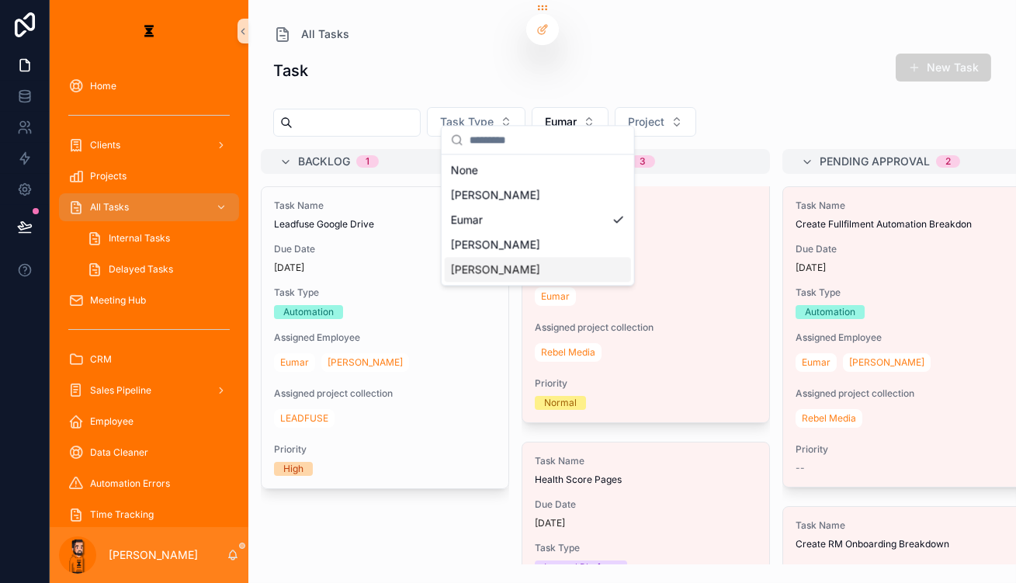
scroll to position [0, 0]
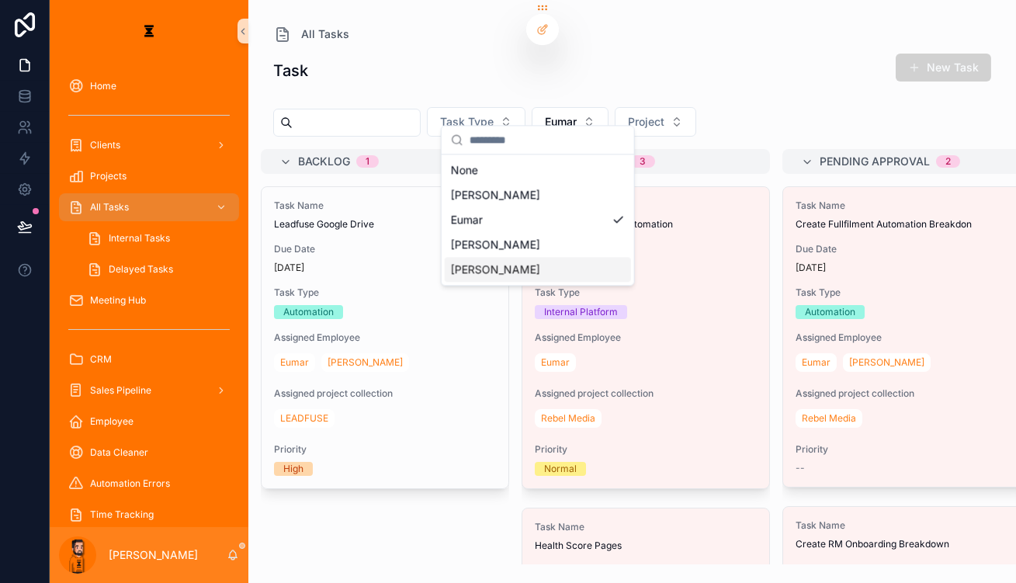
click at [703, 78] on div "Task New Task" at bounding box center [632, 71] width 718 height 36
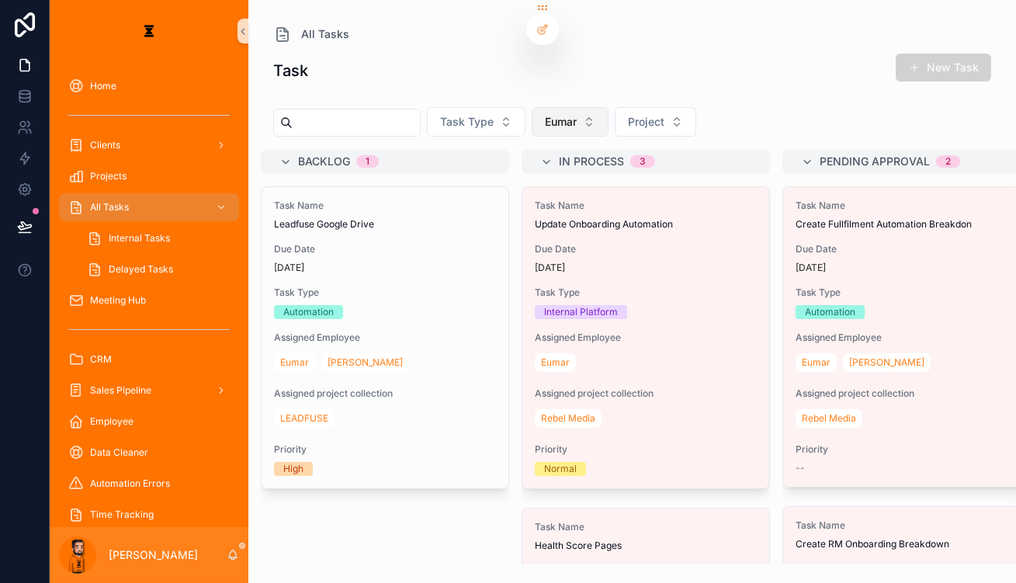
click at [545, 114] on span "Eumar" at bounding box center [561, 122] width 32 height 16
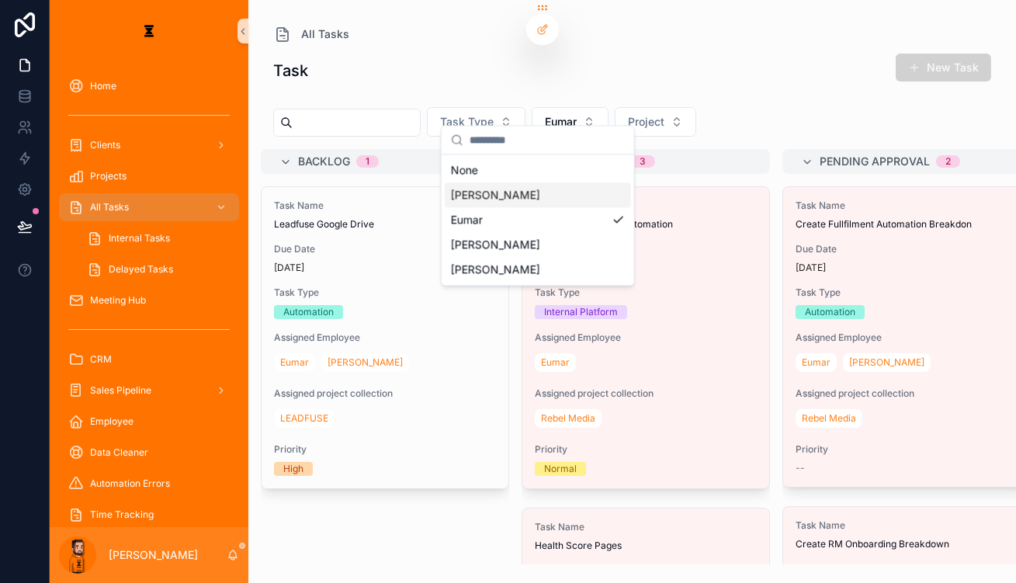
click at [507, 193] on div "[PERSON_NAME]" at bounding box center [538, 194] width 186 height 25
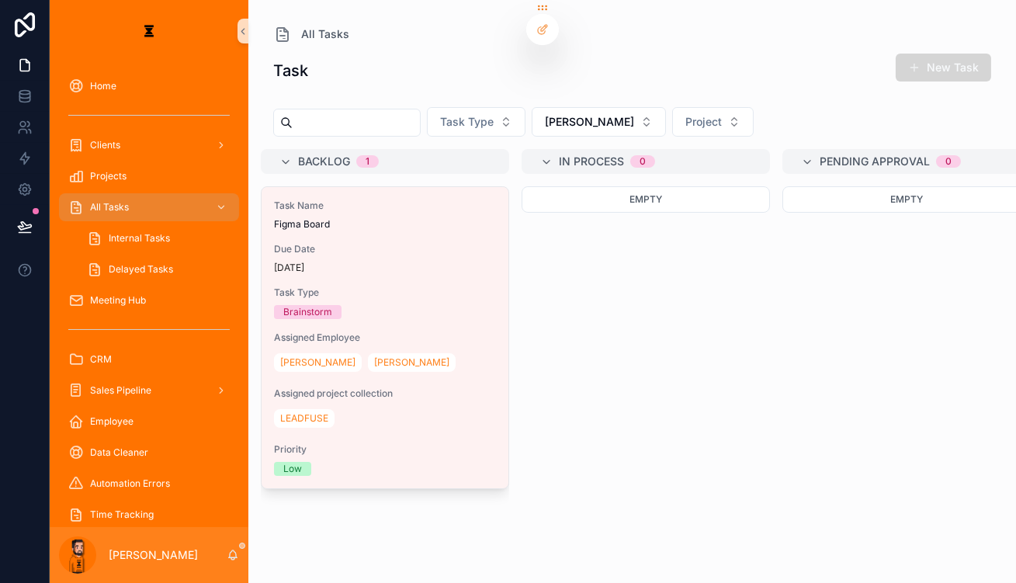
click at [939, 61] on button "New Task" at bounding box center [943, 68] width 95 height 28
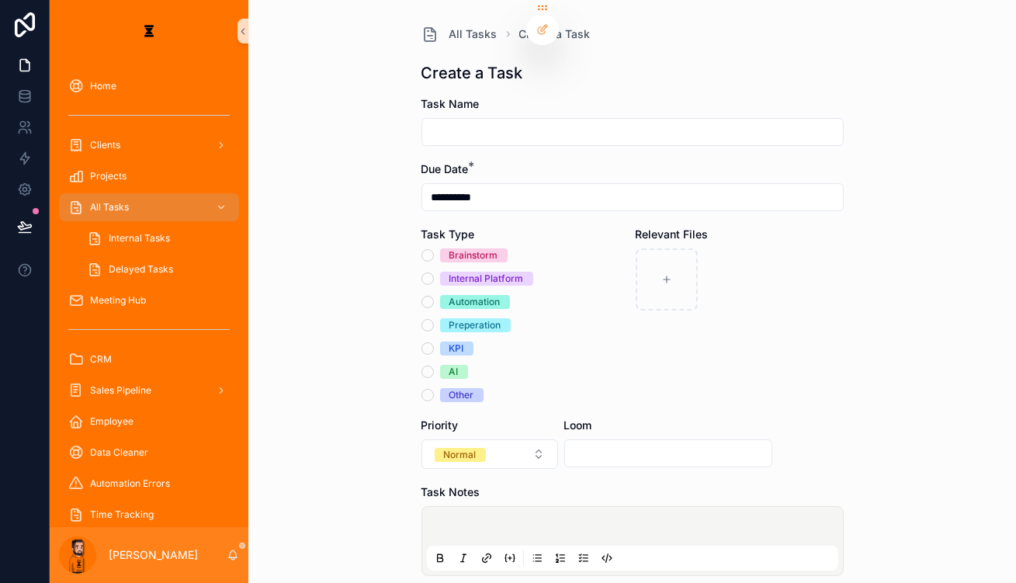
click at [501, 96] on div "Task Name" at bounding box center [633, 104] width 422 height 16
click at [512, 121] on input "scrollable content" at bounding box center [632, 132] width 421 height 22
type input "**********"
click at [491, 295] on div "Automation" at bounding box center [474, 302] width 51 height 14
click at [434, 296] on button "Automation" at bounding box center [428, 302] width 12 height 12
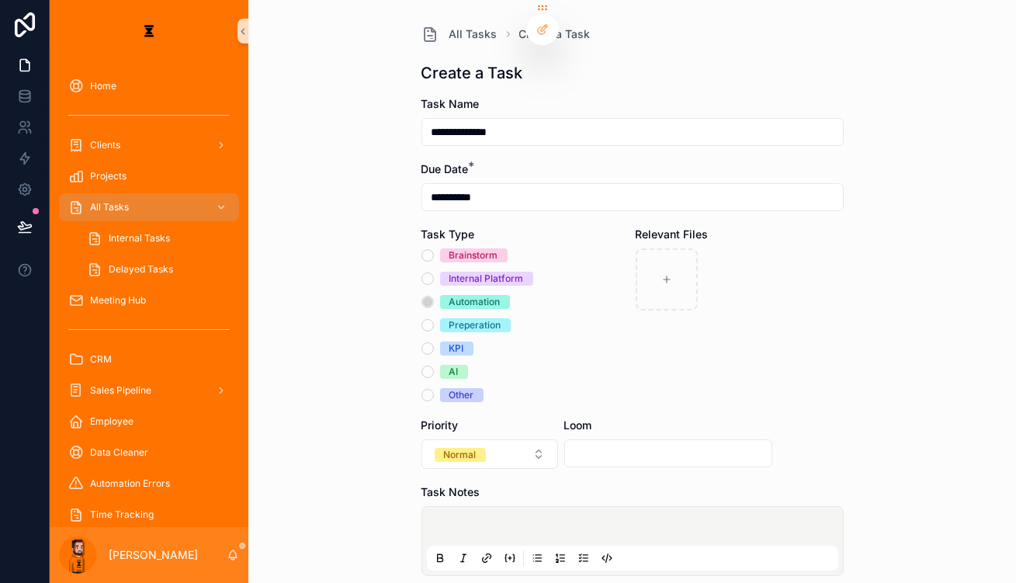
click at [498, 521] on p "scrollable content" at bounding box center [635, 529] width 411 height 16
click at [581, 552] on icon "scrollable content" at bounding box center [584, 558] width 12 height 12
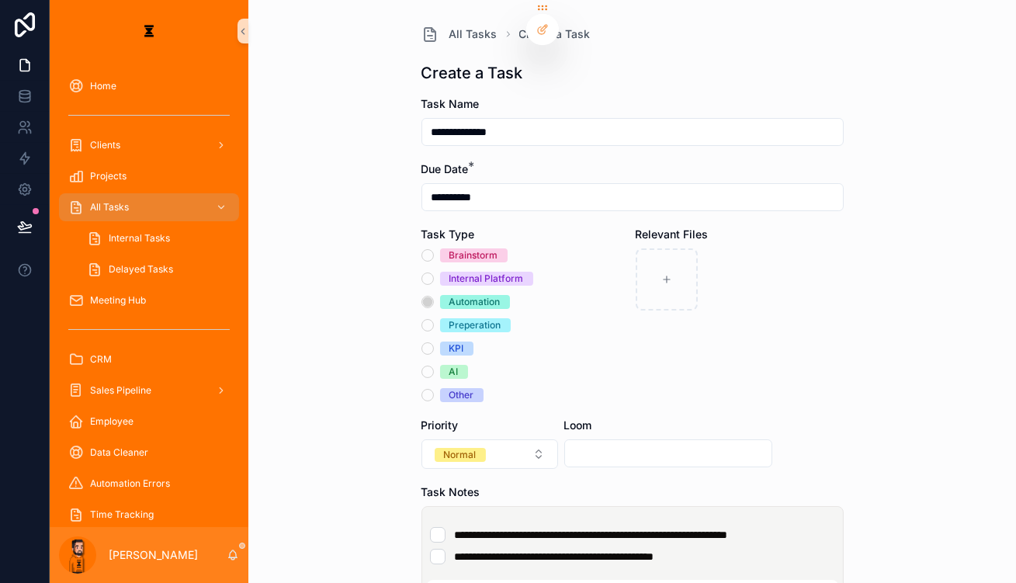
click at [456, 529] on span "**********" at bounding box center [591, 534] width 273 height 11
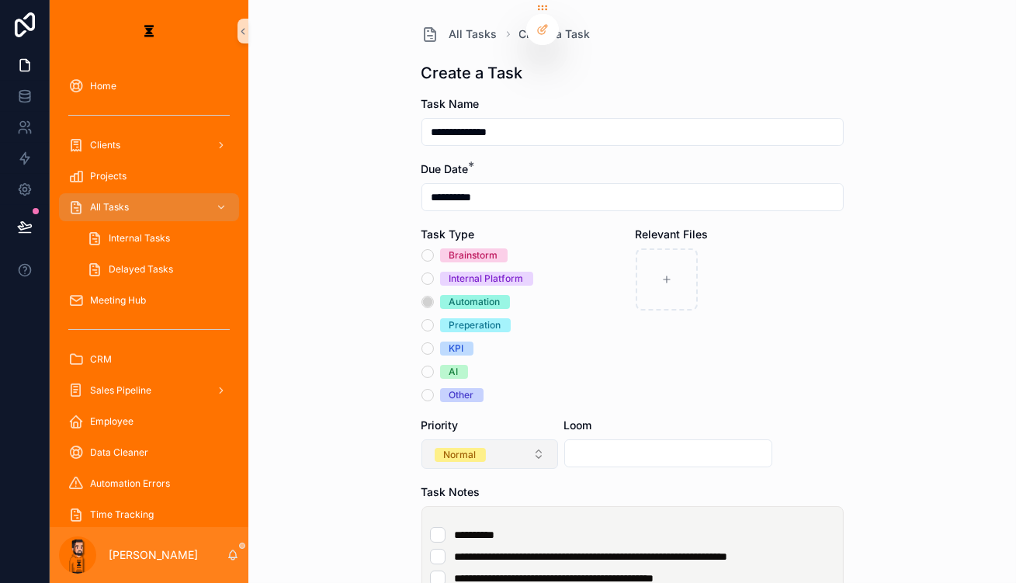
click at [529, 439] on button "Normal" at bounding box center [490, 453] width 137 height 29
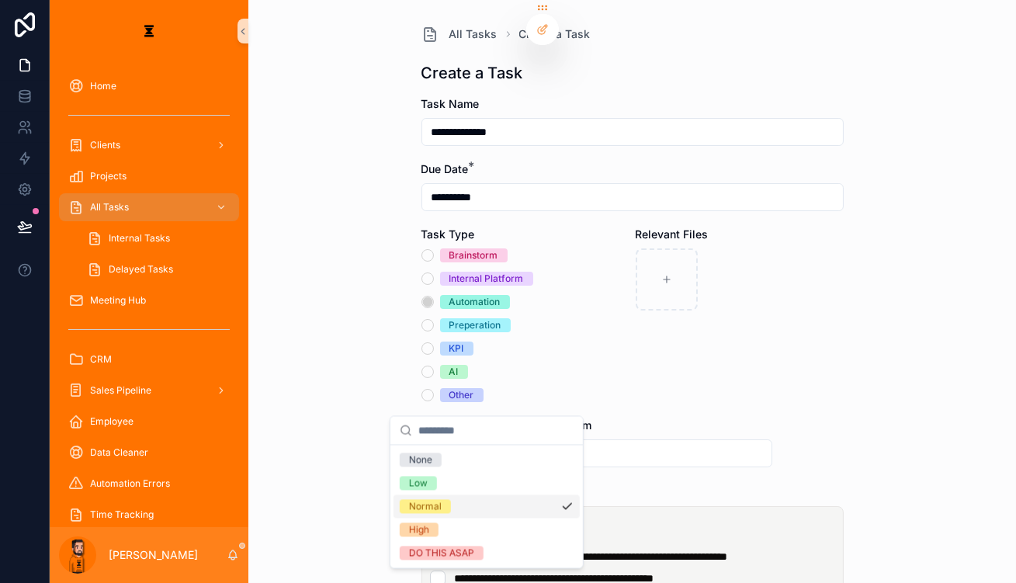
click at [475, 504] on div "Normal" at bounding box center [487, 505] width 186 height 23
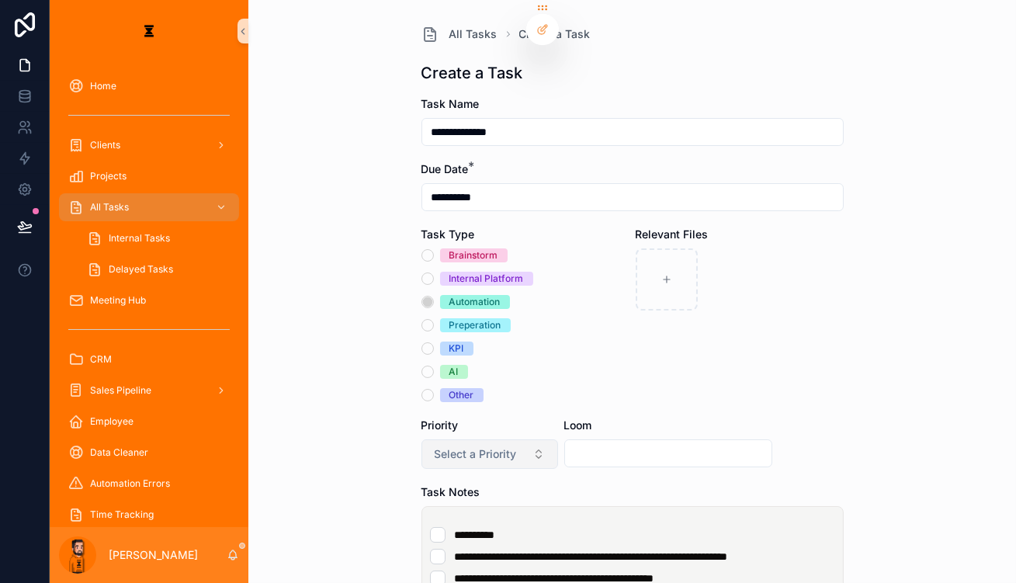
click at [501, 446] on span "Select a Priority" at bounding box center [476, 454] width 82 height 16
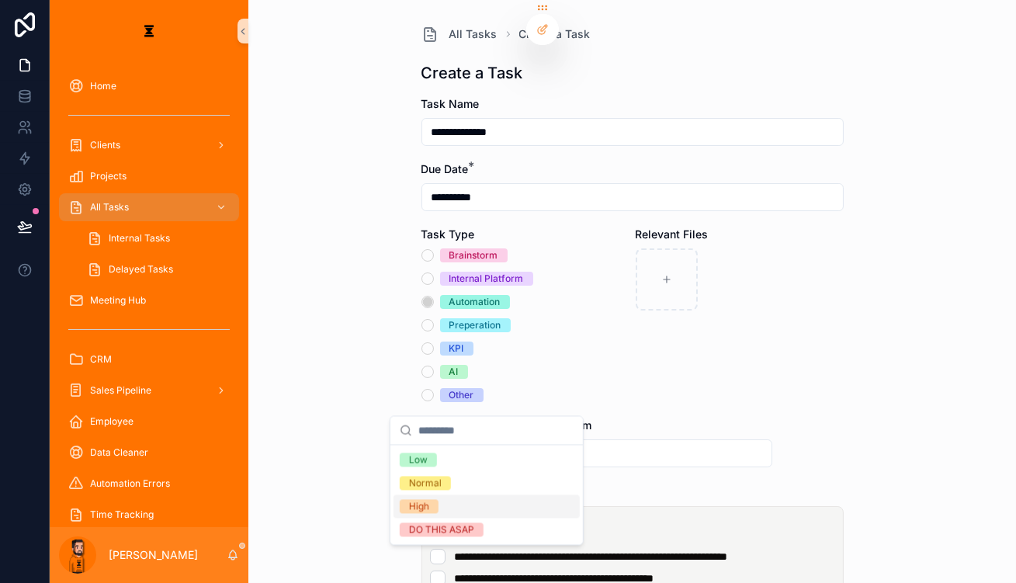
click at [444, 494] on div "High" at bounding box center [487, 505] width 186 height 23
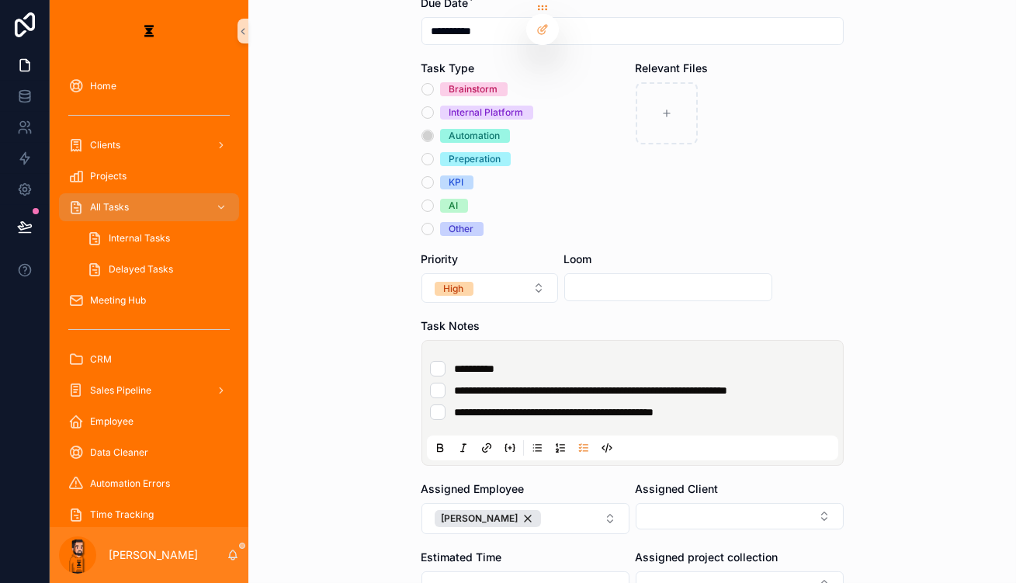
scroll to position [167, 0]
click at [545, 502] on button "[PERSON_NAME]" at bounding box center [526, 517] width 208 height 31
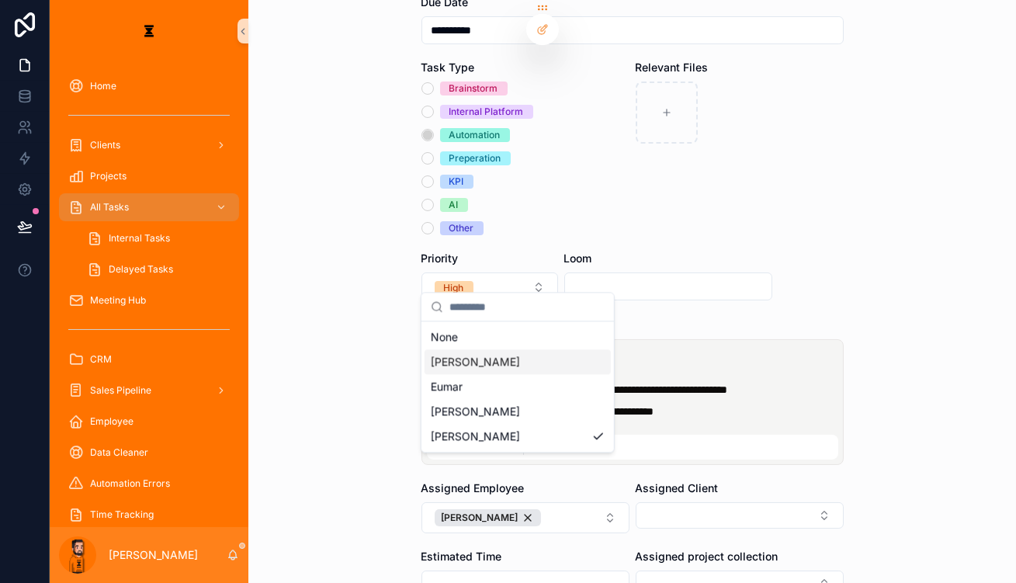
click at [490, 359] on div "[PERSON_NAME]" at bounding box center [518, 361] width 186 height 25
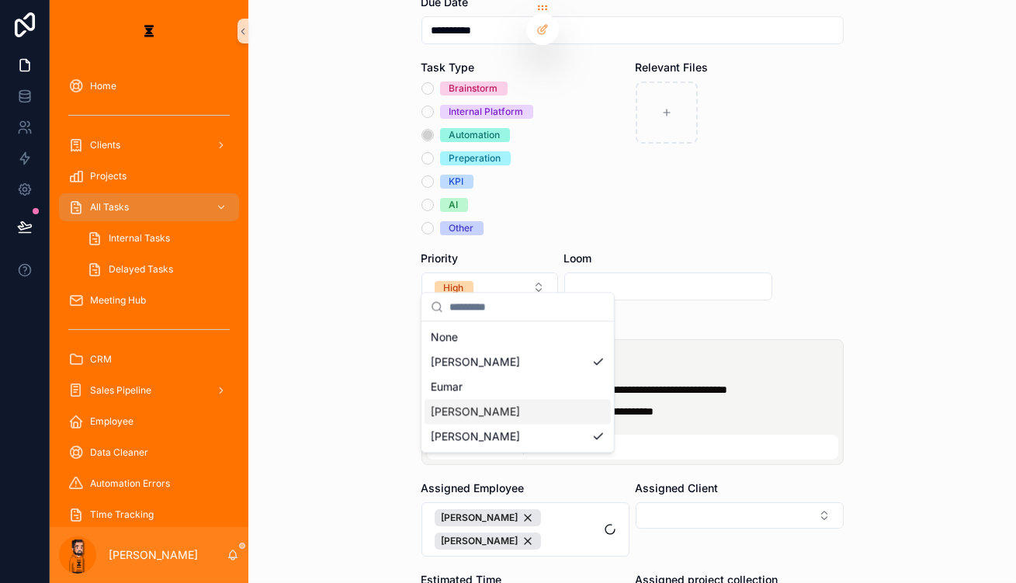
click at [694, 481] on div "Assigned Client" at bounding box center [740, 519] width 208 height 76
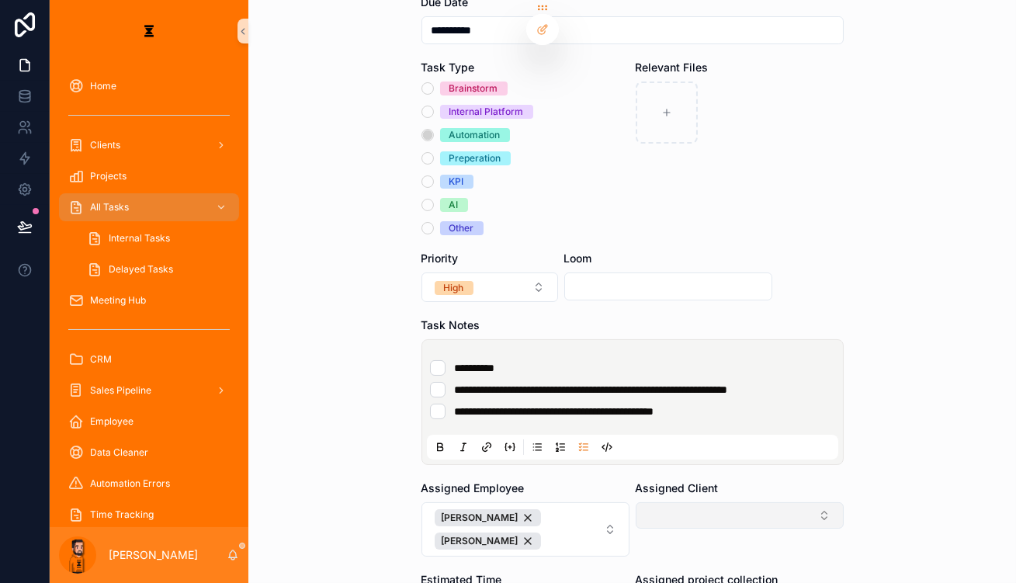
click at [699, 502] on button "Select Button" at bounding box center [740, 515] width 208 height 26
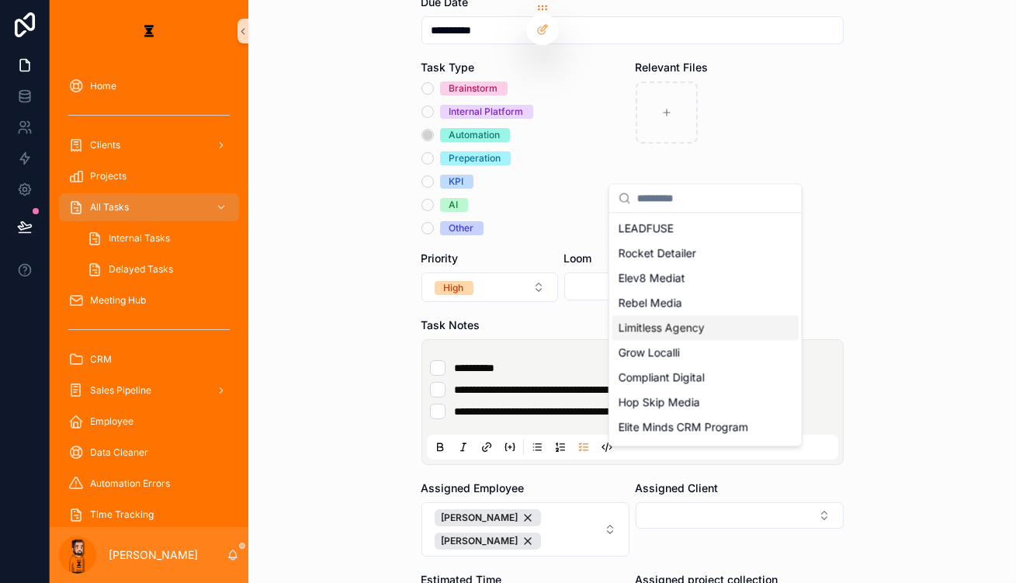
click at [672, 320] on span "Limitless Agency" at bounding box center [662, 328] width 86 height 16
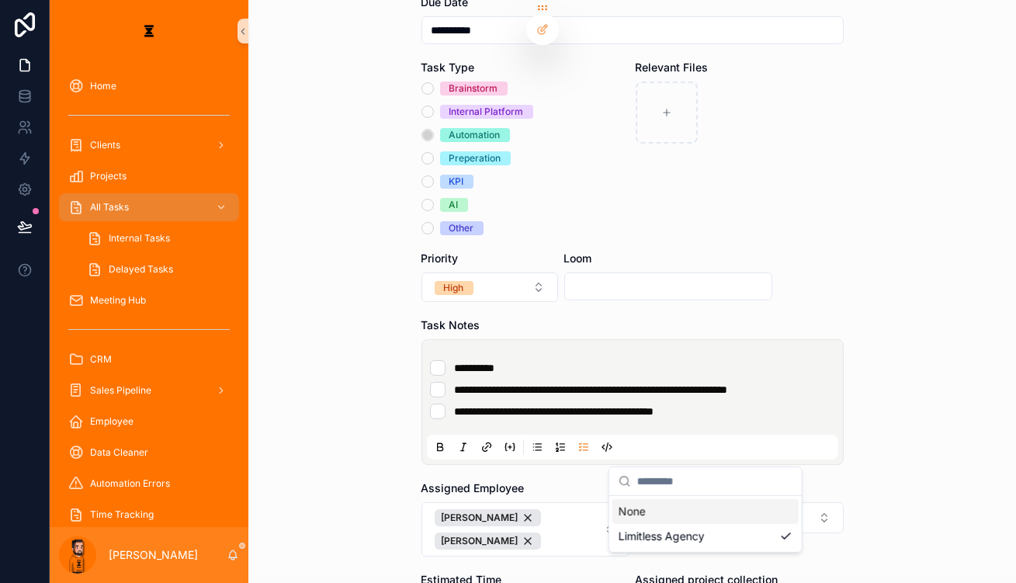
click at [679, 505] on div "**********" at bounding box center [533, 291] width 966 height 583
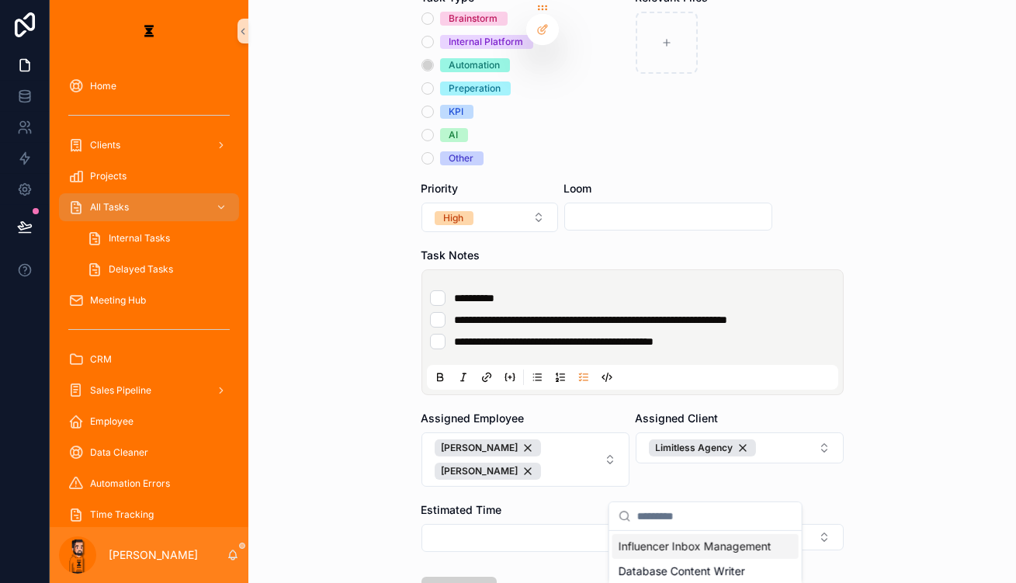
scroll to position [237, 0]
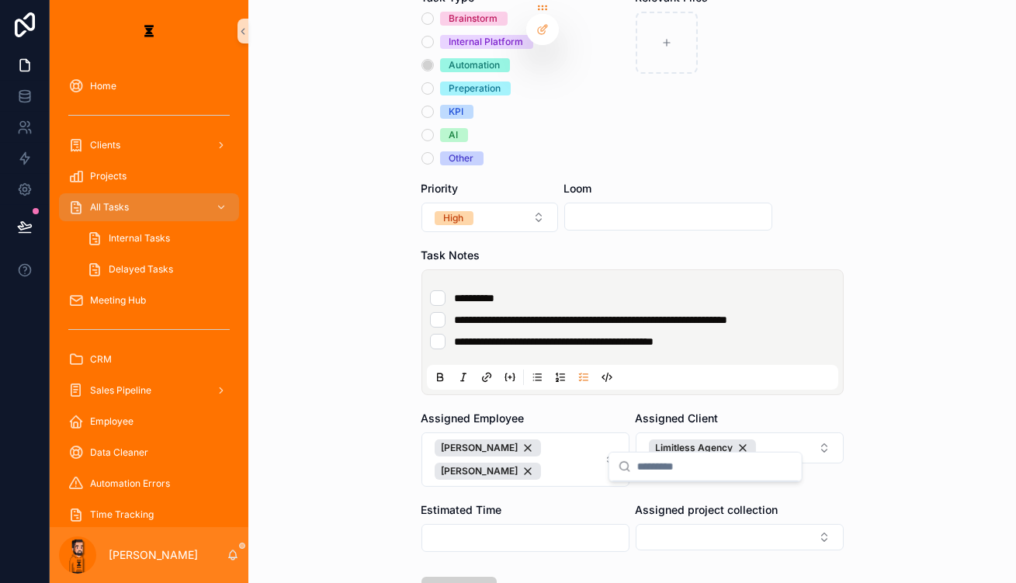
click at [812, 459] on div "**********" at bounding box center [632, 291] width 768 height 583
click at [751, 455] on form "**********" at bounding box center [633, 281] width 422 height 845
click at [750, 524] on button "Select Button" at bounding box center [740, 537] width 208 height 26
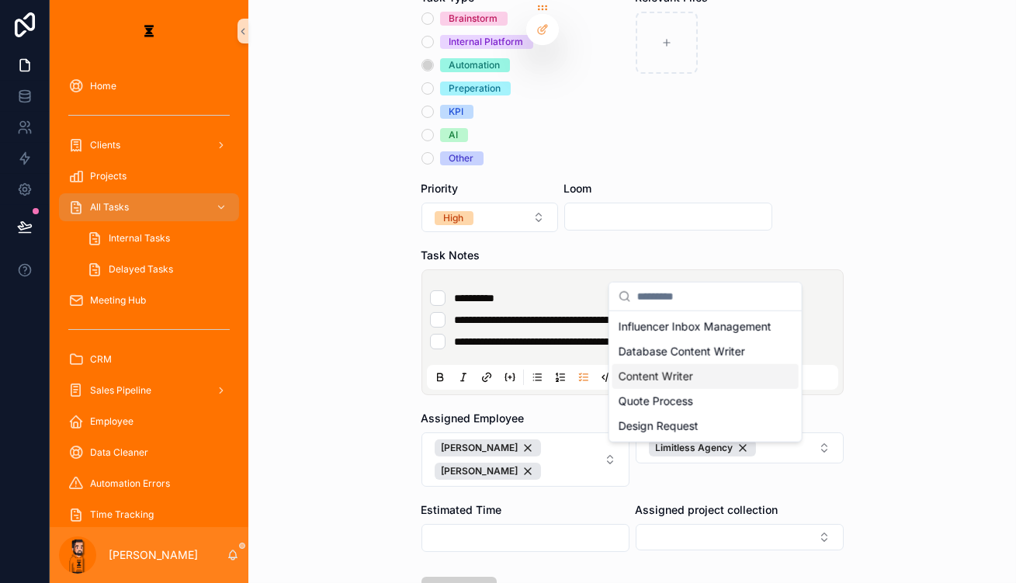
click at [692, 370] on div "Content Writer" at bounding box center [705, 376] width 186 height 25
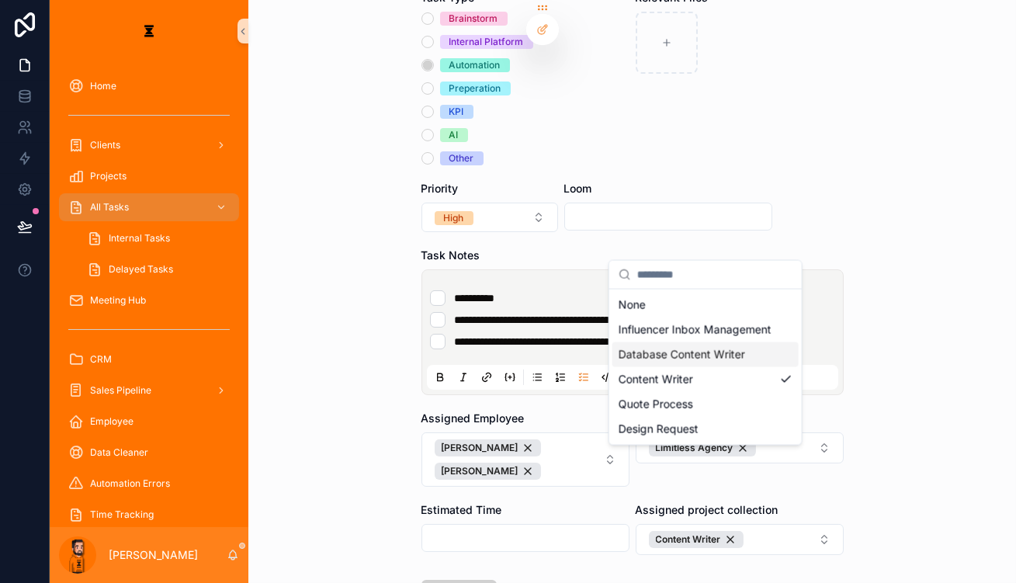
click at [786, 344] on div "Database Content Writer" at bounding box center [705, 354] width 186 height 25
click at [762, 531] on span "Database Content Writer Content Writer" at bounding box center [730, 551] width 163 height 40
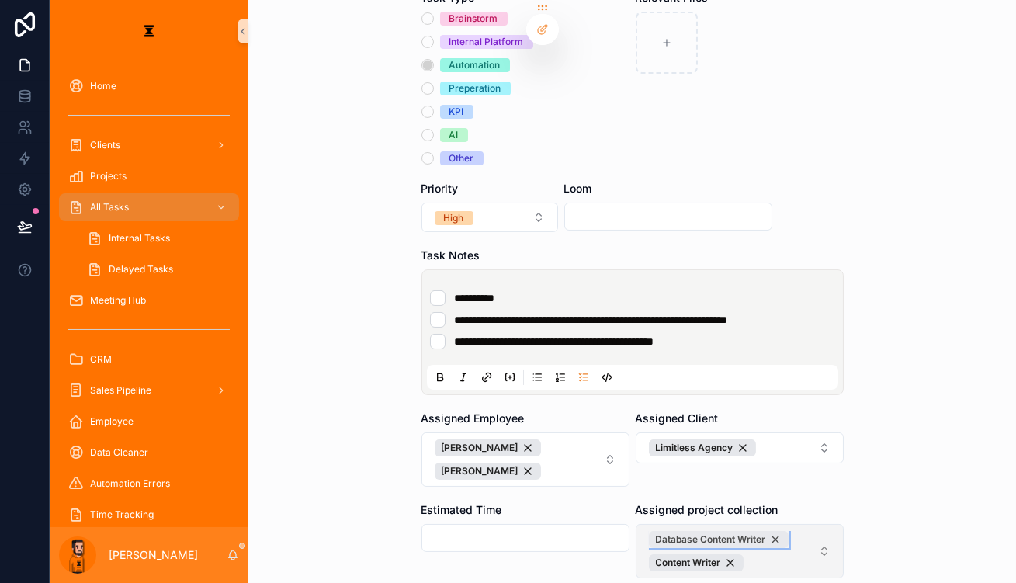
click at [733, 531] on div "Database Content Writer" at bounding box center [719, 539] width 140 height 17
click at [646, 506] on form "**********" at bounding box center [633, 283] width 422 height 848
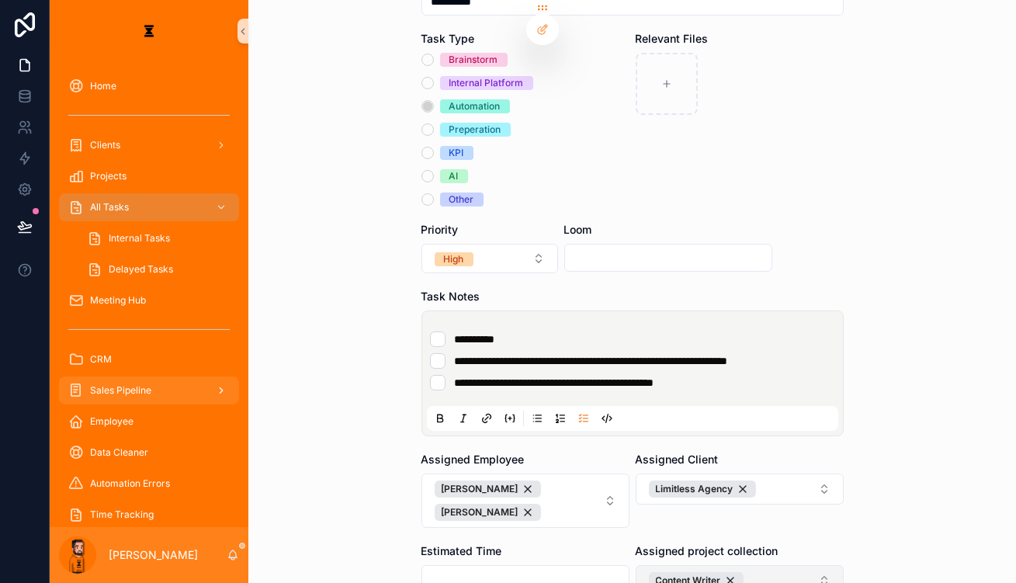
scroll to position [26, 0]
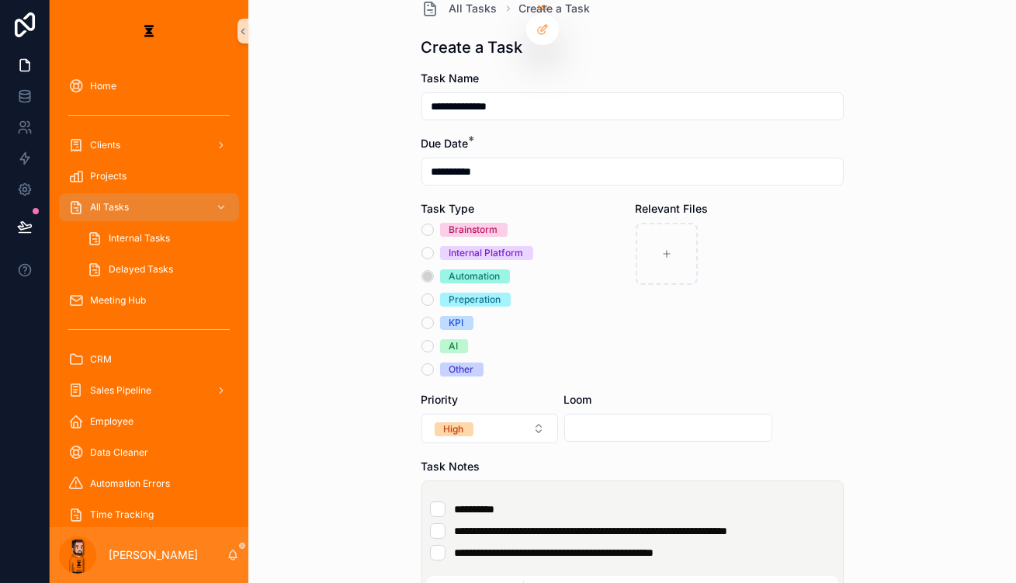
click at [530, 501] on li "**********" at bounding box center [632, 509] width 405 height 16
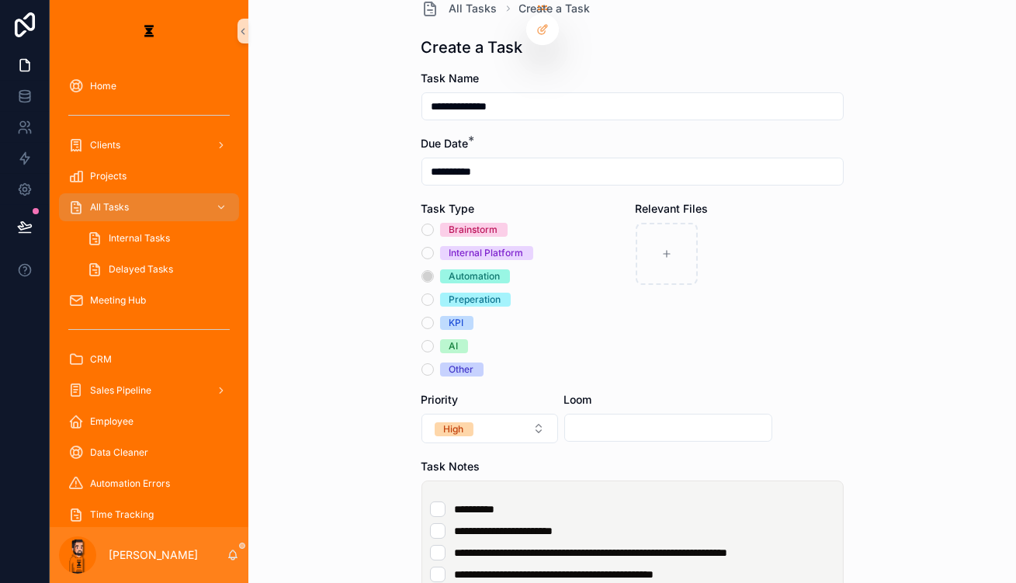
click at [597, 417] on input "scrollable content" at bounding box center [668, 428] width 206 height 22
paste input "**********"
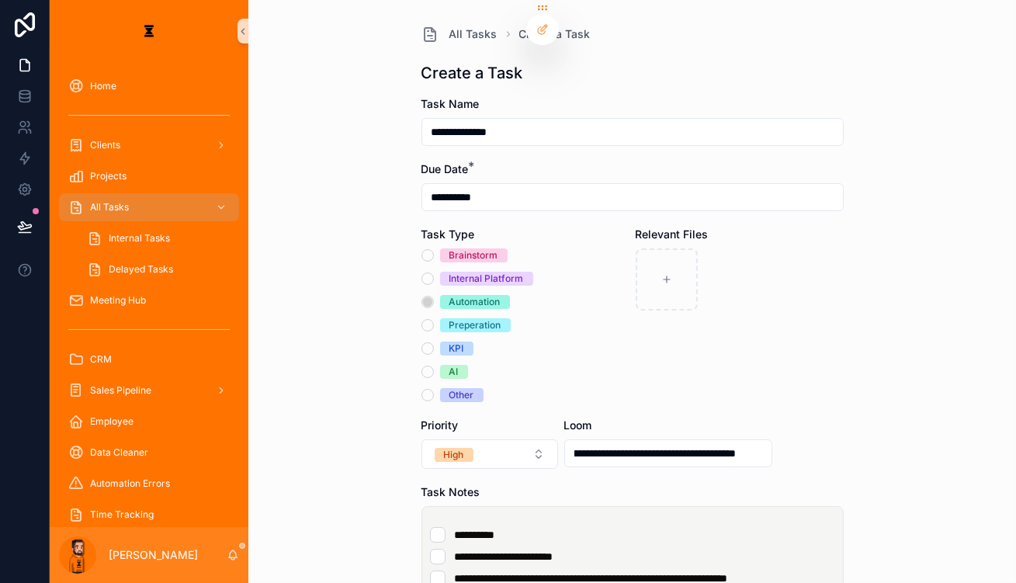
scroll to position [0, 0]
type input "**********"
click at [781, 337] on div "Relevant Files" at bounding box center [740, 314] width 208 height 175
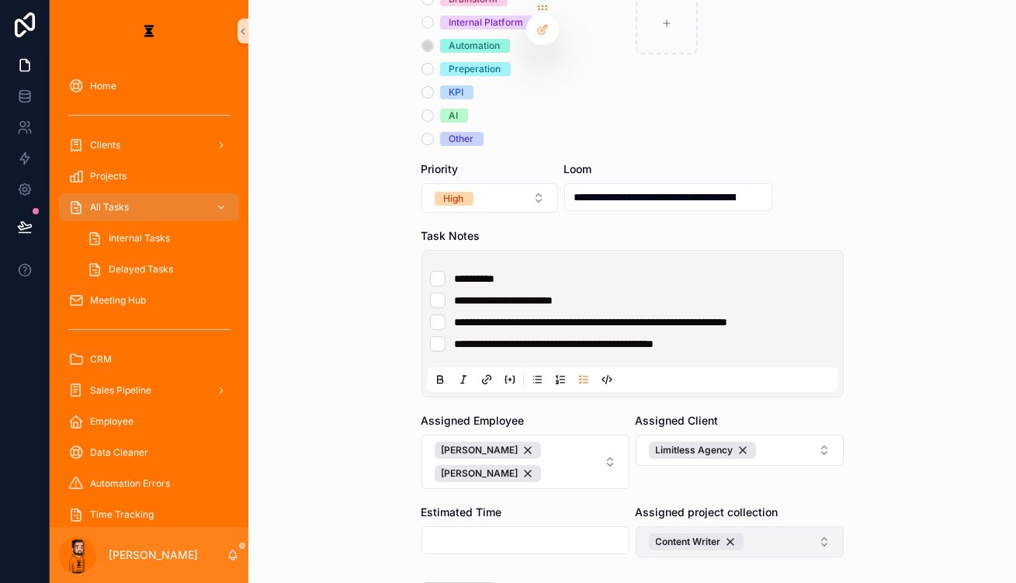
scroll to position [259, 0]
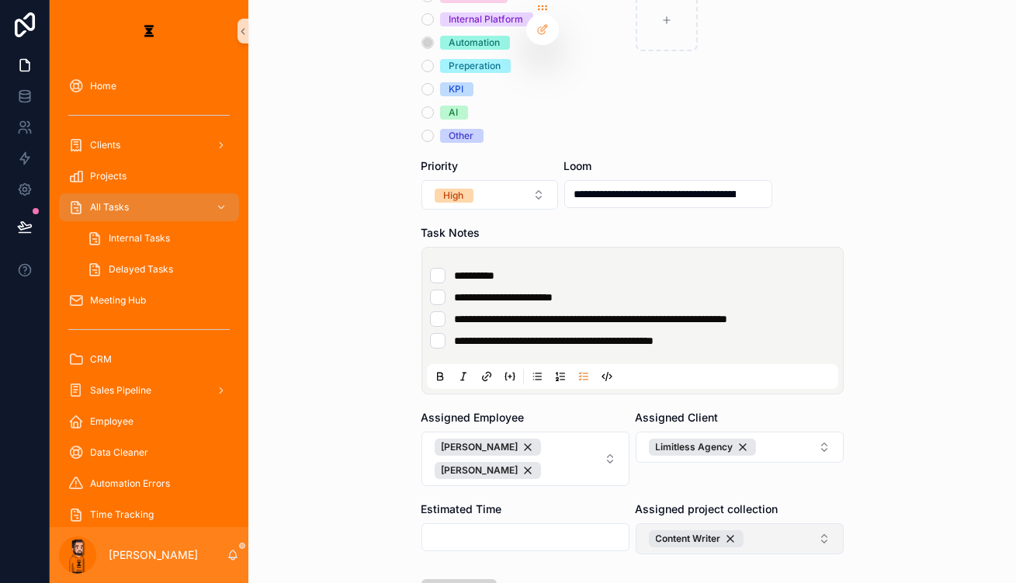
click at [473, 579] on button "Save" at bounding box center [459, 593] width 75 height 28
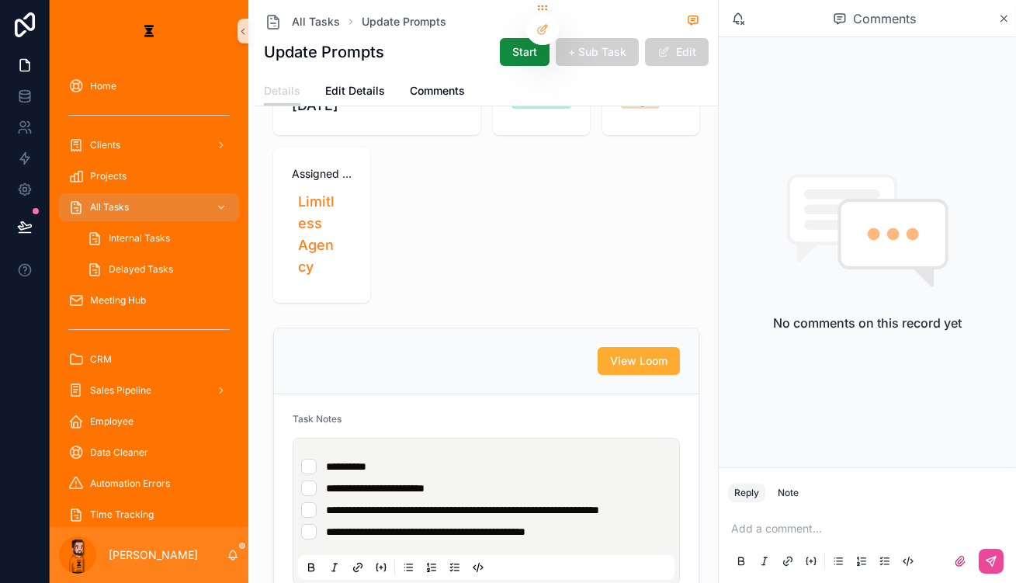
scroll to position [423, 0]
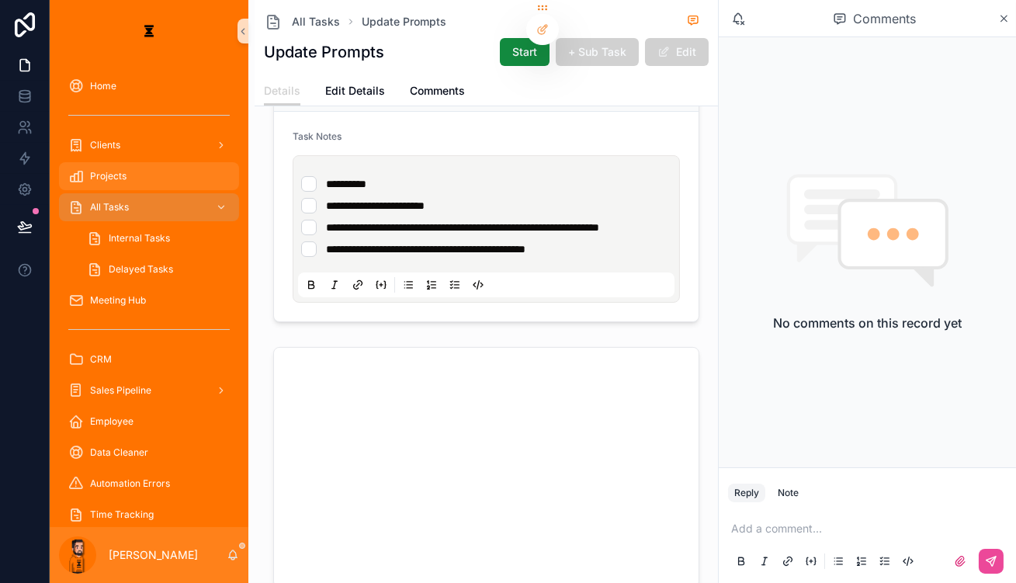
click at [138, 166] on link "Projects" at bounding box center [149, 176] width 180 height 28
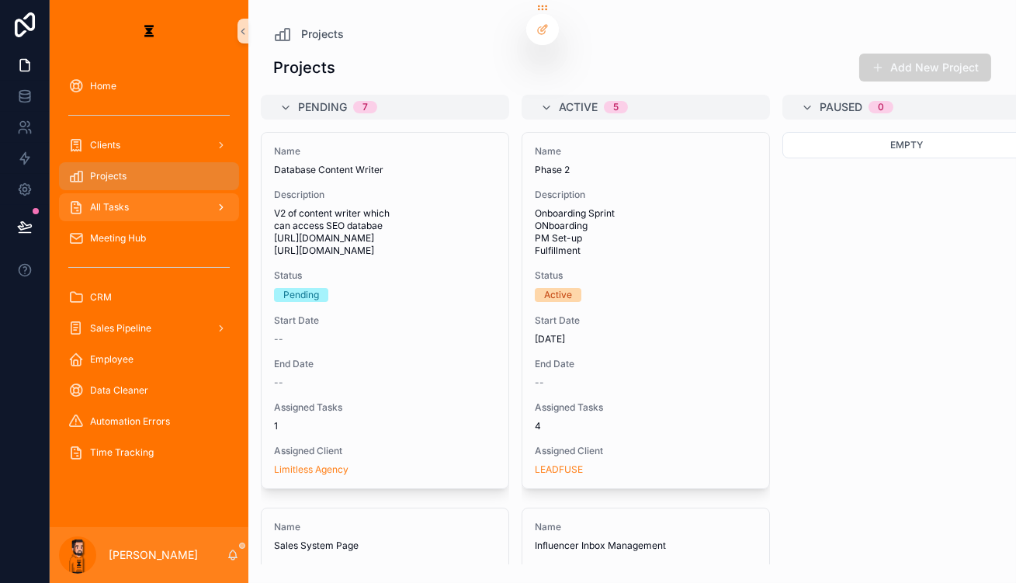
click at [141, 195] on div "All Tasks" at bounding box center [148, 207] width 161 height 25
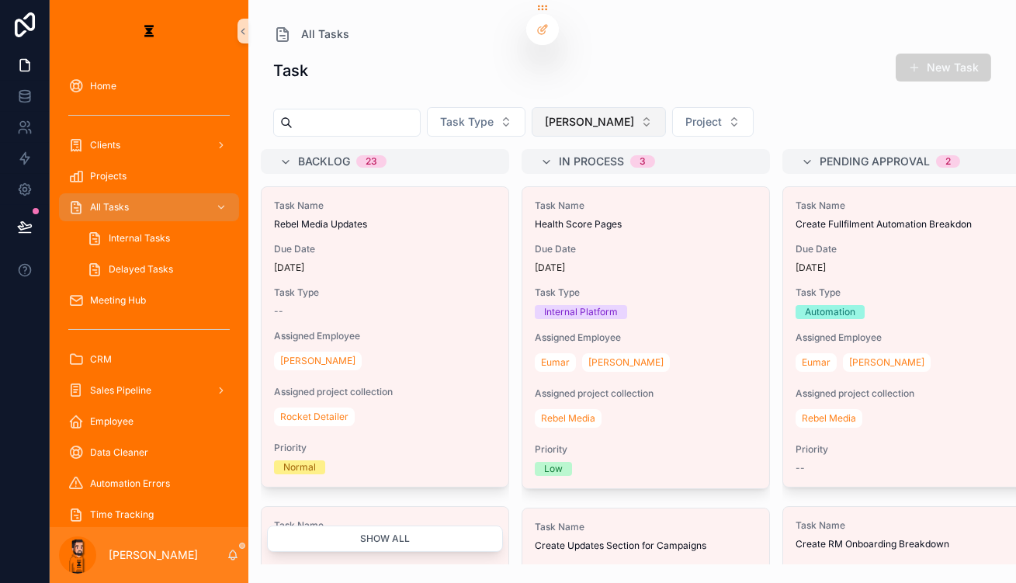
click at [547, 109] on button "[PERSON_NAME]" at bounding box center [599, 121] width 134 height 29
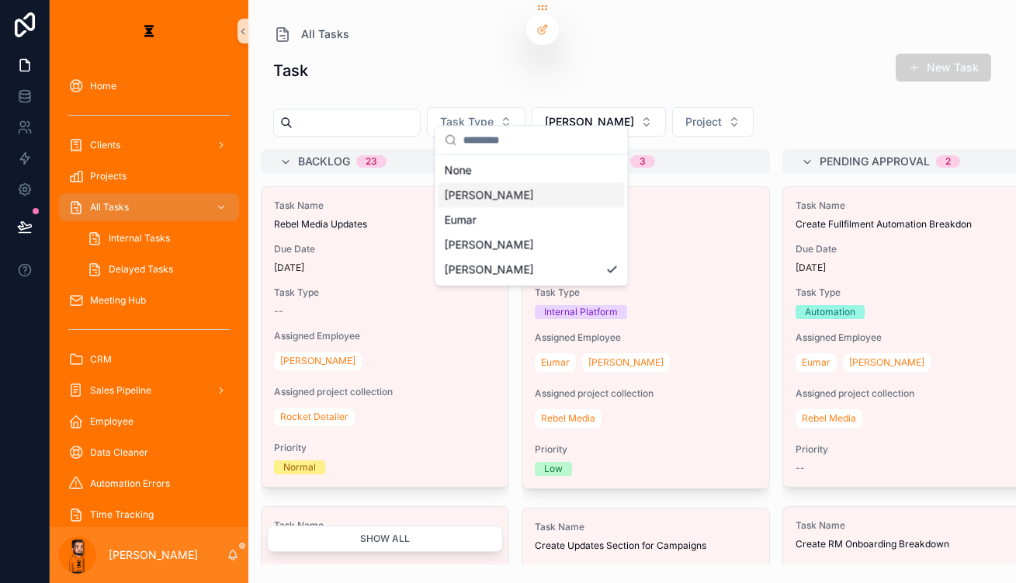
click at [478, 182] on div "[PERSON_NAME]" at bounding box center [532, 194] width 186 height 25
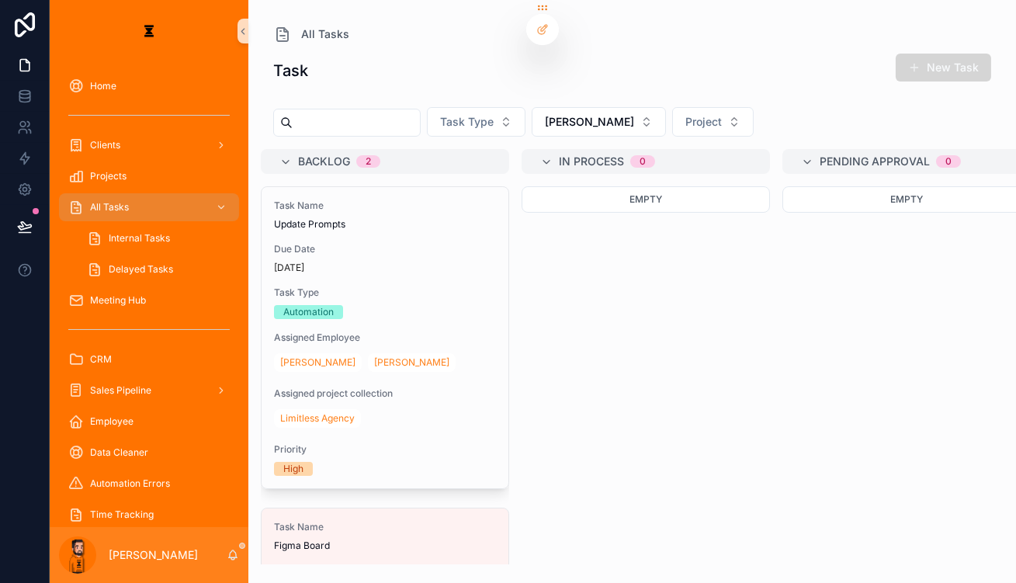
click at [942, 56] on button "New Task" at bounding box center [943, 68] width 95 height 28
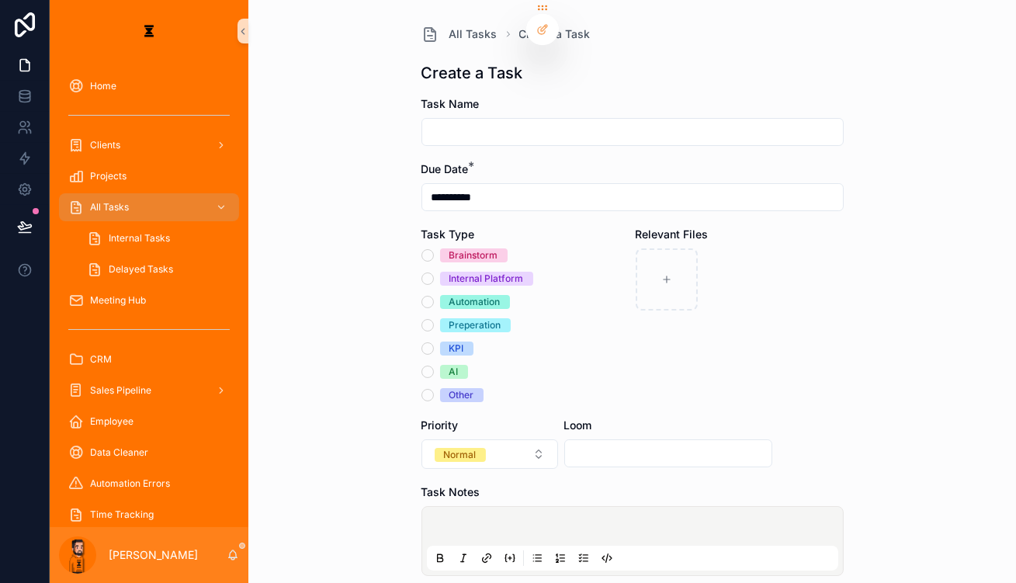
click at [563, 123] on input "scrollable content" at bounding box center [632, 132] width 421 height 22
type input "**********"
click at [466, 258] on div "Brainstorm Internal Platform Automation Preperation KPI AI Other" at bounding box center [526, 325] width 208 height 154
click at [468, 259] on div "Brainstorm Internal Platform Automation Preperation KPI AI Other" at bounding box center [526, 325] width 208 height 154
click at [469, 259] on div "Brainstorm Internal Platform Automation Preperation KPI AI Other" at bounding box center [526, 325] width 208 height 154
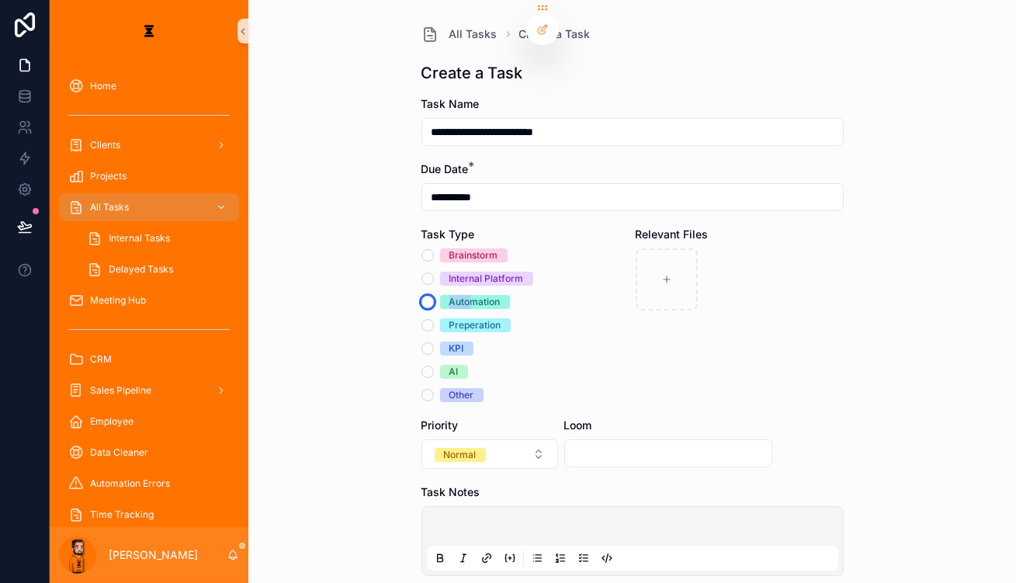
click at [434, 296] on button "Automation" at bounding box center [428, 302] width 12 height 12
drag, startPoint x: 484, startPoint y: 453, endPoint x: 487, endPoint y: 462, distance: 9.1
click at [486, 512] on div "scrollable content" at bounding box center [632, 541] width 411 height 59
click at [574, 512] on div "scrollable content" at bounding box center [632, 541] width 411 height 59
drag, startPoint x: 582, startPoint y: 468, endPoint x: 586, endPoint y: 479, distance: 11.5
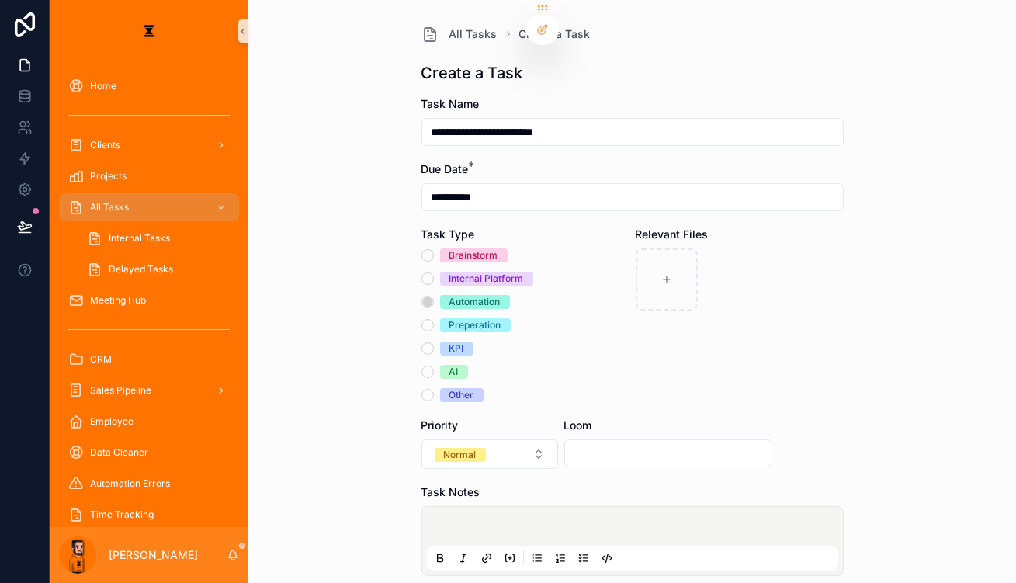
click at [582, 521] on p "scrollable content" at bounding box center [635, 529] width 411 height 16
click at [584, 552] on icon "scrollable content" at bounding box center [584, 558] width 12 height 12
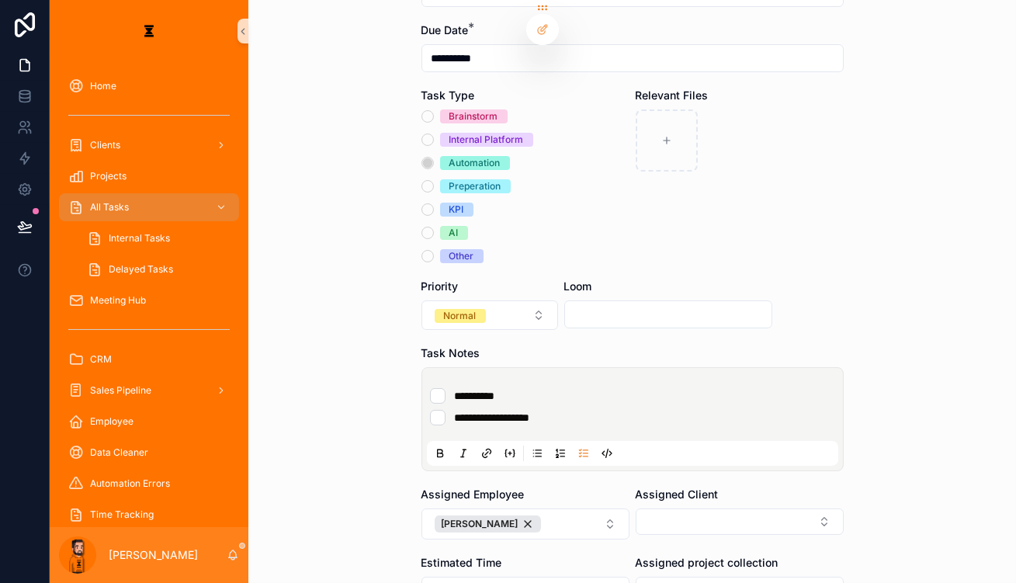
scroll to position [205, 0]
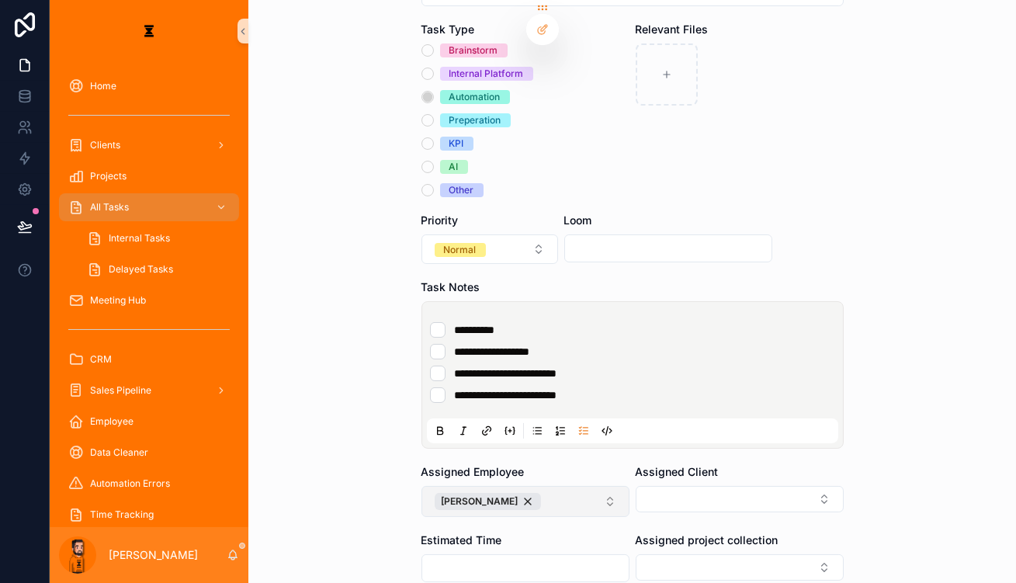
click at [525, 486] on button "[PERSON_NAME]" at bounding box center [526, 501] width 208 height 31
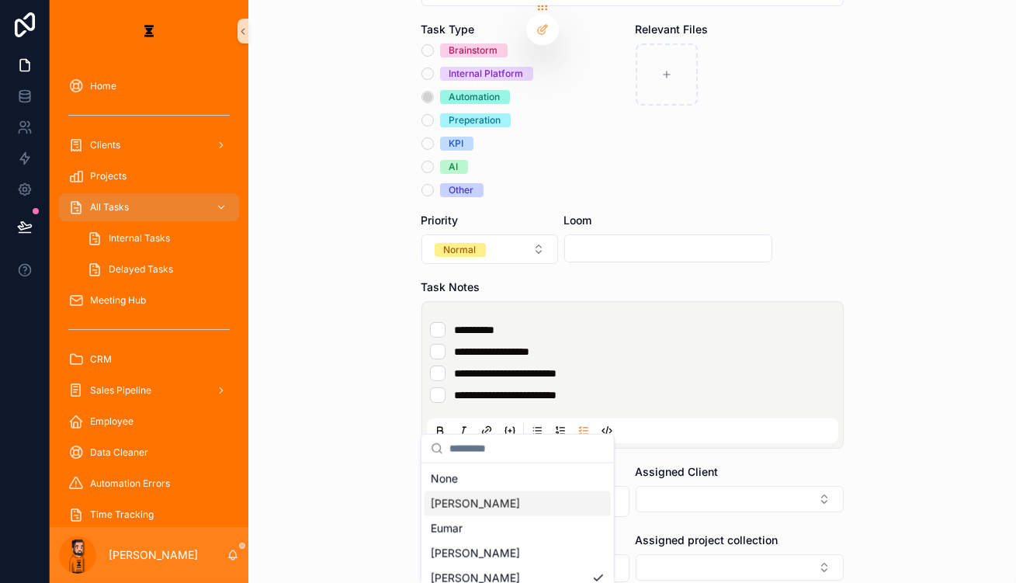
click at [476, 498] on div "[PERSON_NAME]" at bounding box center [518, 503] width 186 height 25
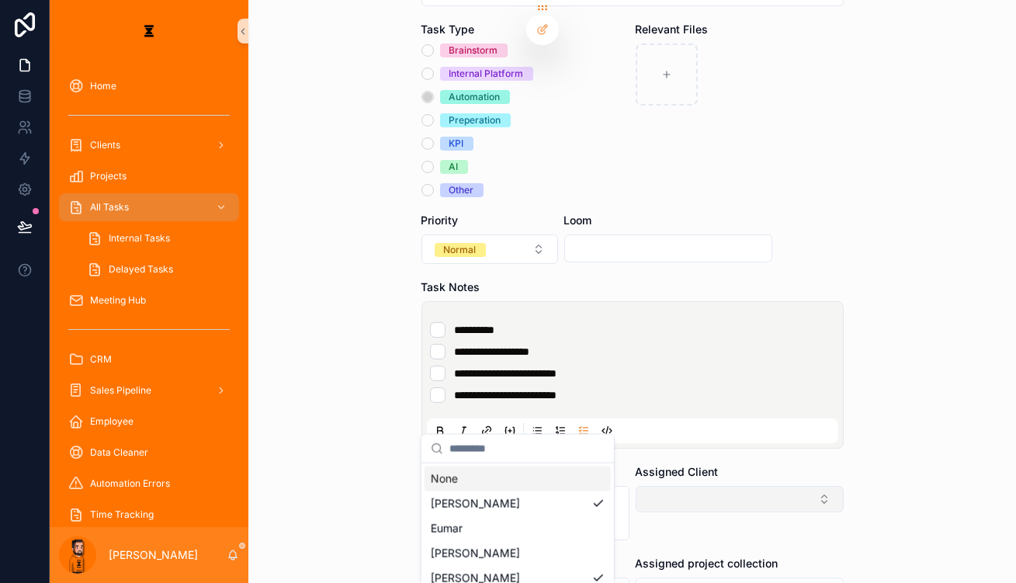
click at [657, 486] on button "Select Button" at bounding box center [740, 499] width 208 height 26
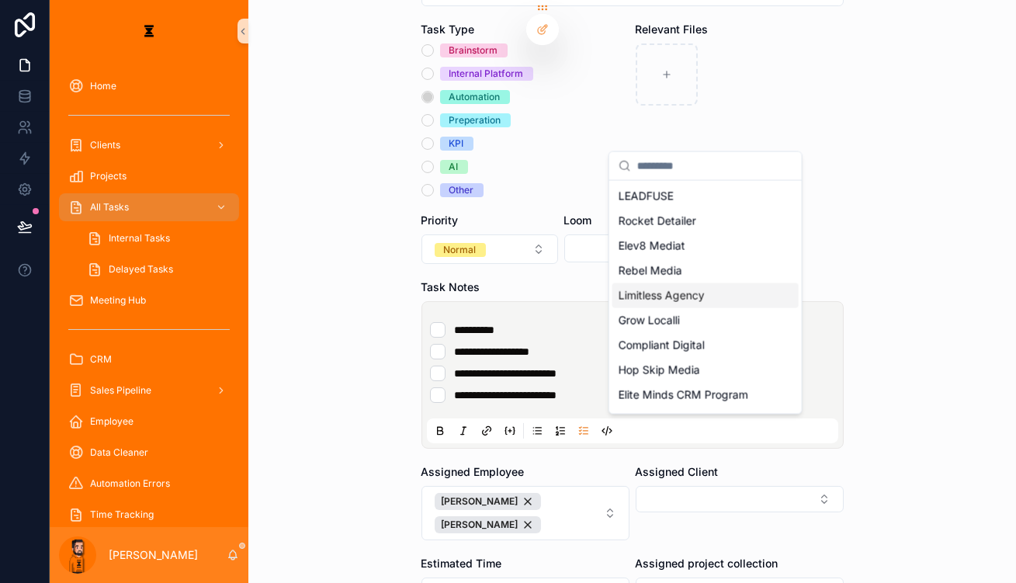
click at [693, 283] on div "Limitless Agency" at bounding box center [705, 295] width 186 height 25
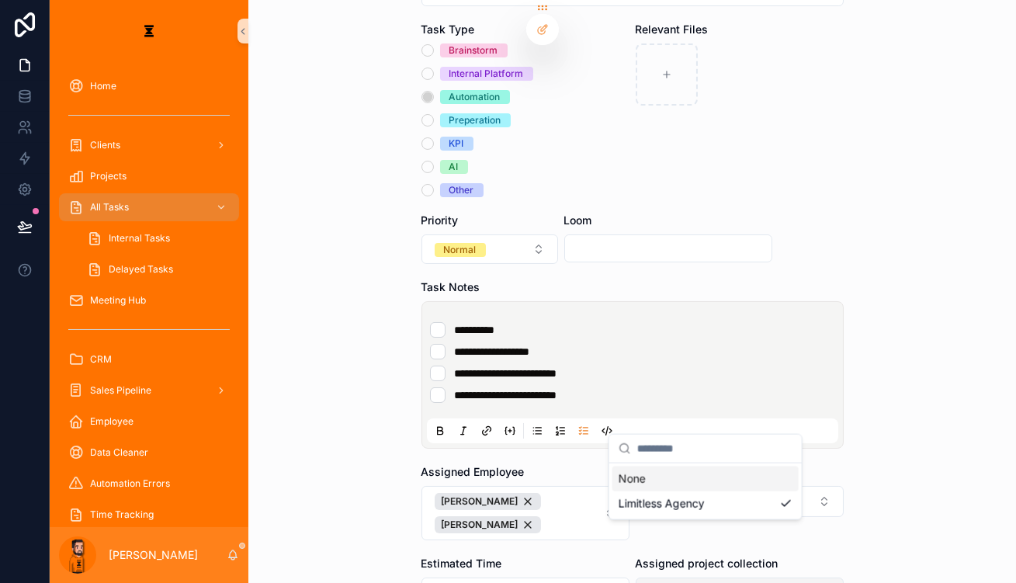
click at [651, 477] on div "**********" at bounding box center [533, 291] width 966 height 583
click at [655, 578] on button "Select Button" at bounding box center [740, 591] width 208 height 26
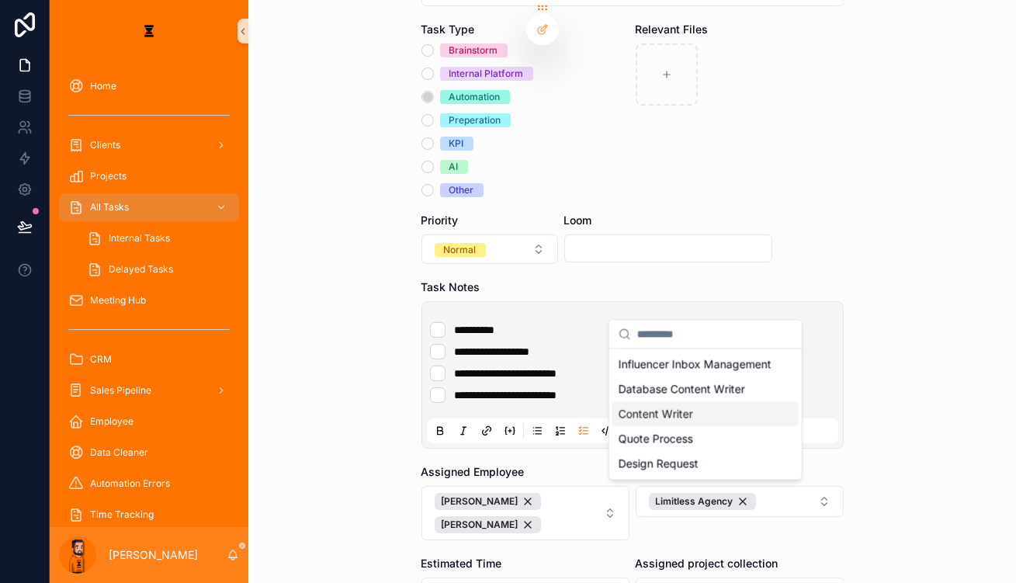
click at [685, 407] on div "Content Writer" at bounding box center [705, 413] width 186 height 25
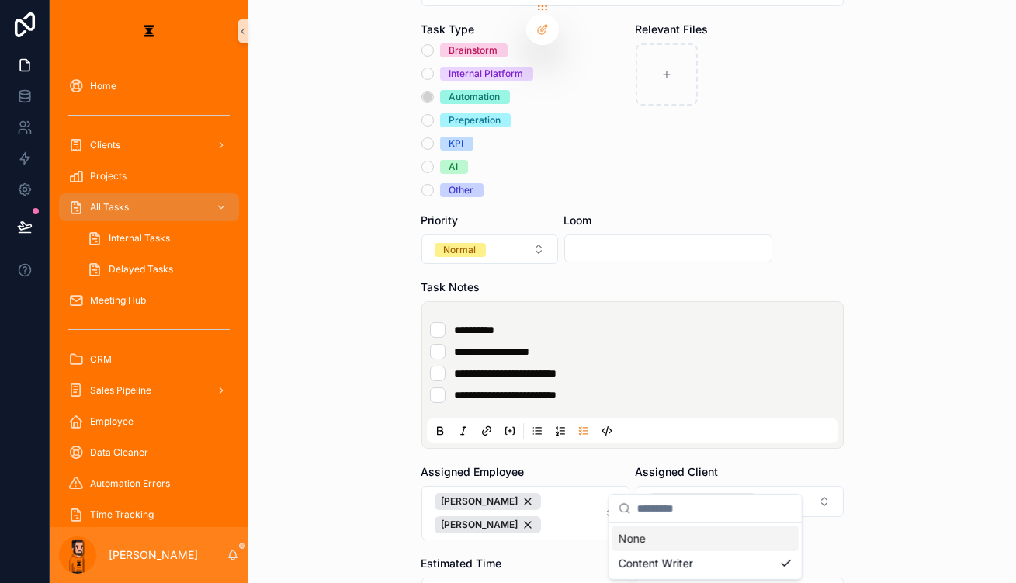
click at [575, 522] on form "**********" at bounding box center [633, 325] width 422 height 869
click at [665, 213] on div "Loom" at bounding box center [668, 238] width 208 height 51
click at [669, 238] on input "scrollable content" at bounding box center [668, 249] width 206 height 22
paste input "**********"
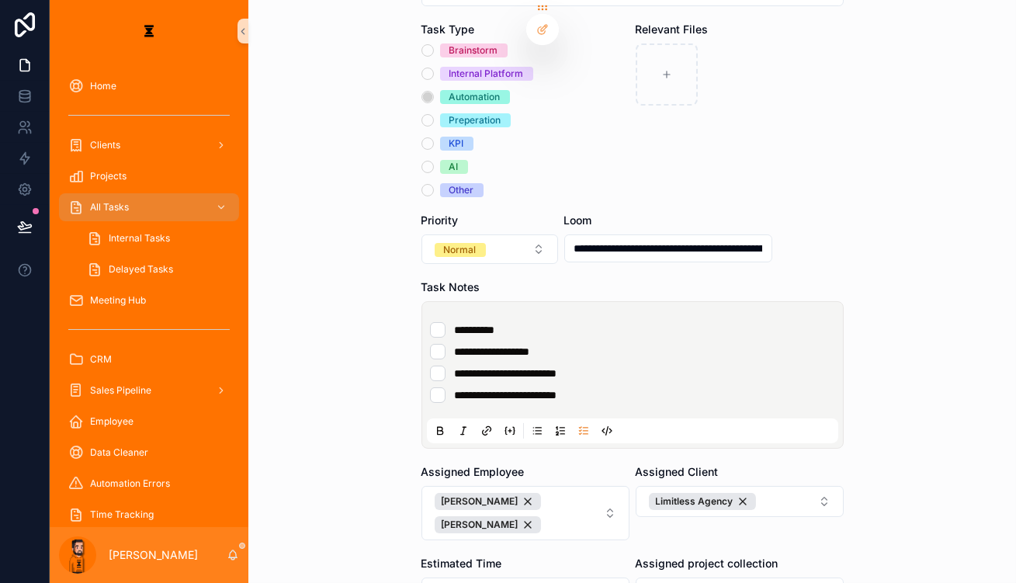
scroll to position [0, 367]
type input "**********"
click at [720, 158] on form "**********" at bounding box center [633, 325] width 422 height 869
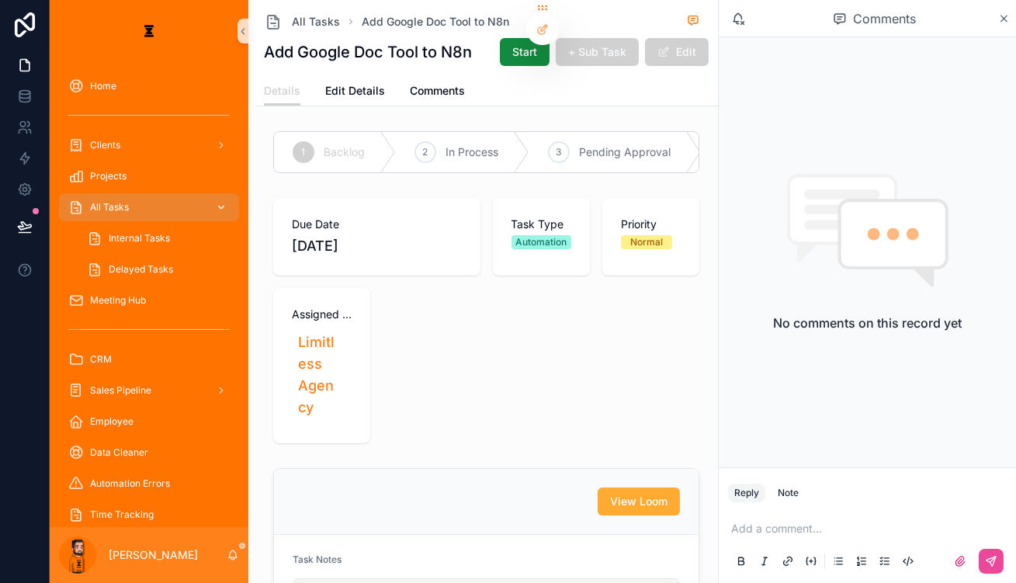
click at [128, 195] on div "All Tasks" at bounding box center [148, 207] width 161 height 25
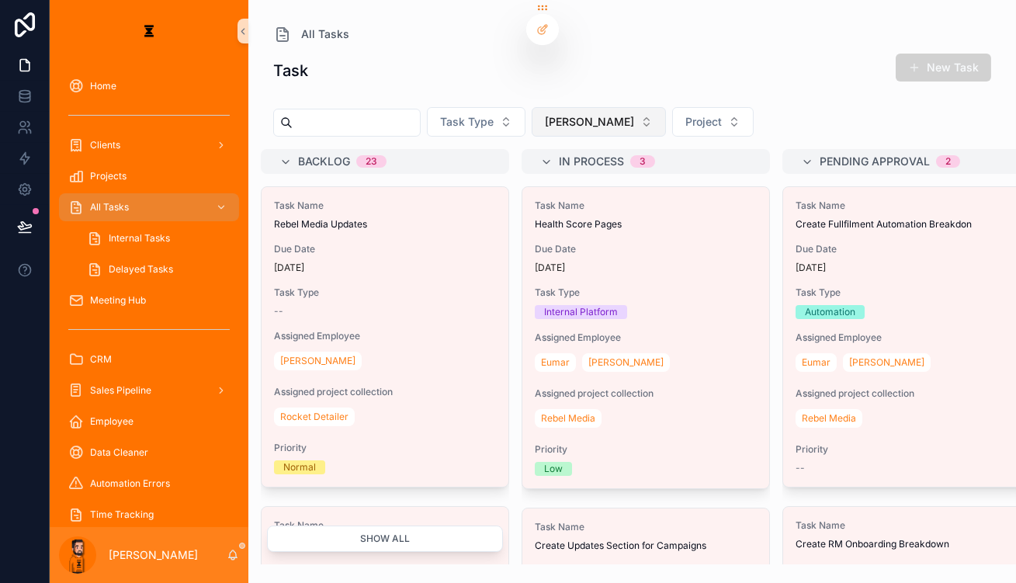
click at [532, 107] on button "[PERSON_NAME]" at bounding box center [599, 121] width 134 height 29
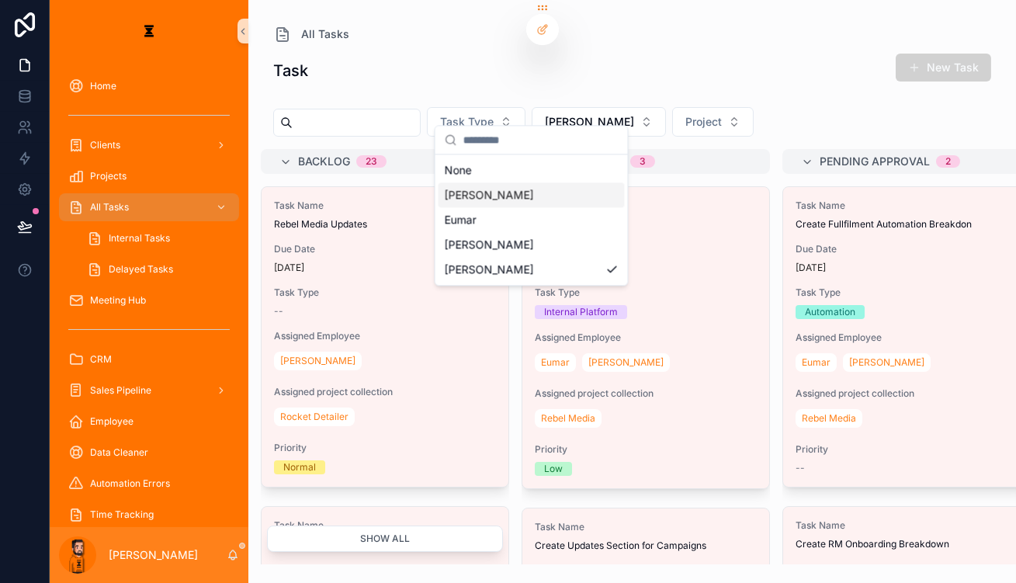
click at [502, 190] on div "[PERSON_NAME]" at bounding box center [532, 194] width 186 height 25
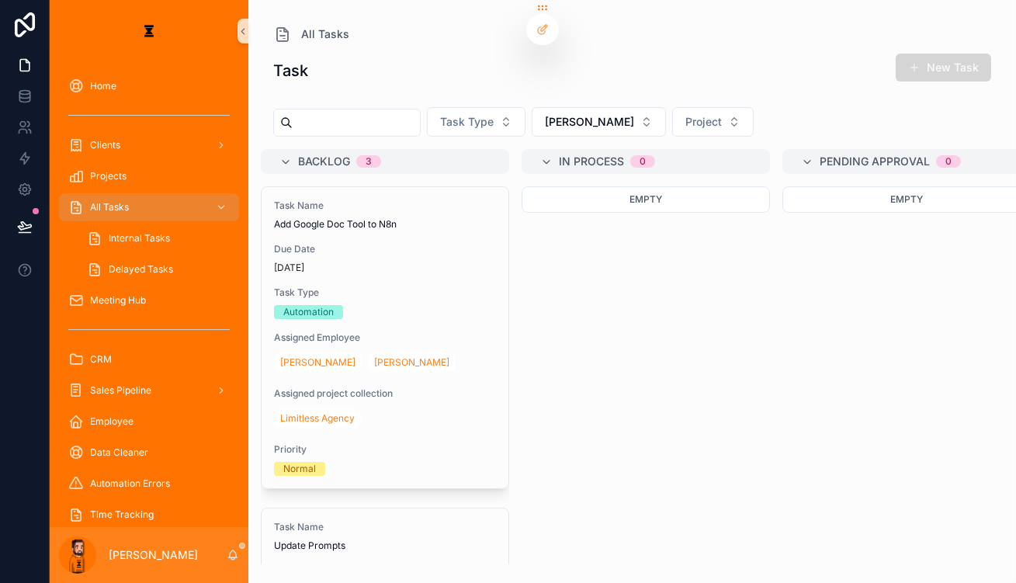
click at [934, 61] on button "New Task" at bounding box center [943, 68] width 95 height 28
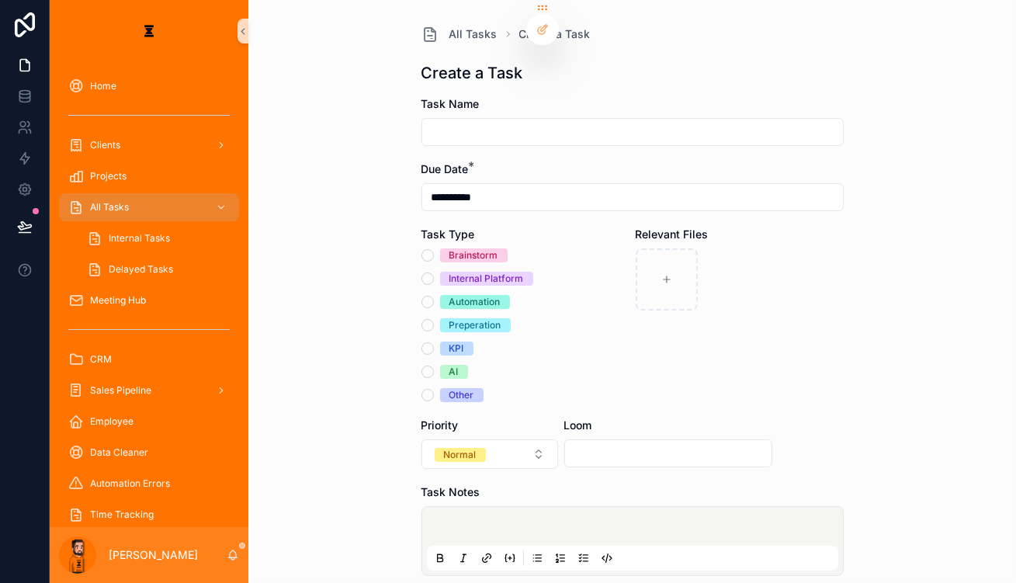
click at [542, 118] on div "scrollable content" at bounding box center [633, 132] width 422 height 28
click at [543, 118] on div "scrollable content" at bounding box center [633, 132] width 422 height 28
click at [550, 121] on input "scrollable content" at bounding box center [632, 132] width 421 height 22
type input "**********"
click at [446, 295] on span "Automation" at bounding box center [475, 302] width 70 height 14
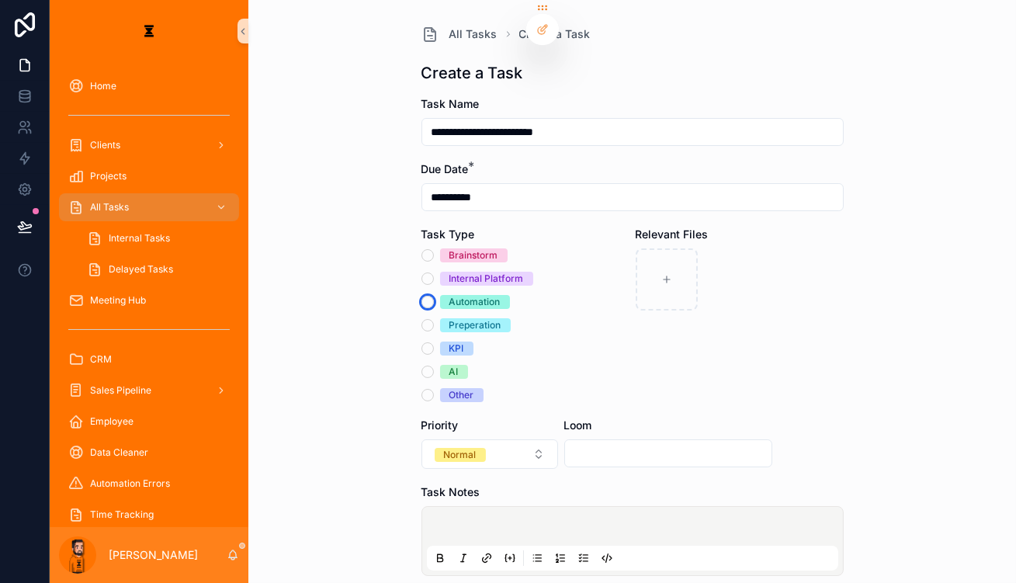
click at [434, 296] on button "Automation" at bounding box center [428, 302] width 12 height 12
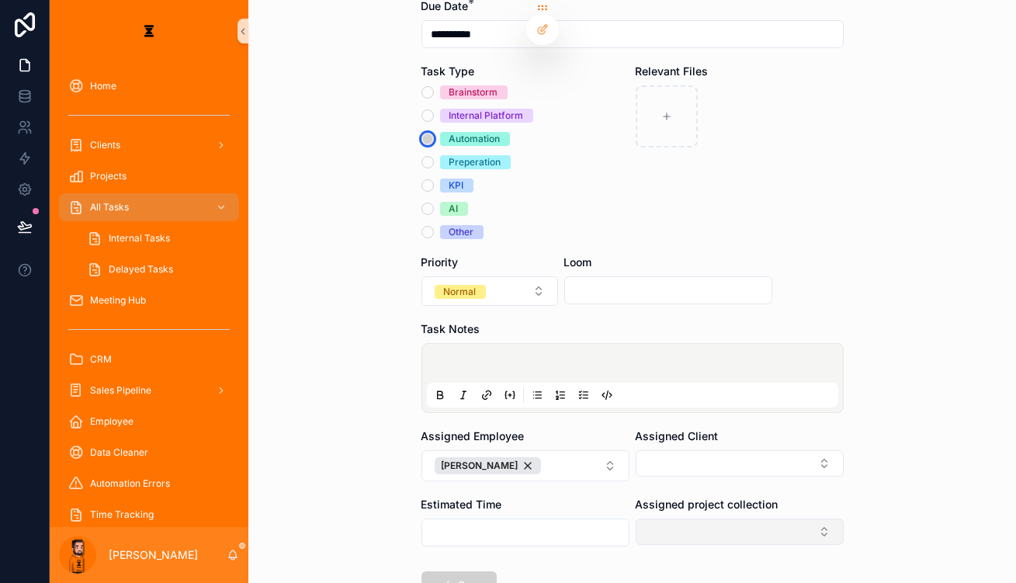
scroll to position [175, 0]
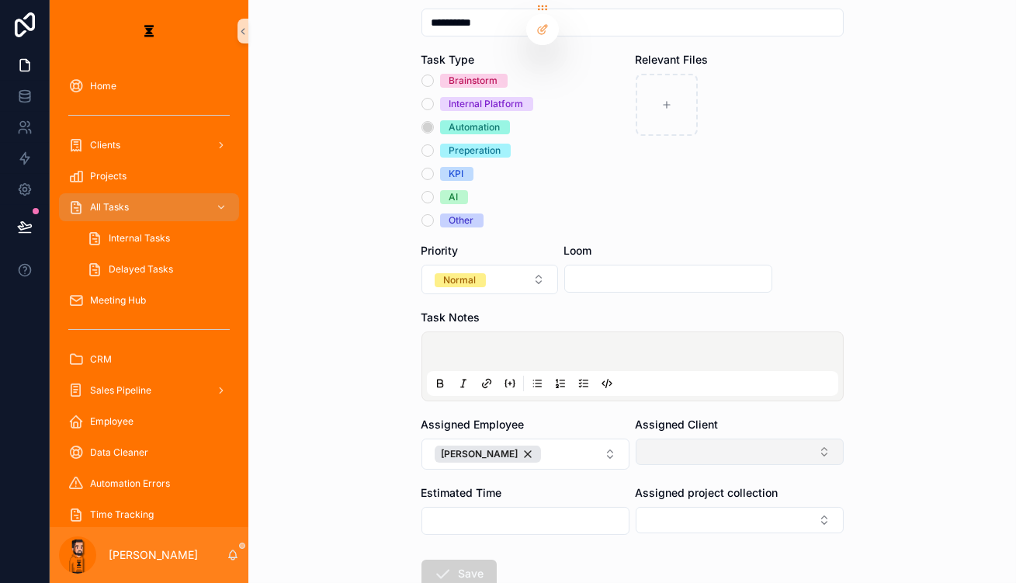
click at [692, 439] on button "Select Button" at bounding box center [740, 452] width 208 height 26
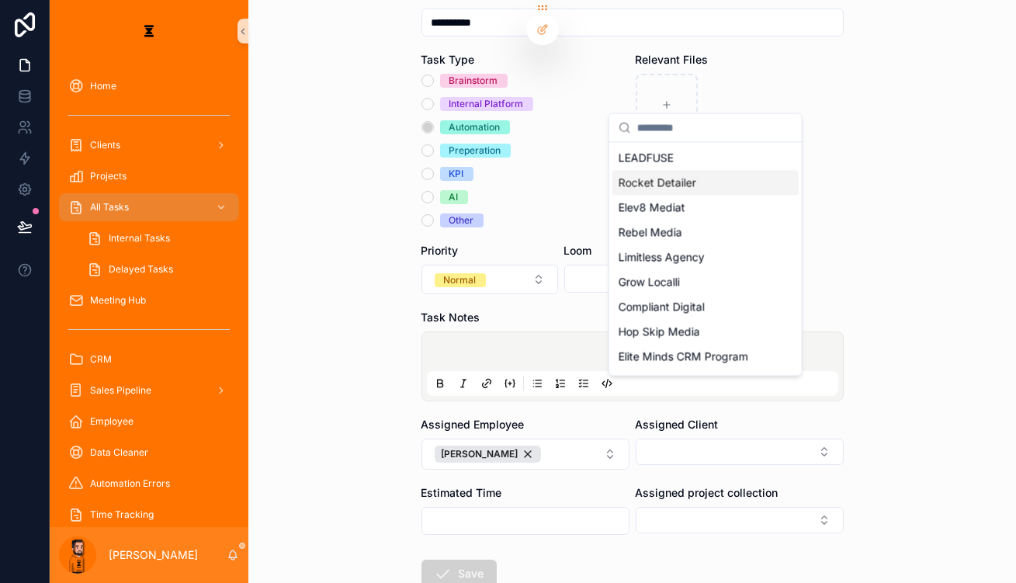
click at [683, 175] on span "Rocket Detailer" at bounding box center [658, 183] width 78 height 16
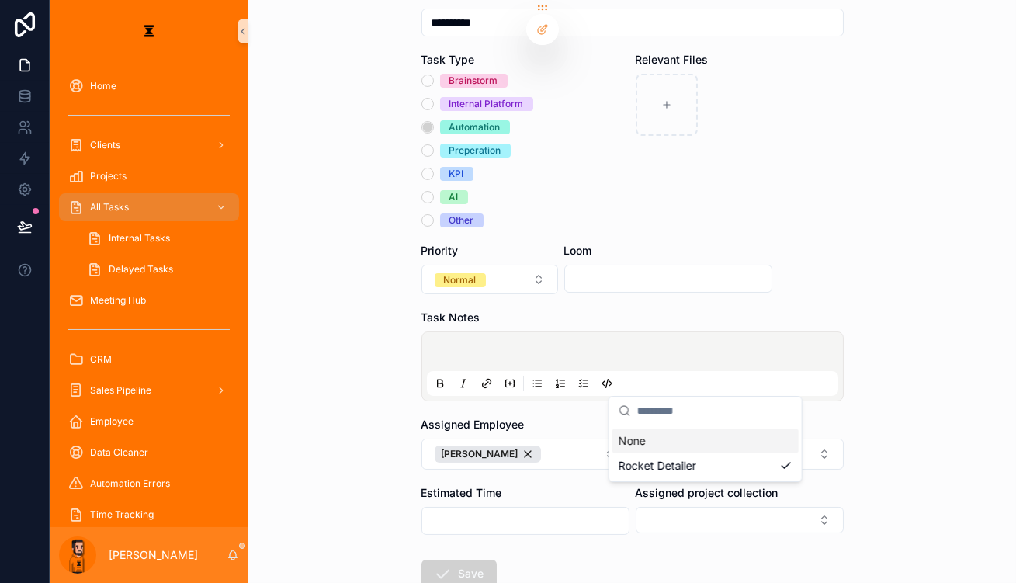
click at [647, 439] on div "**********" at bounding box center [533, 291] width 966 height 583
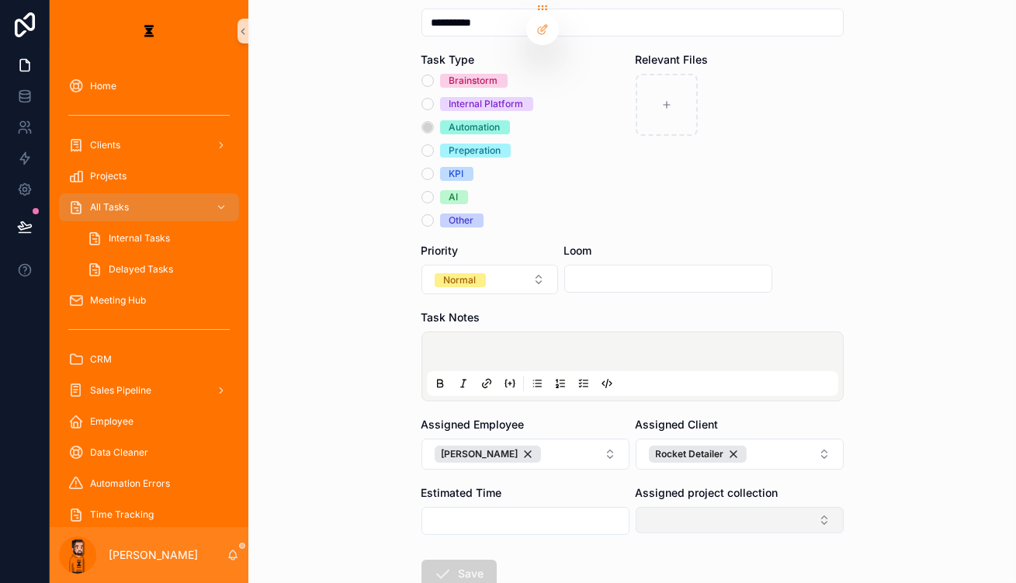
click at [647, 507] on button "Select Button" at bounding box center [740, 520] width 208 height 26
click at [671, 484] on div "Churn Buster Set-up" at bounding box center [705, 496] width 186 height 25
click at [571, 439] on button "[PERSON_NAME]" at bounding box center [526, 454] width 208 height 31
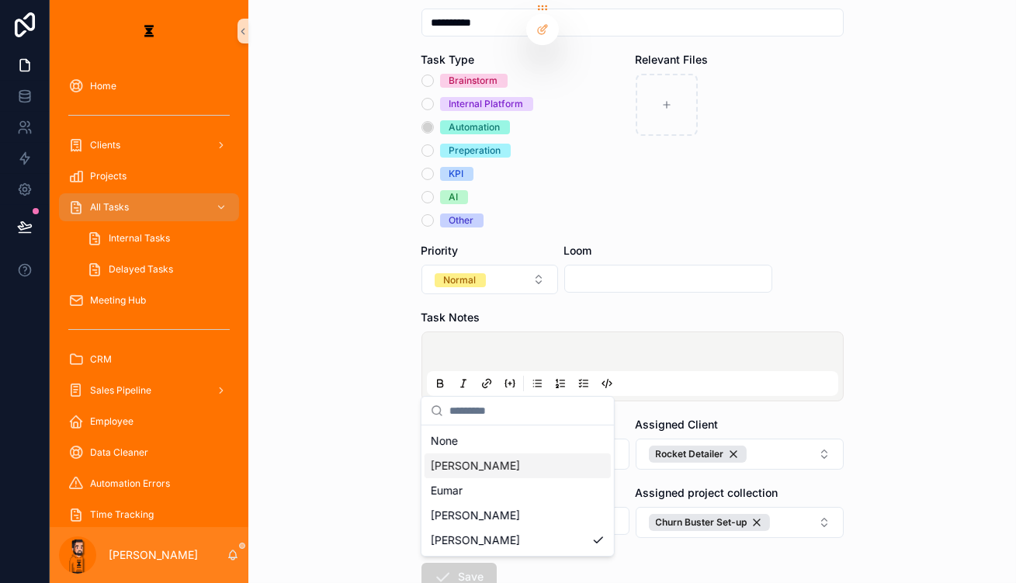
click at [471, 453] on div "[PERSON_NAME]" at bounding box center [518, 465] width 186 height 25
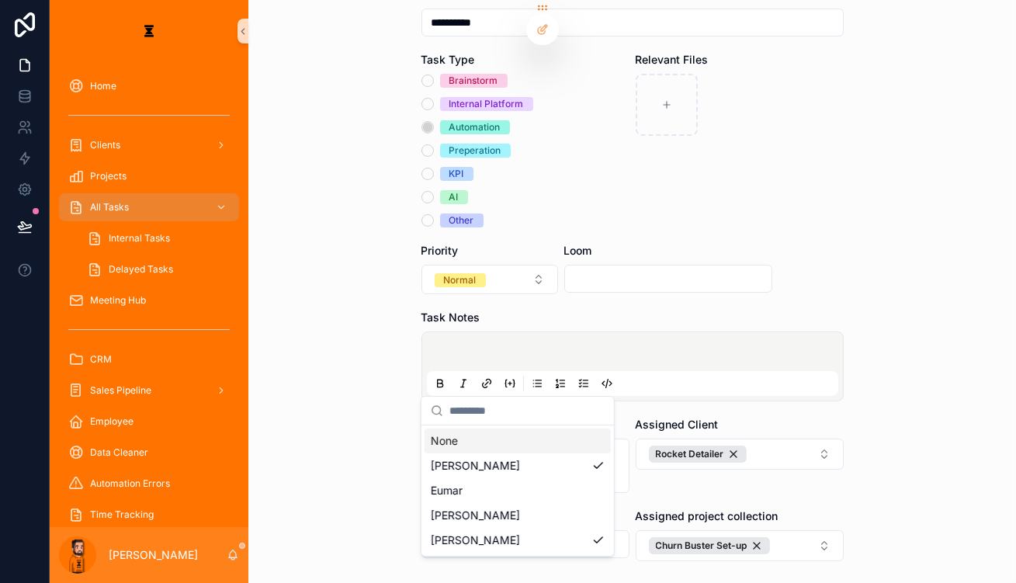
drag, startPoint x: 963, startPoint y: 372, endPoint x: 953, endPoint y: 366, distance: 11.2
click at [963, 372] on div "**********" at bounding box center [632, 116] width 768 height 583
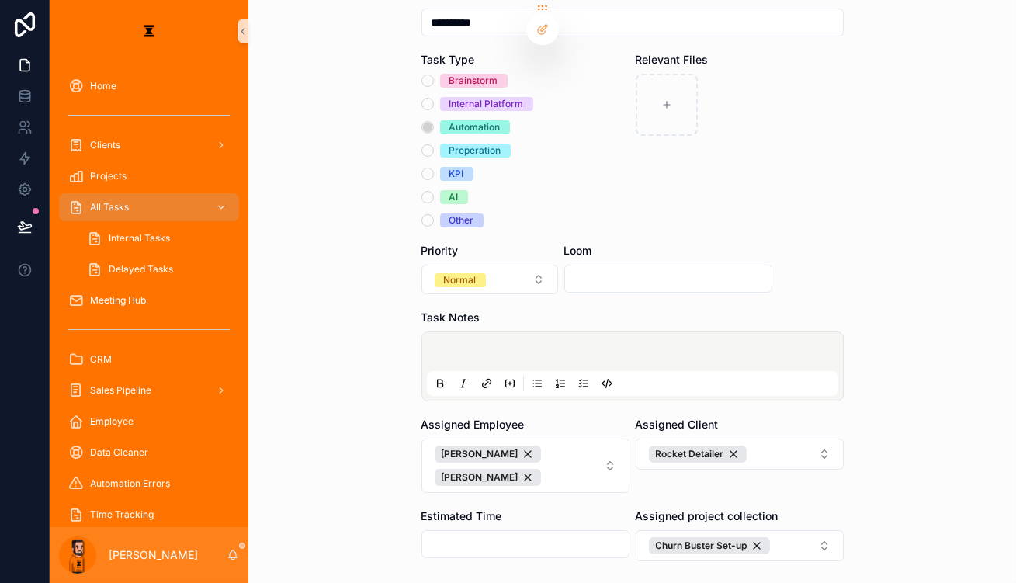
click at [675, 337] on div "scrollable content" at bounding box center [632, 366] width 411 height 59
click at [660, 346] on p "scrollable content" at bounding box center [635, 354] width 411 height 16
click at [582, 377] on icon "scrollable content" at bounding box center [584, 383] width 12 height 12
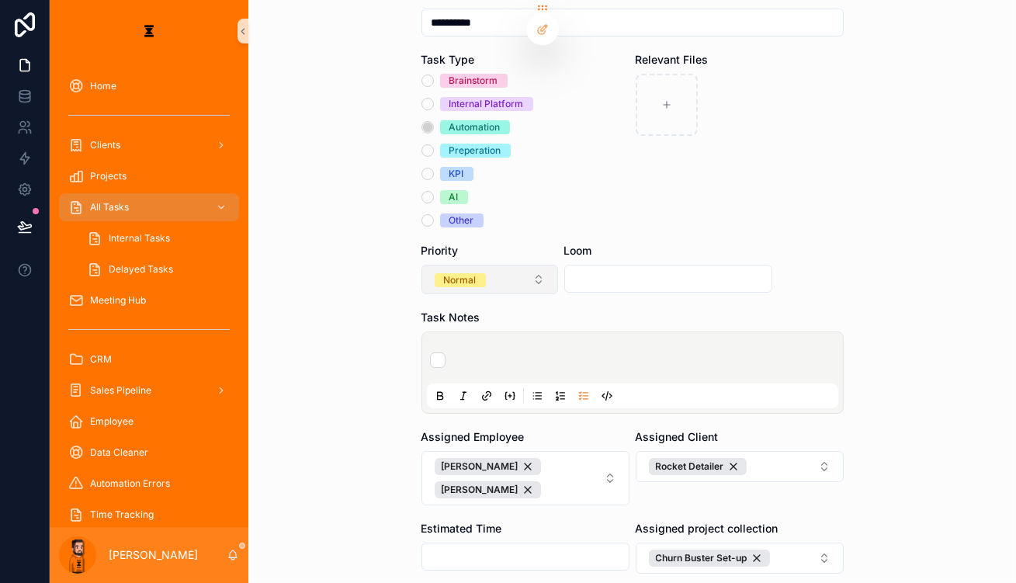
click at [505, 265] on button "Normal" at bounding box center [490, 279] width 137 height 29
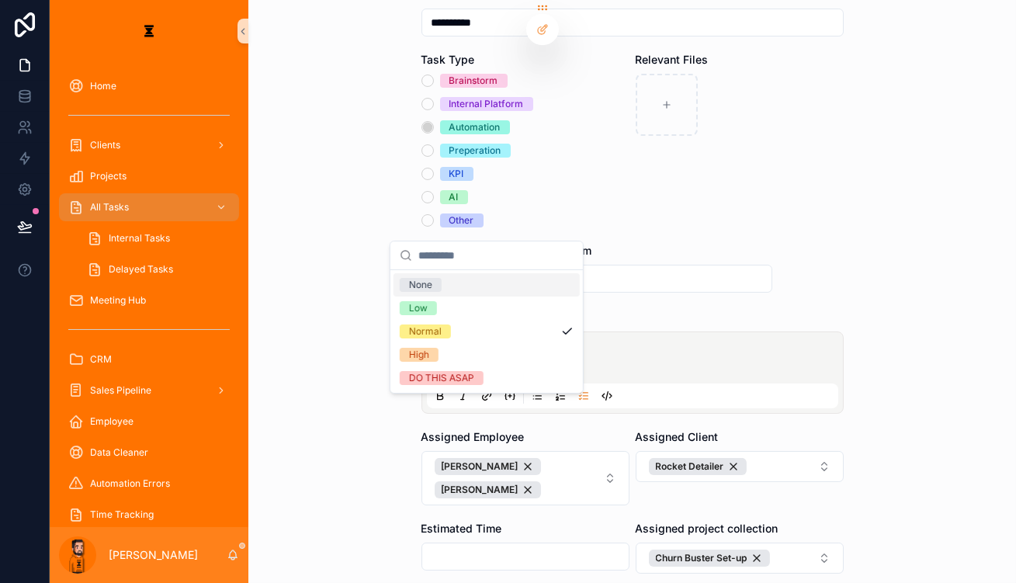
click at [694, 165] on div "Relevant Files" at bounding box center [740, 139] width 208 height 175
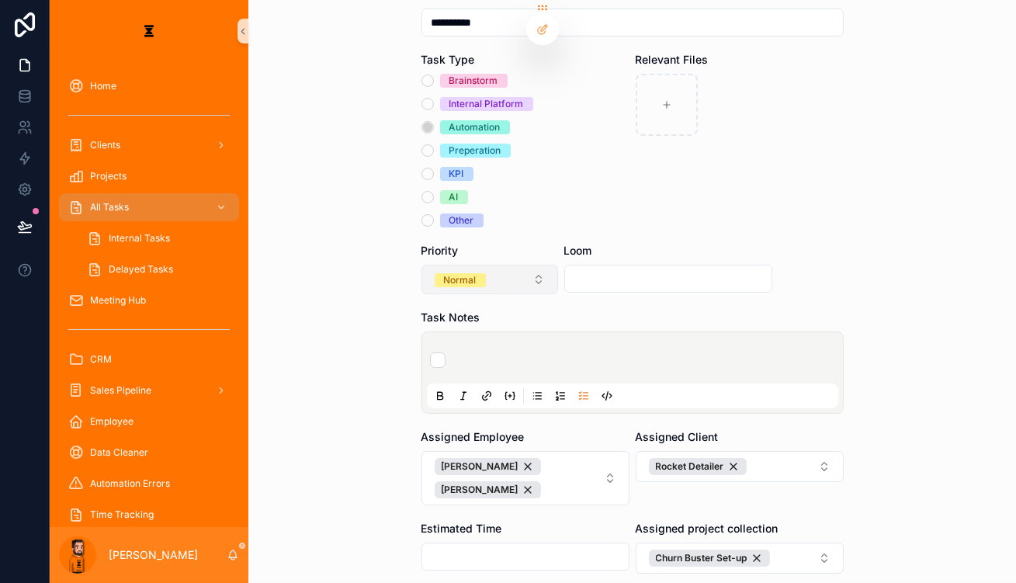
click at [512, 265] on button "Normal" at bounding box center [490, 279] width 137 height 29
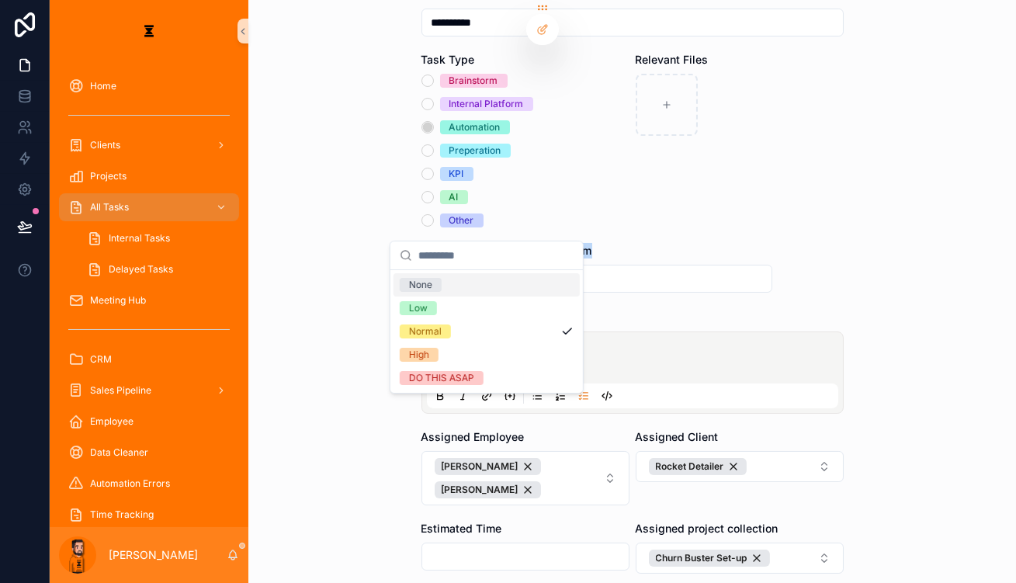
click at [652, 185] on form "**********" at bounding box center [633, 324] width 422 height 804
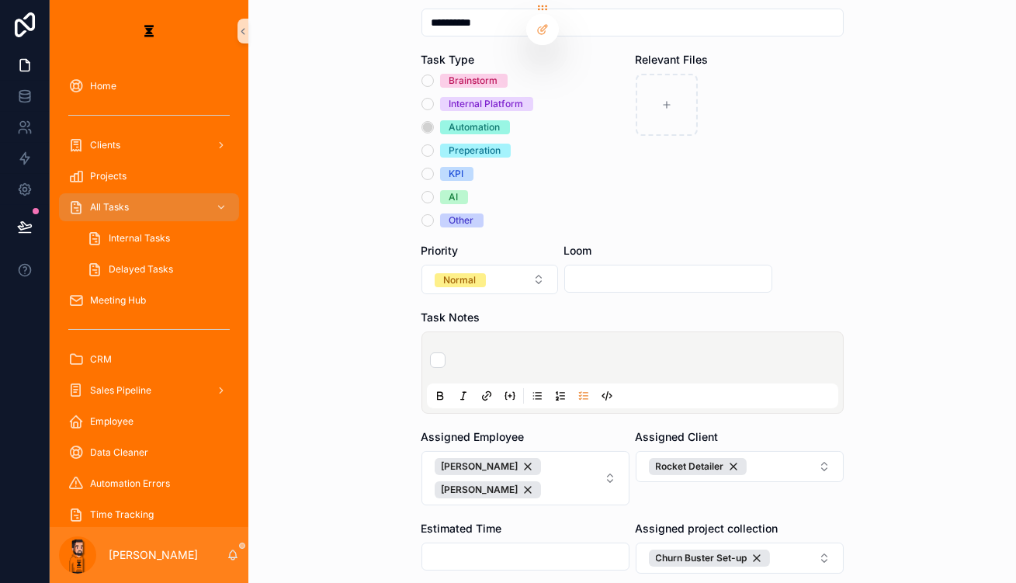
drag, startPoint x: 630, startPoint y: 223, endPoint x: 609, endPoint y: 231, distance: 22.6
click at [630, 268] on input "scrollable content" at bounding box center [668, 279] width 206 height 22
click at [517, 346] on div "scrollable content" at bounding box center [635, 360] width 411 height 28
click at [519, 346] on div "scrollable content" at bounding box center [635, 360] width 411 height 28
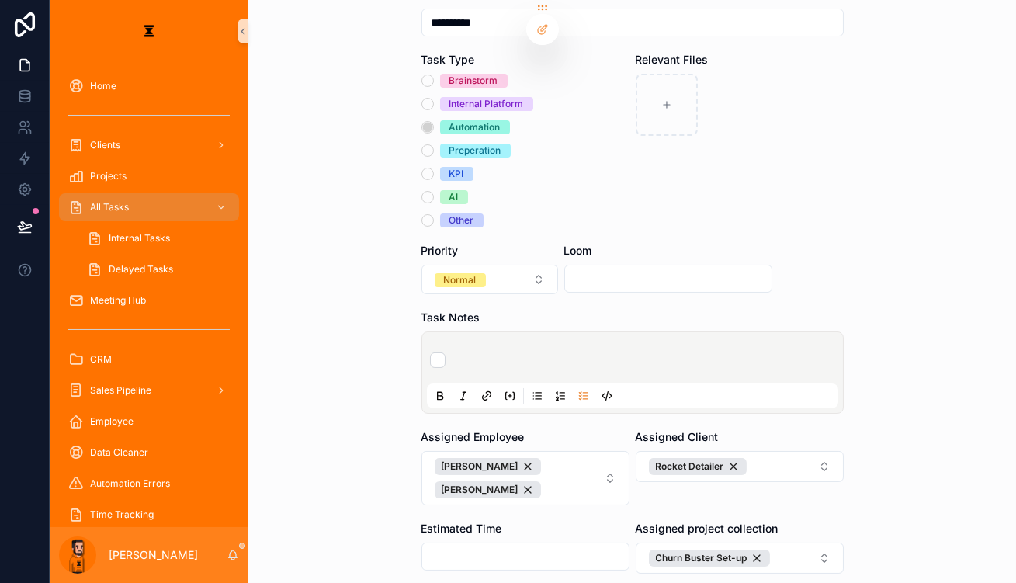
click at [522, 352] on li "scrollable content" at bounding box center [632, 360] width 405 height 16
type li "*"
click at [522, 352] on li "scrollable content" at bounding box center [632, 360] width 405 height 16
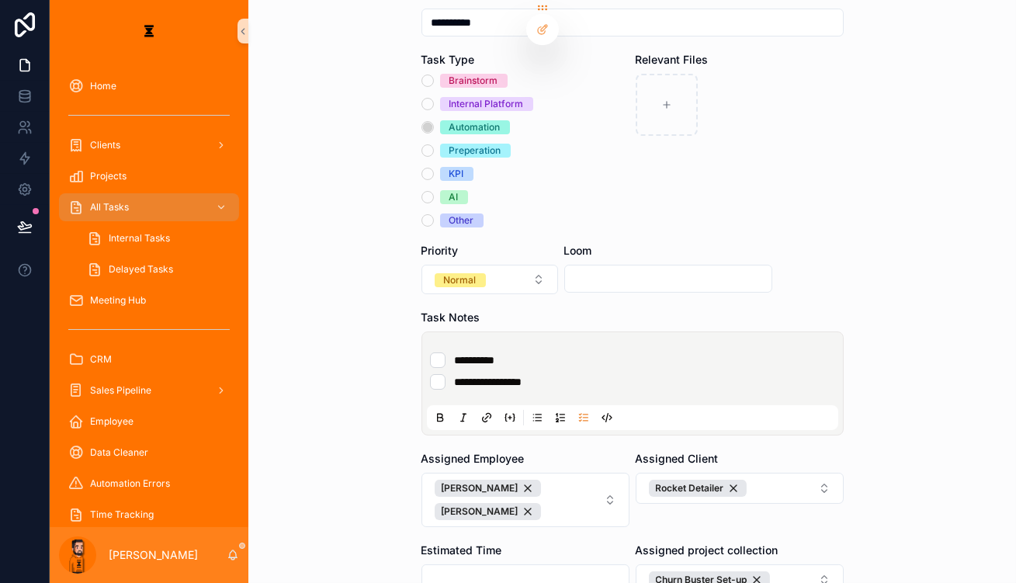
click at [579, 310] on div "Task Notes" at bounding box center [633, 318] width 422 height 16
click at [574, 352] on li "**********" at bounding box center [632, 360] width 405 height 16
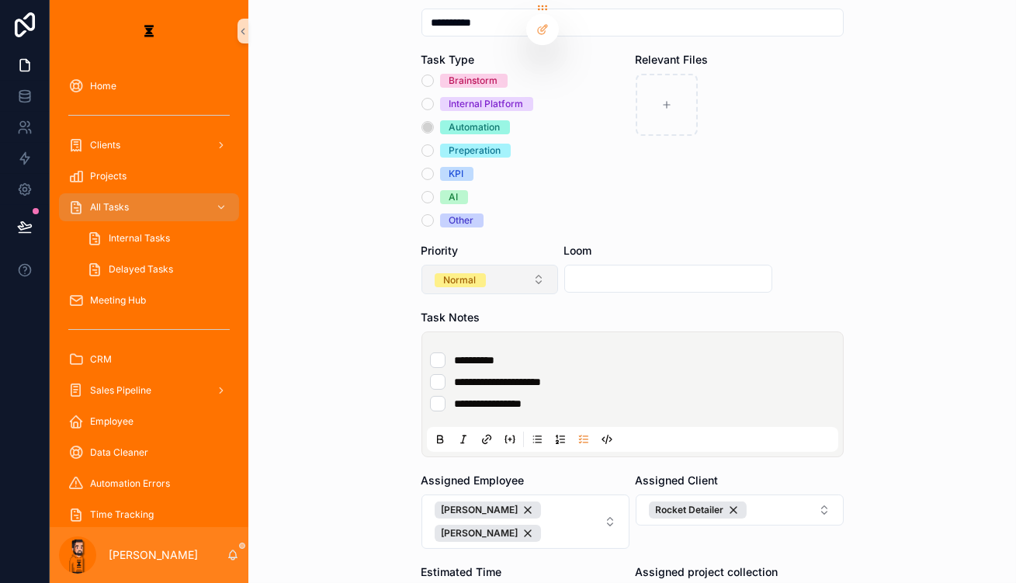
click at [489, 265] on button "Normal" at bounding box center [490, 279] width 137 height 29
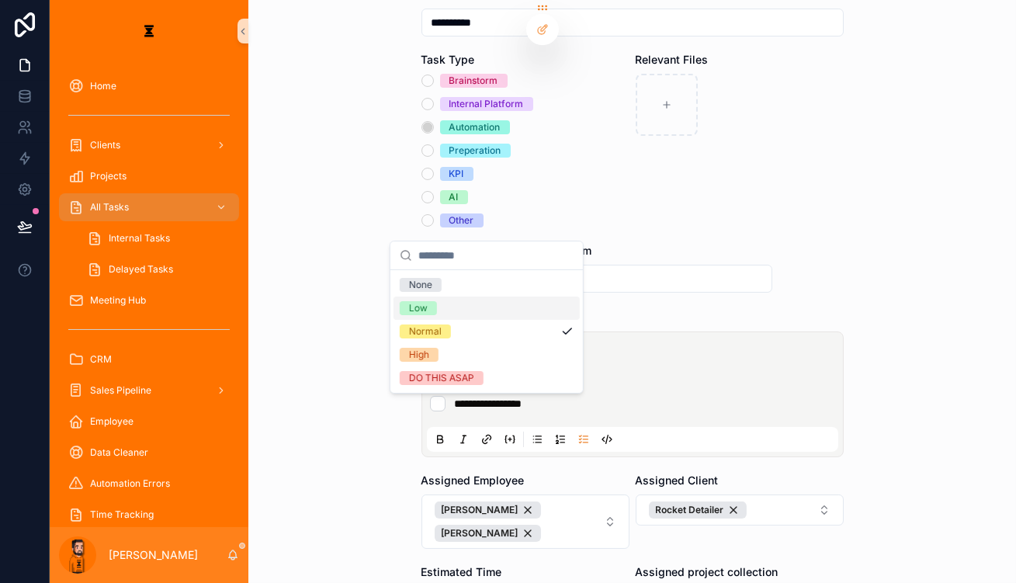
click at [444, 297] on div "Low" at bounding box center [487, 308] width 186 height 23
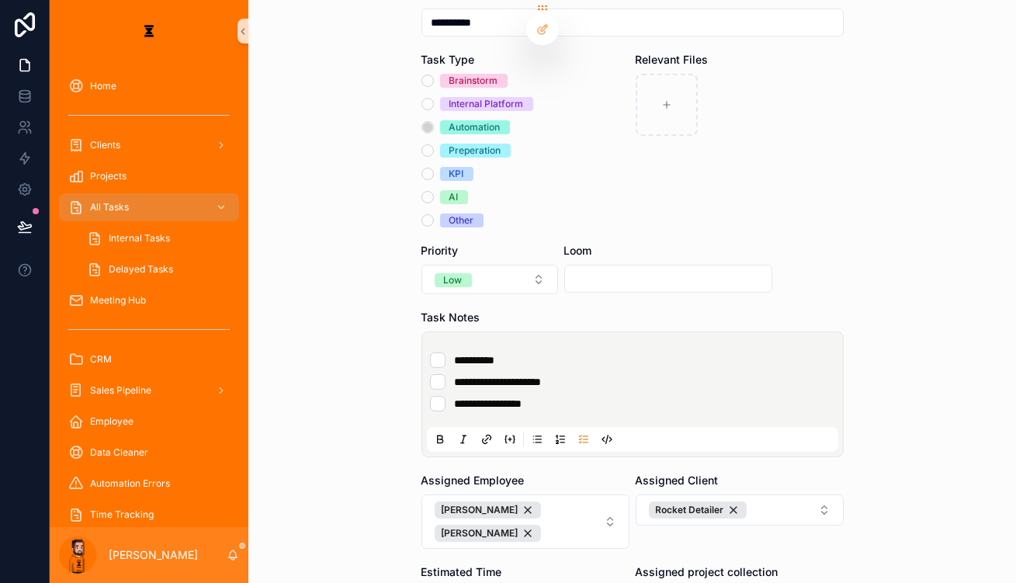
click at [578, 396] on li "**********" at bounding box center [632, 404] width 405 height 16
drag, startPoint x: 640, startPoint y: 206, endPoint x: 631, endPoint y: 220, distance: 16.4
click at [639, 243] on div "Loom" at bounding box center [668, 268] width 208 height 51
click at [629, 268] on input "scrollable content" at bounding box center [668, 279] width 206 height 22
paste input "**********"
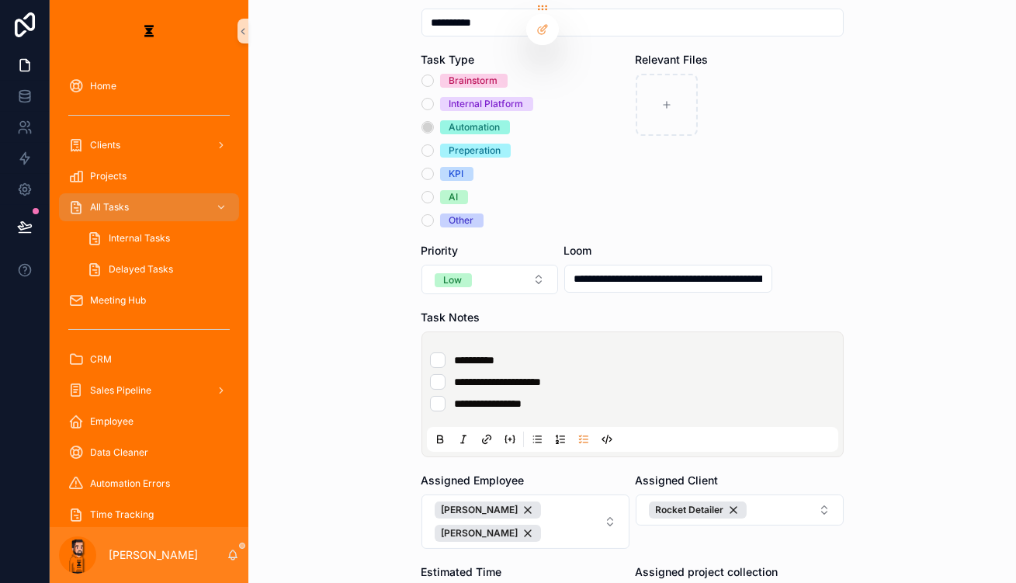
scroll to position [0, 362]
type input "**********"
click at [786, 204] on form "**********" at bounding box center [633, 346] width 422 height 848
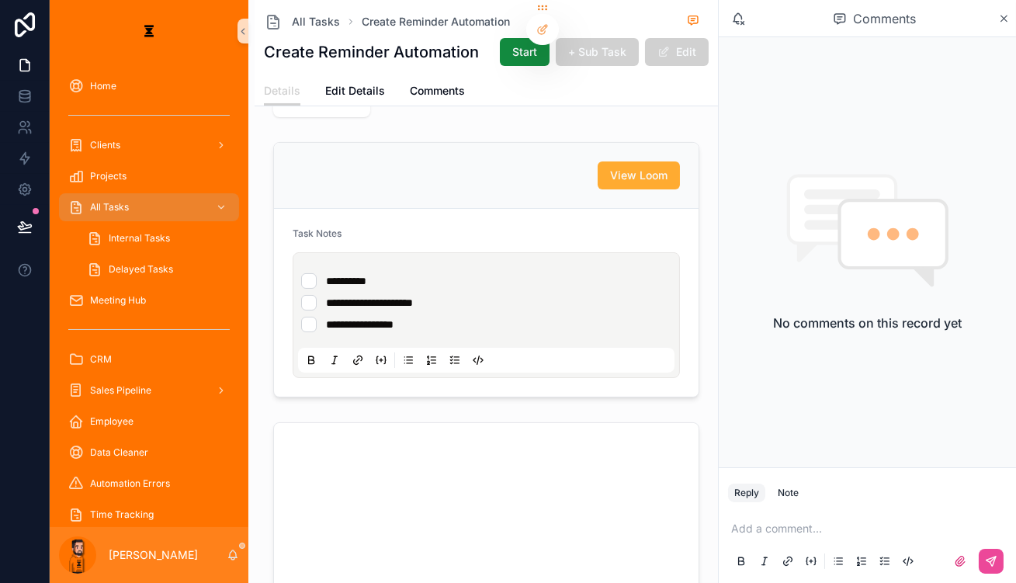
scroll to position [282, 0]
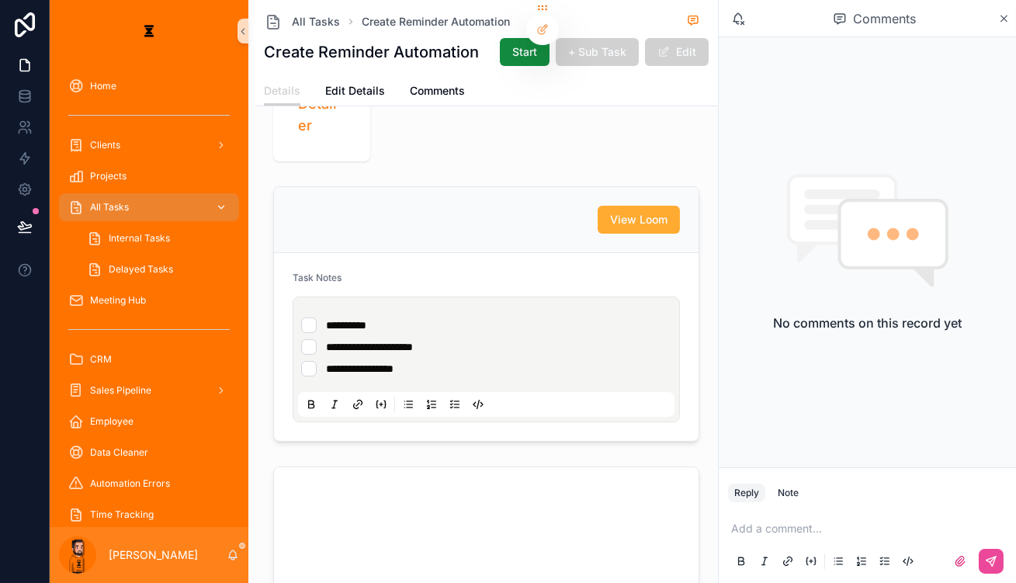
click at [108, 201] on span "All Tasks" at bounding box center [109, 207] width 39 height 12
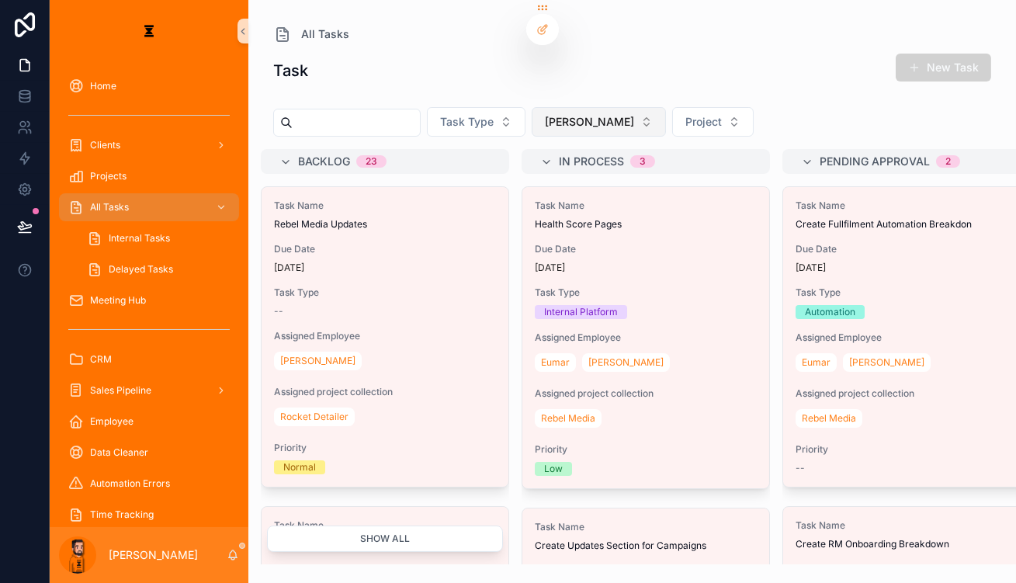
click at [543, 108] on button "[PERSON_NAME]" at bounding box center [599, 121] width 134 height 29
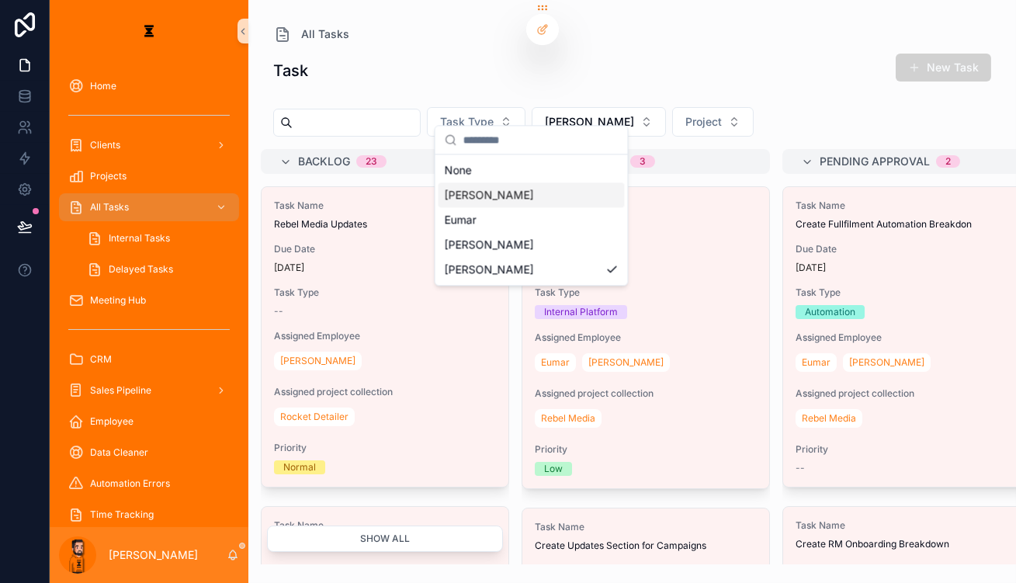
click at [514, 187] on div "[PERSON_NAME]" at bounding box center [532, 194] width 186 height 25
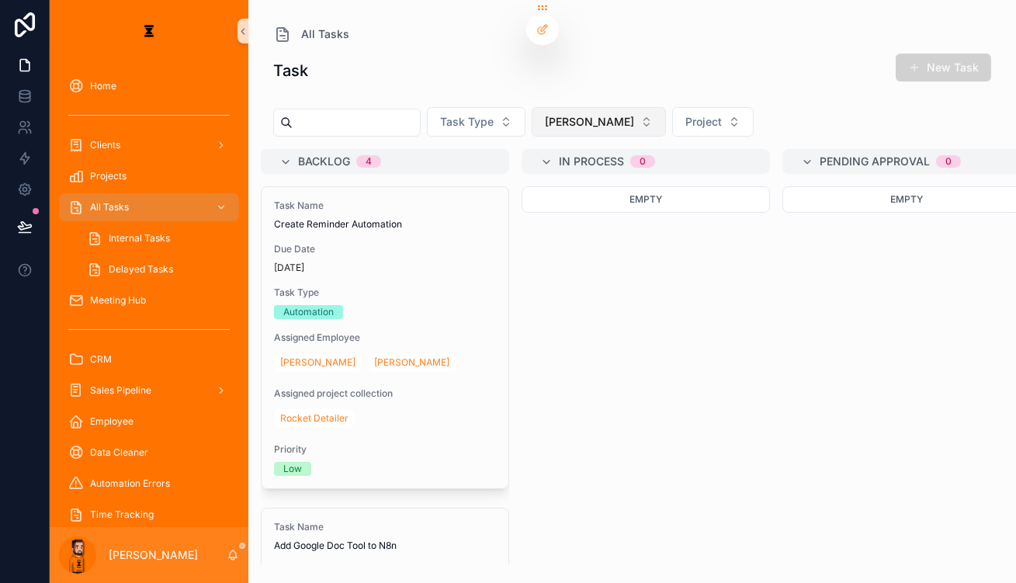
click at [545, 114] on span "[PERSON_NAME]" at bounding box center [589, 122] width 89 height 16
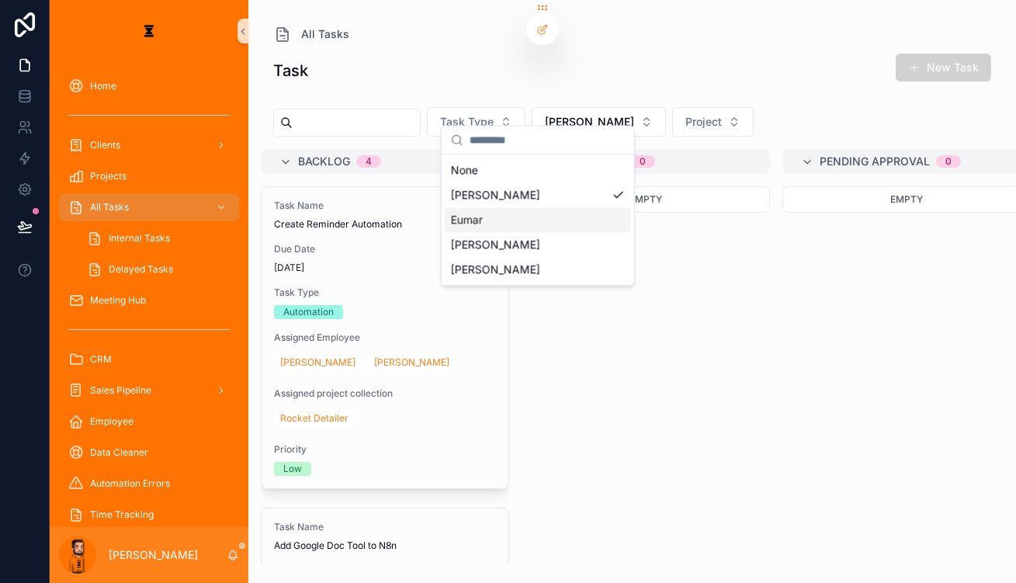
click at [501, 207] on div "Eumar" at bounding box center [538, 219] width 186 height 25
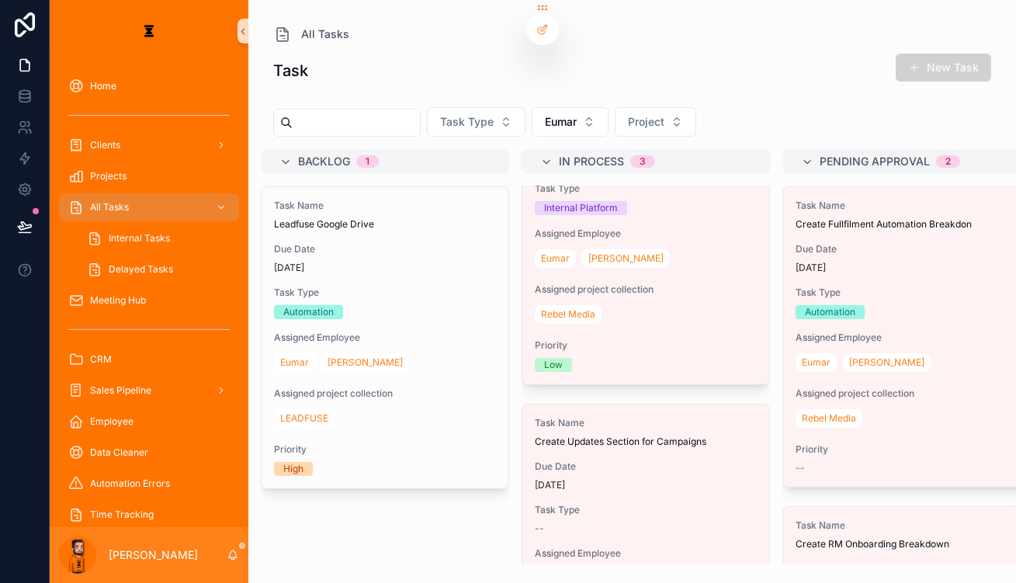
scroll to position [446, 0]
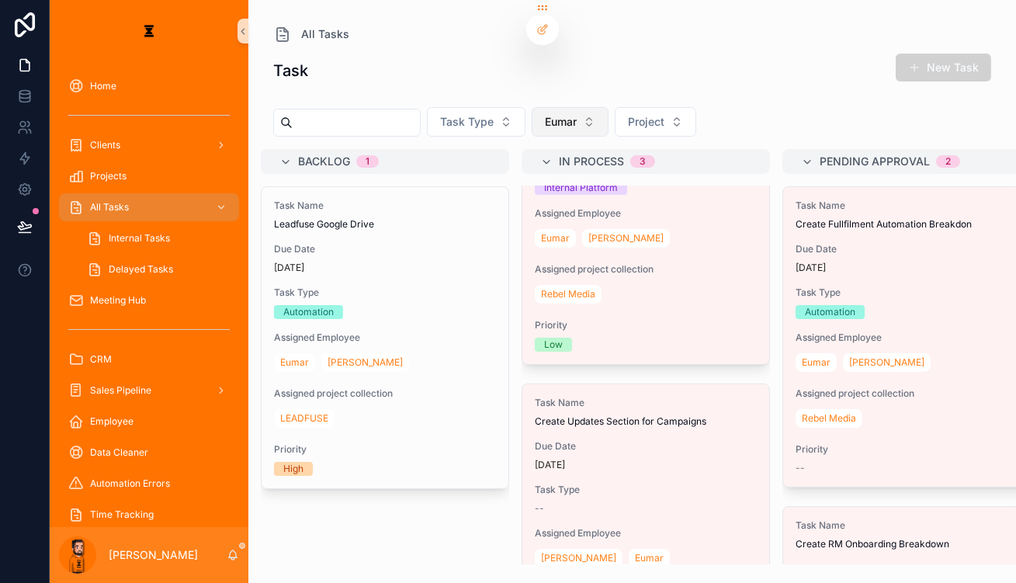
drag, startPoint x: 533, startPoint y: 67, endPoint x: 550, endPoint y: 115, distance: 50.8
click at [533, 68] on div "Task New Task" at bounding box center [632, 71] width 718 height 36
click at [550, 115] on button "Eumar" at bounding box center [570, 121] width 77 height 29
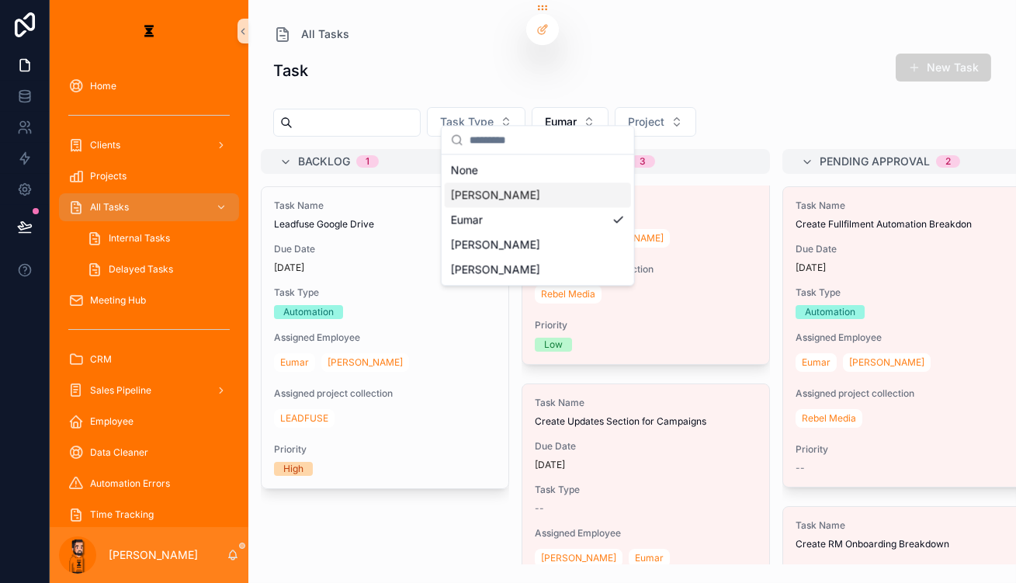
click at [515, 184] on div "[PERSON_NAME]" at bounding box center [538, 194] width 186 height 25
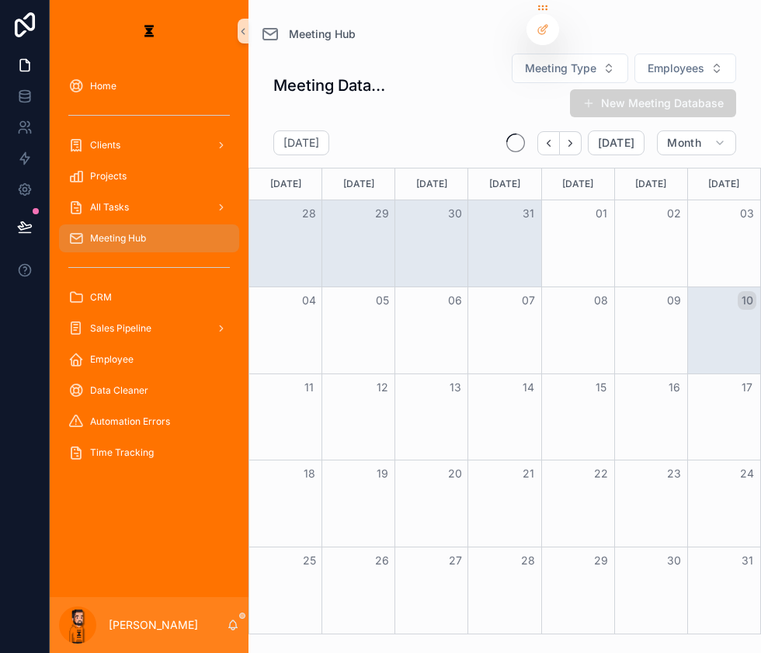
click at [559, 404] on div "Month View" at bounding box center [577, 417] width 73 height 86
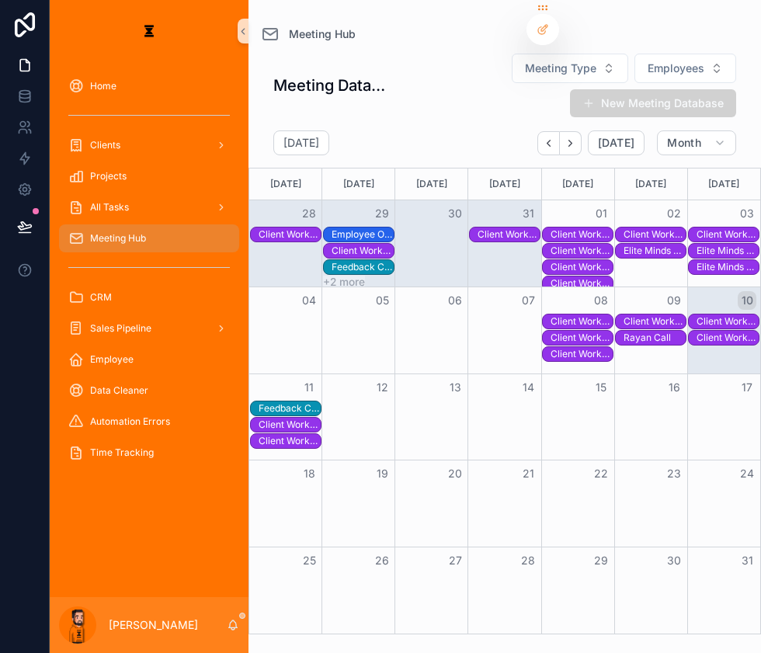
click at [663, 331] on div "Rayan Call" at bounding box center [654, 338] width 62 height 14
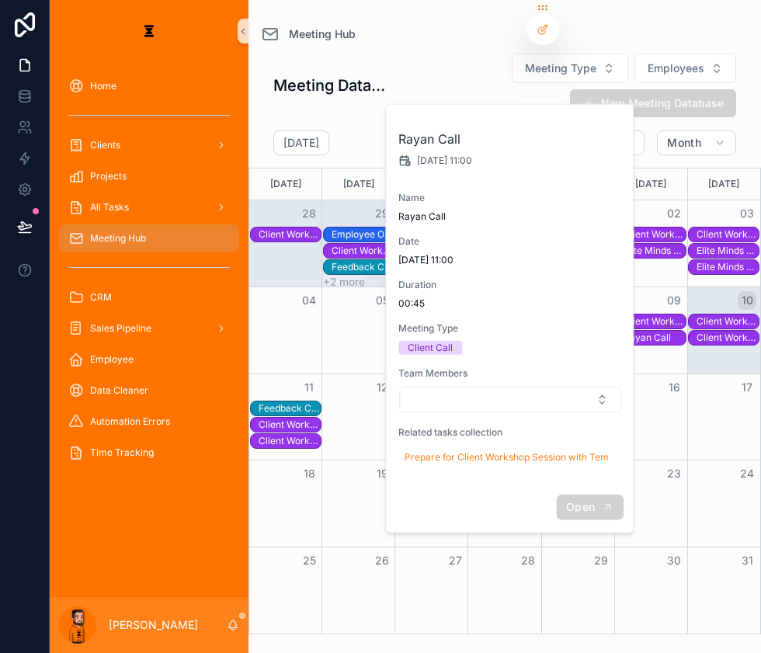
click at [601, 501] on icon "scrollable content" at bounding box center [607, 507] width 12 height 12
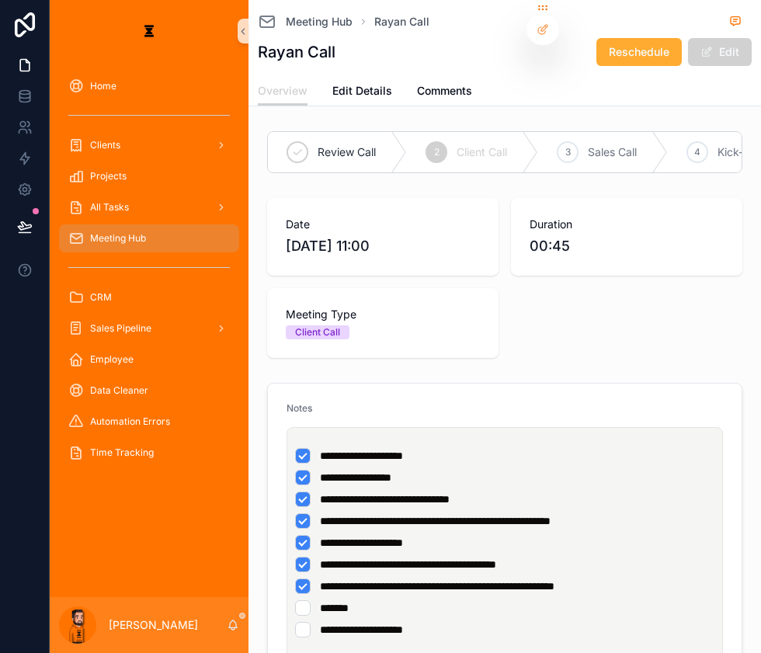
click at [295, 515] on ul "**********" at bounding box center [507, 542] width 425 height 189
click at [295, 557] on li "**********" at bounding box center [504, 565] width 419 height 16
click at [295, 575] on li "**********" at bounding box center [504, 586] width 419 height 16
drag, startPoint x: 281, startPoint y: 525, endPoint x: 560, endPoint y: 528, distance: 278.7
click at [560, 575] on li "**********" at bounding box center [504, 586] width 419 height 16
